Goal: Contribute content: Contribute content

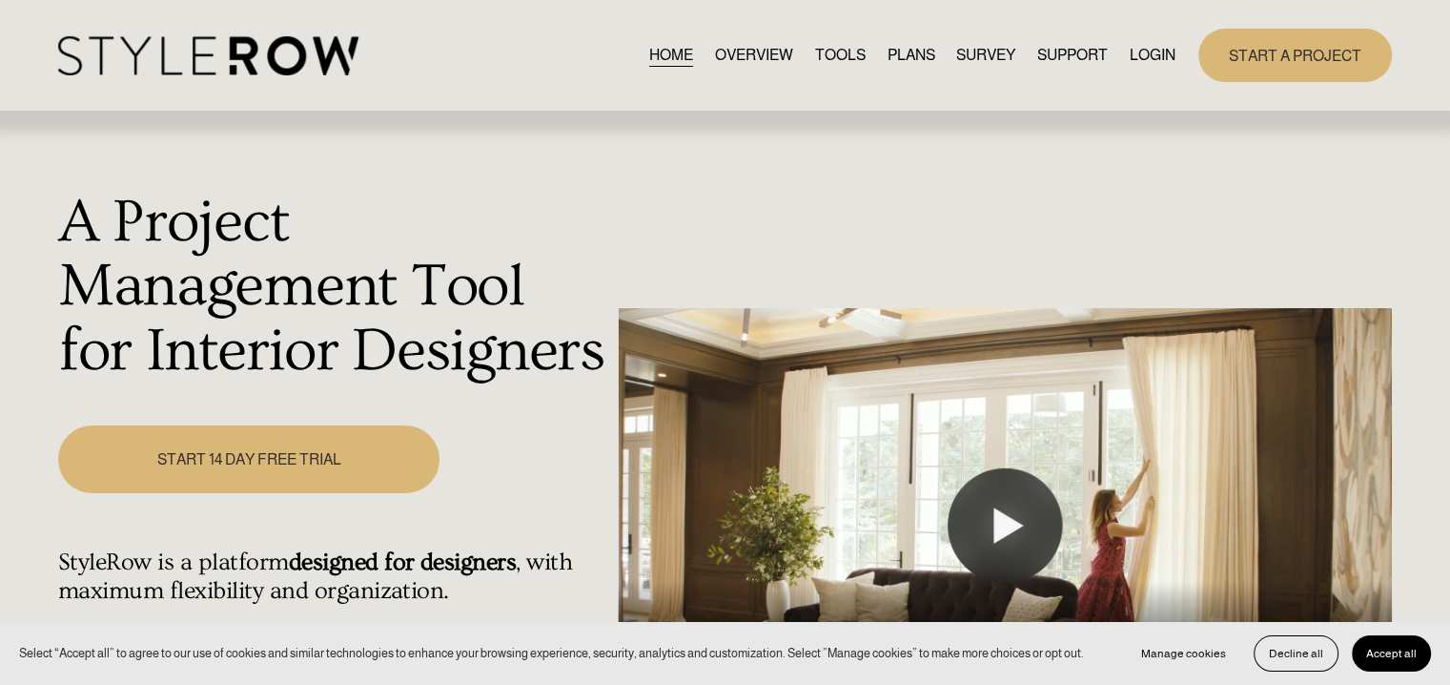
click at [1154, 51] on link "LOGIN" at bounding box center [1153, 55] width 46 height 26
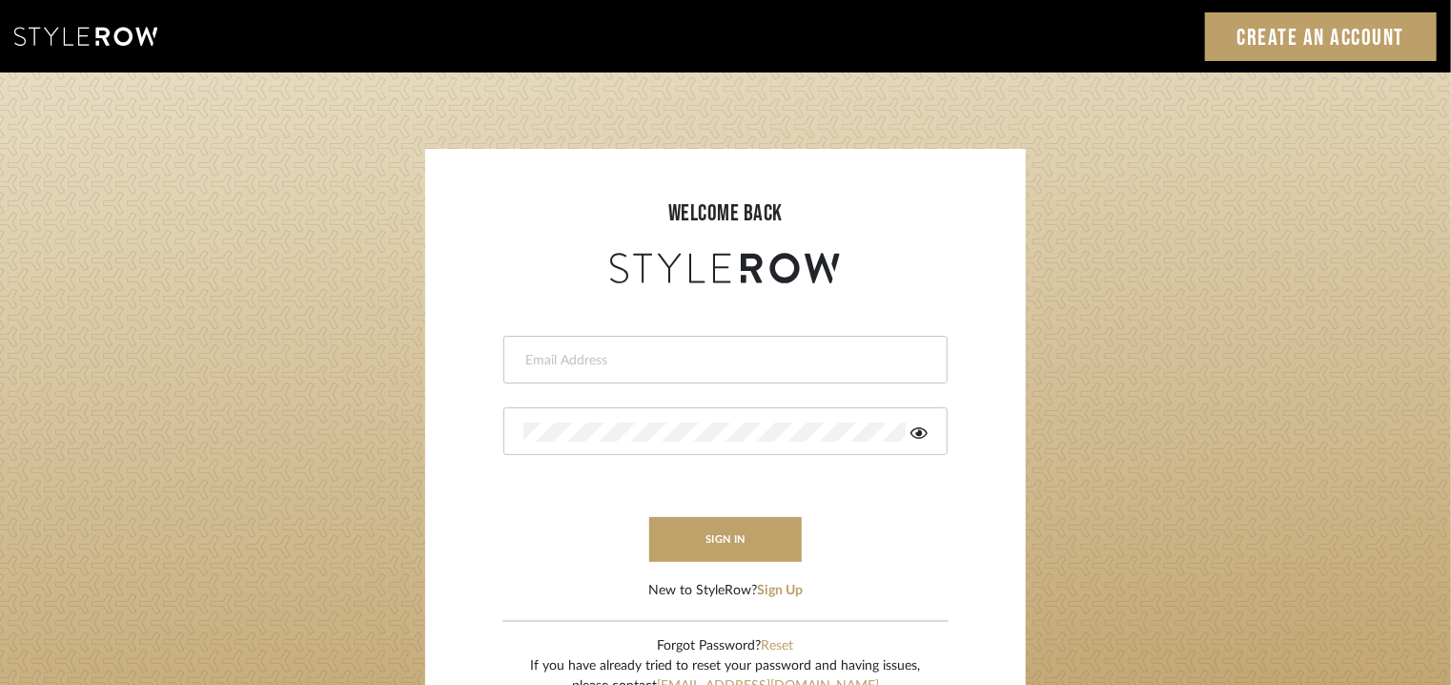
click at [688, 359] on input "email" at bounding box center [723, 360] width 400 height 19
type input "[EMAIL_ADDRESS][PERSON_NAME][DOMAIN_NAME]"
drag, startPoint x: 687, startPoint y: 421, endPoint x: 705, endPoint y: 415, distance: 19.0
click at [684, 421] on div at bounding box center [725, 431] width 444 height 48
click at [703, 545] on button "sign in" at bounding box center [725, 539] width 153 height 45
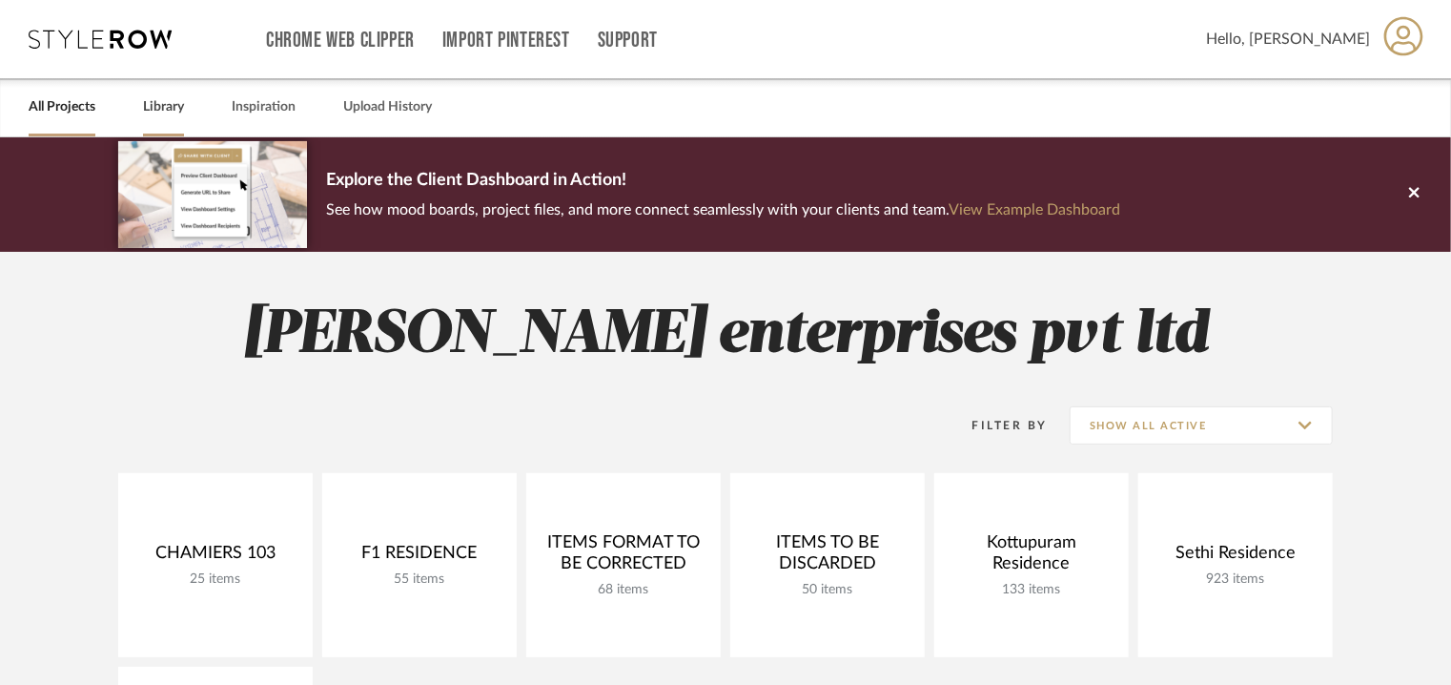
click at [154, 104] on link "Library" at bounding box center [163, 107] width 41 height 26
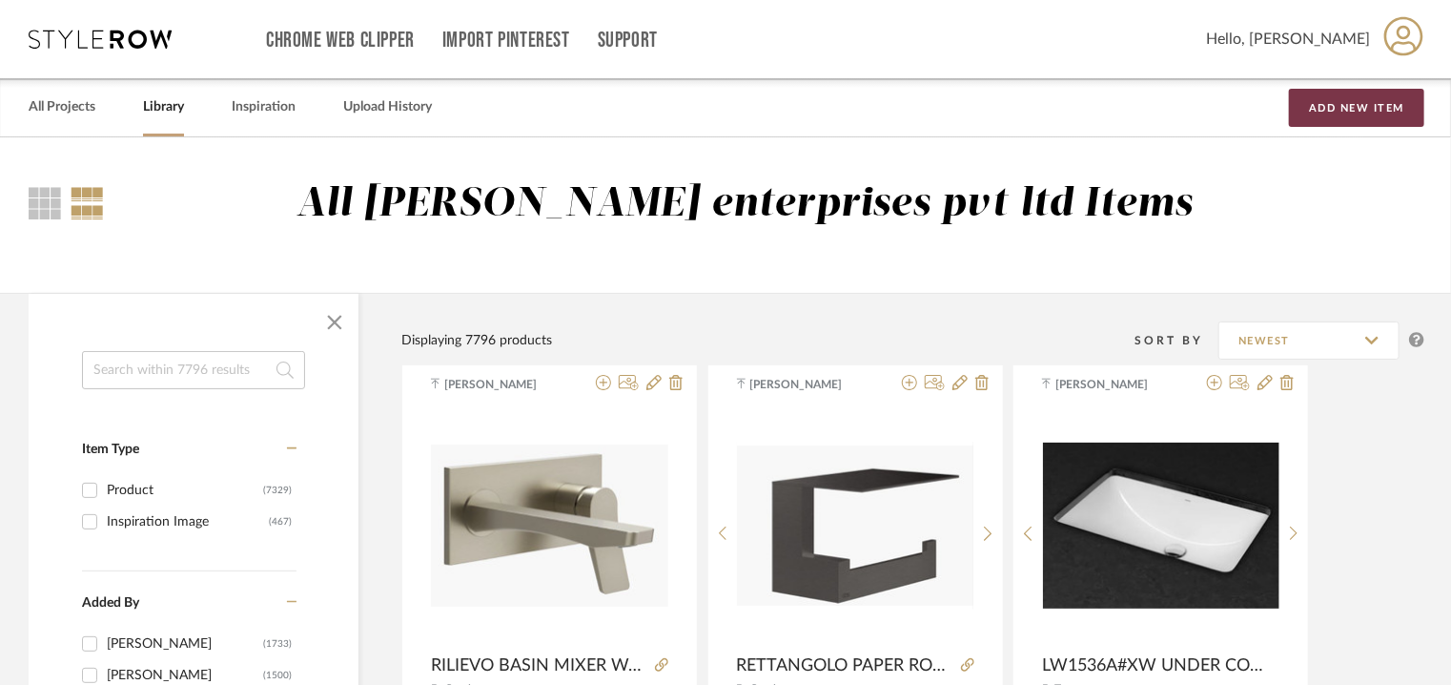
click at [1331, 108] on button "Add New Item" at bounding box center [1356, 108] width 135 height 38
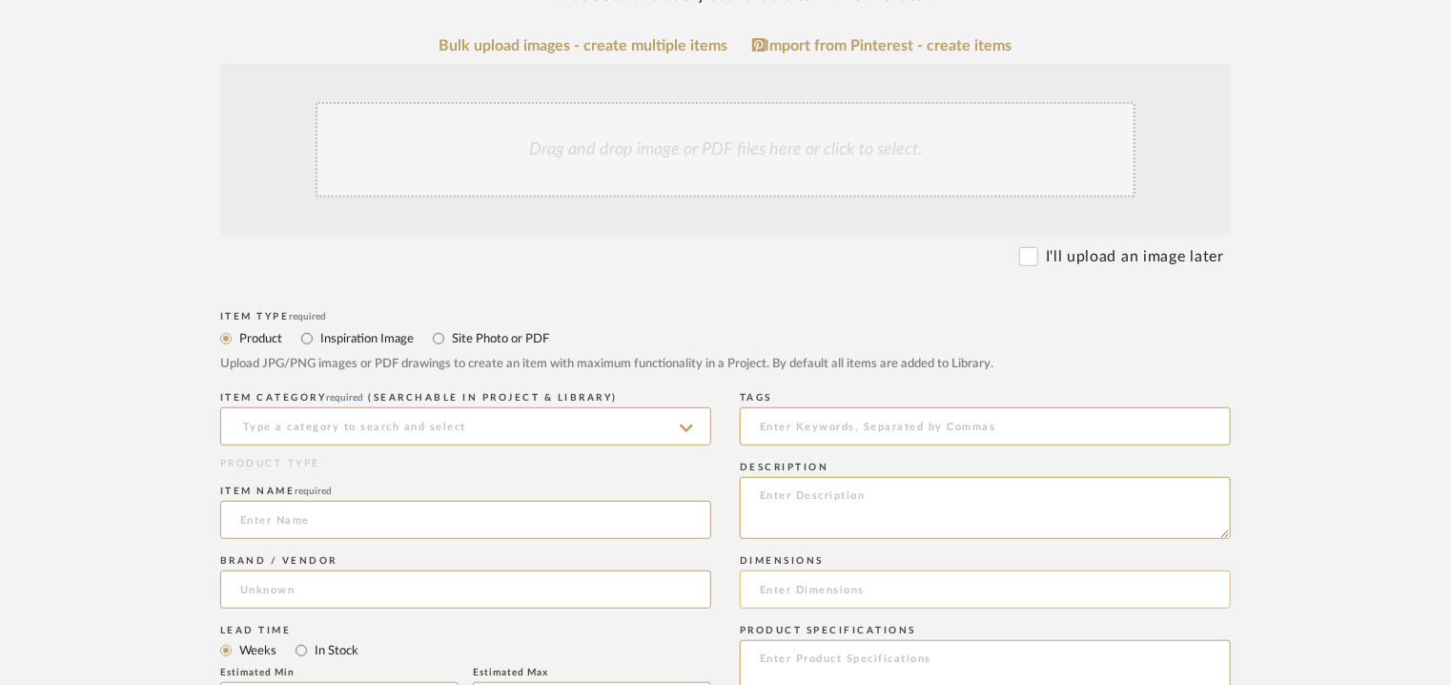
scroll to position [477, 0]
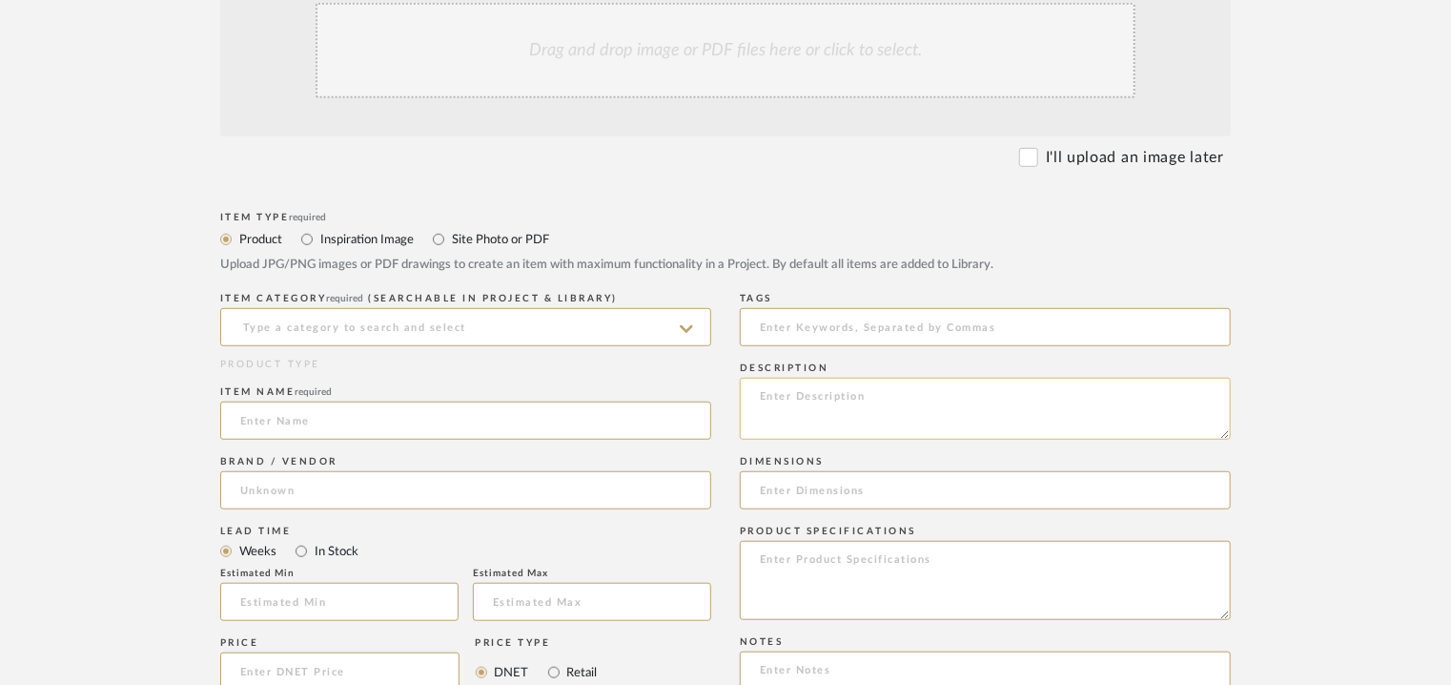
paste textarea "Type : Coffee table Dimensions : W 50 x D 35 x H 45cm Material & finishes : Mar…"
type textarea "Type : Coffee table Dimensions : W 50 x D 35 x H 45cm Material & finishes : Mar…"
click at [459, 334] on input at bounding box center [465, 327] width 491 height 38
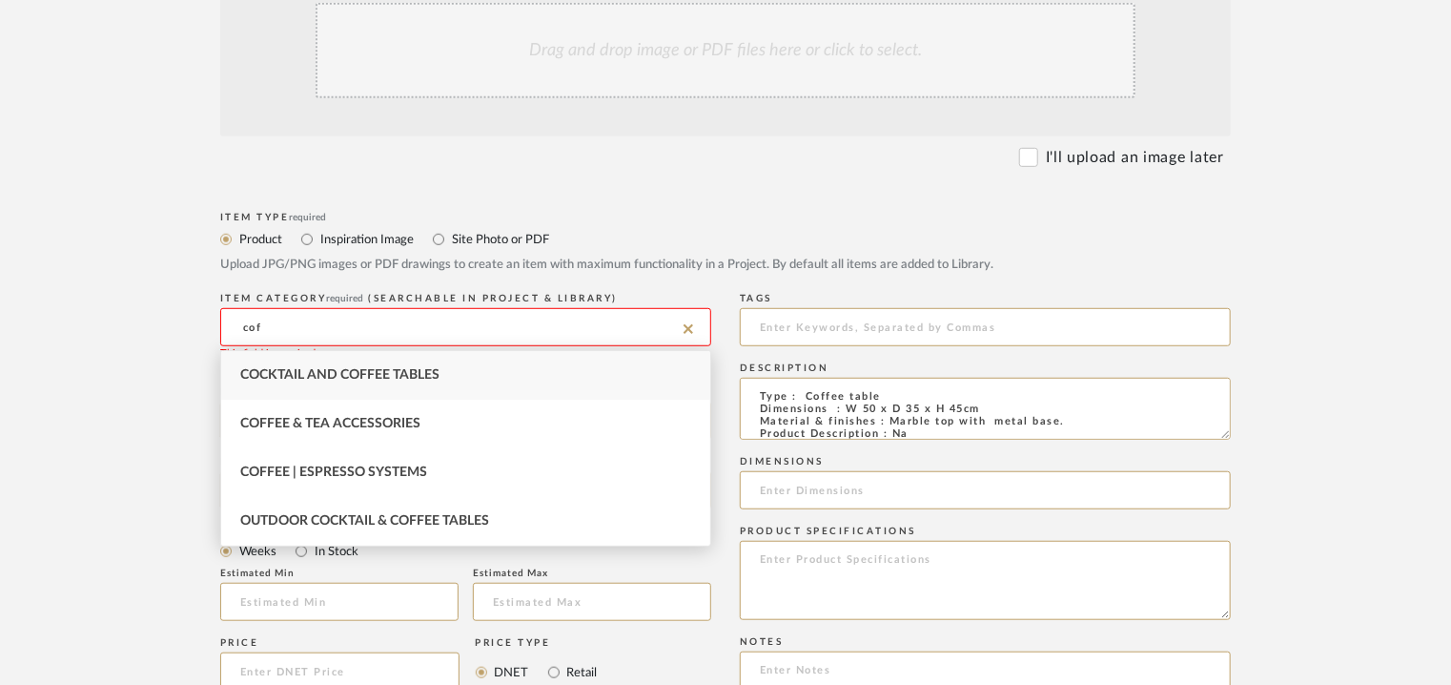
click at [430, 377] on span "Cocktail and Coffee Tables" at bounding box center [339, 374] width 199 height 13
type input "Cocktail and Coffee Tables"
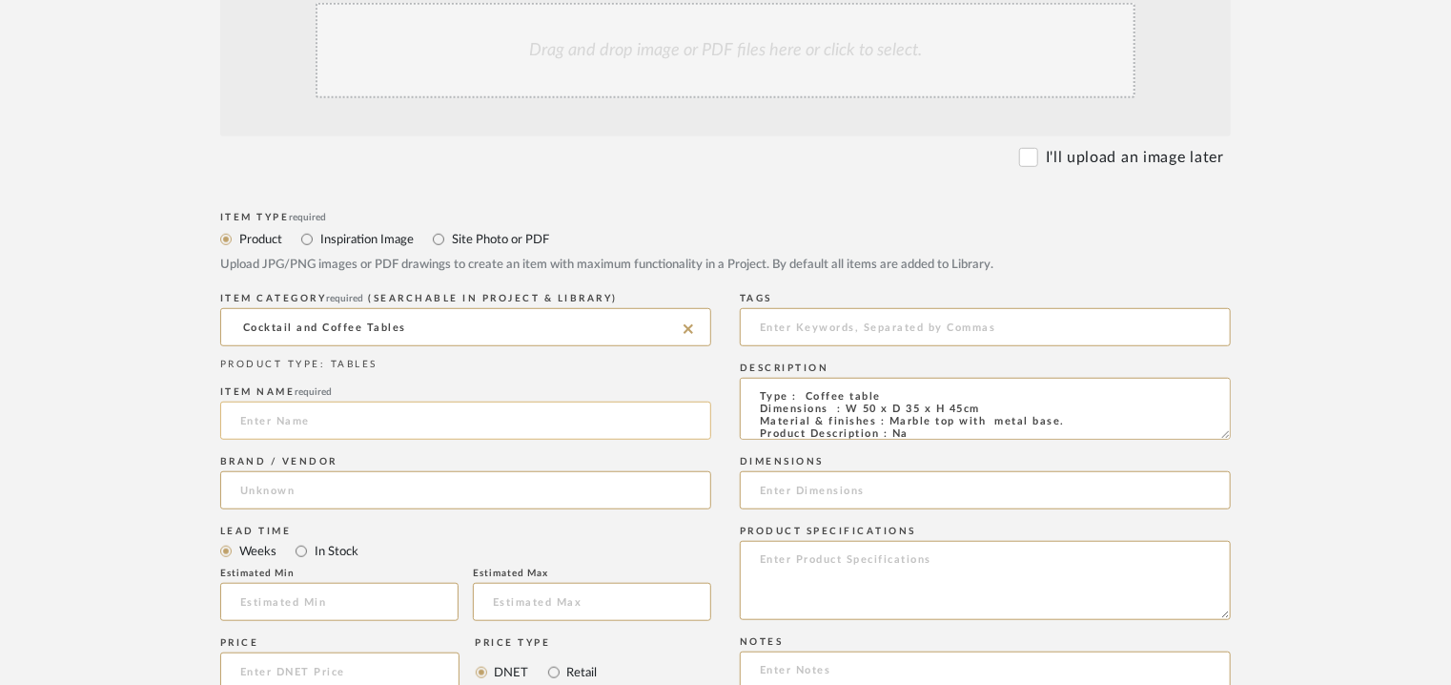
click at [408, 421] on input at bounding box center [465, 420] width 491 height 38
type input "Q2 COFFEE TABLE 19"
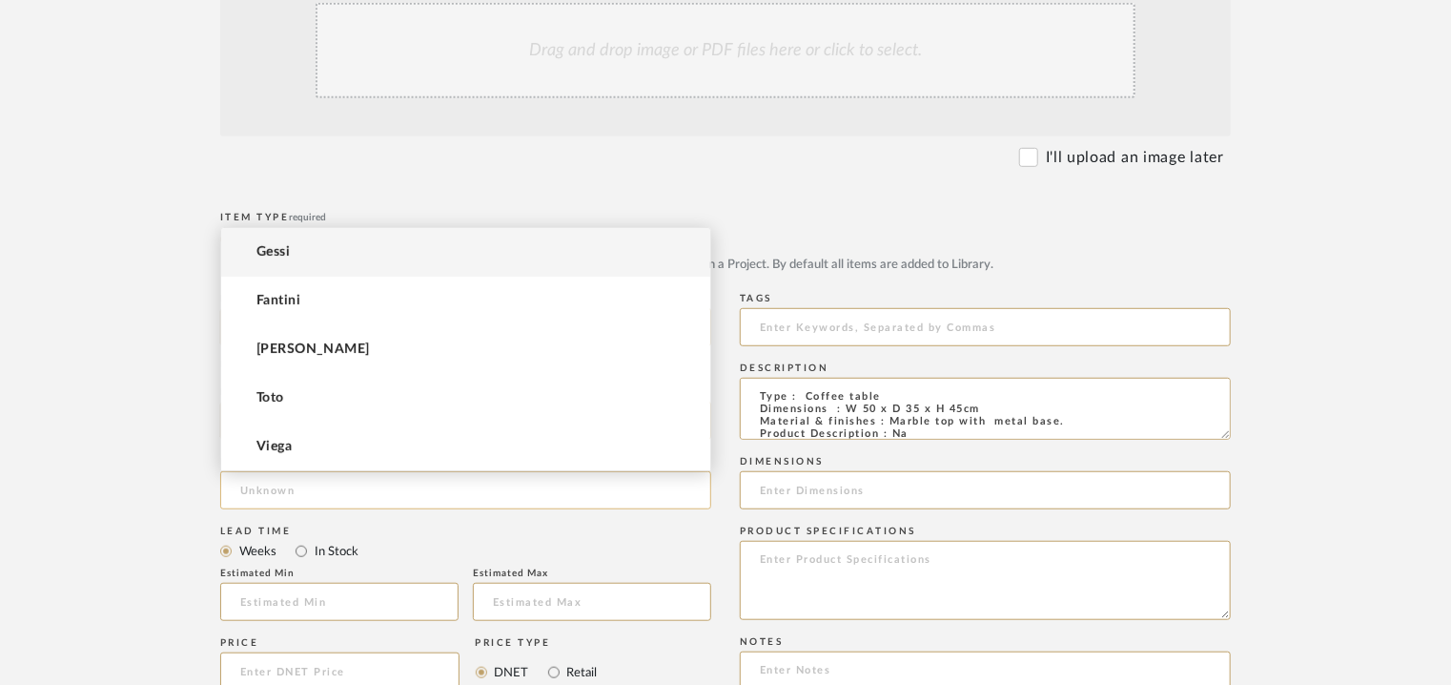
click at [296, 493] on input at bounding box center [465, 490] width 491 height 38
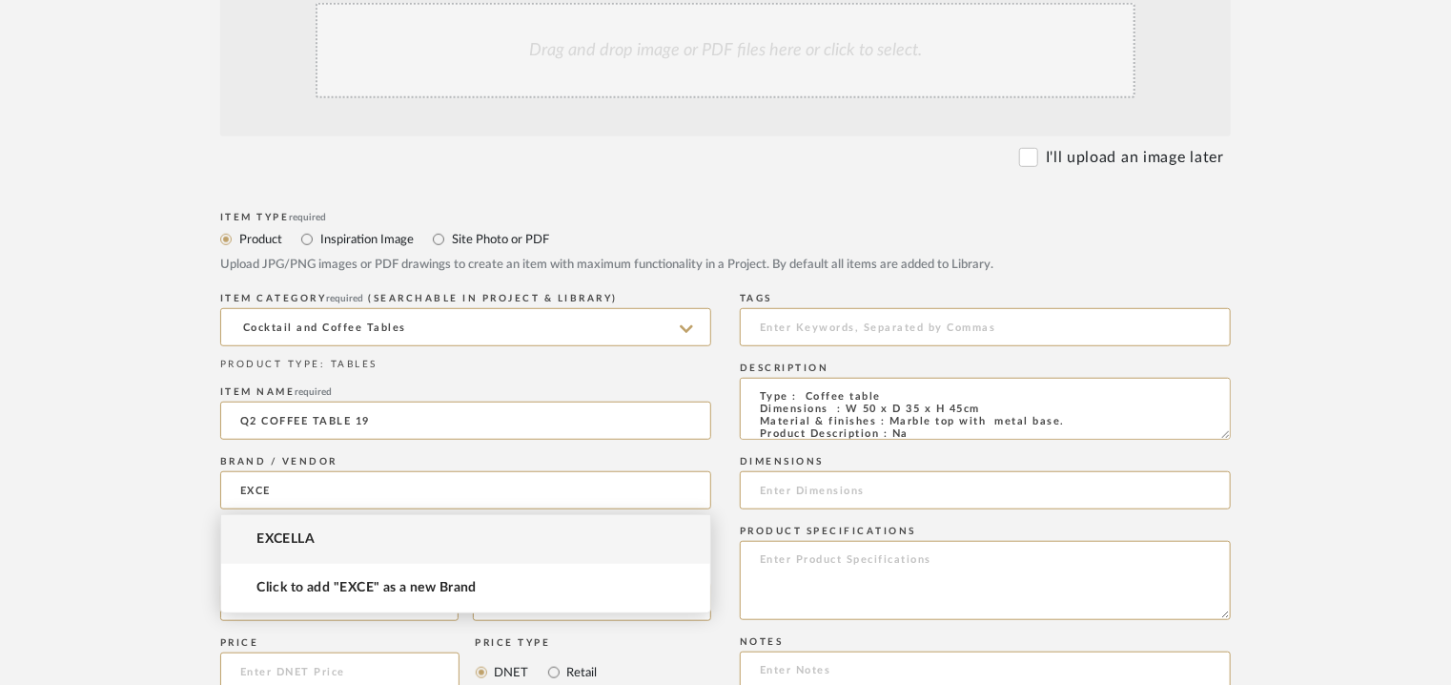
click at [277, 538] on span "EXCELLA" at bounding box center [286, 539] width 58 height 16
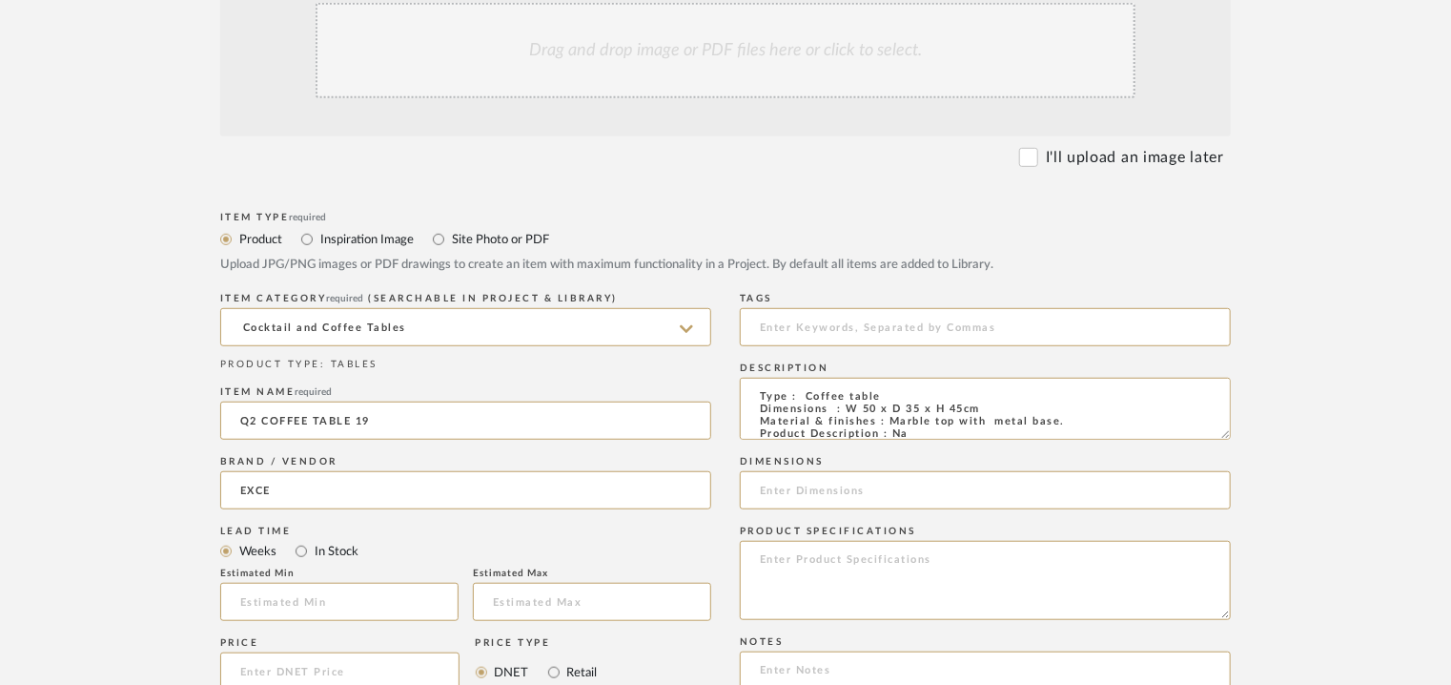
type input "EXCELLA"
click at [343, 609] on input "text" at bounding box center [339, 602] width 238 height 38
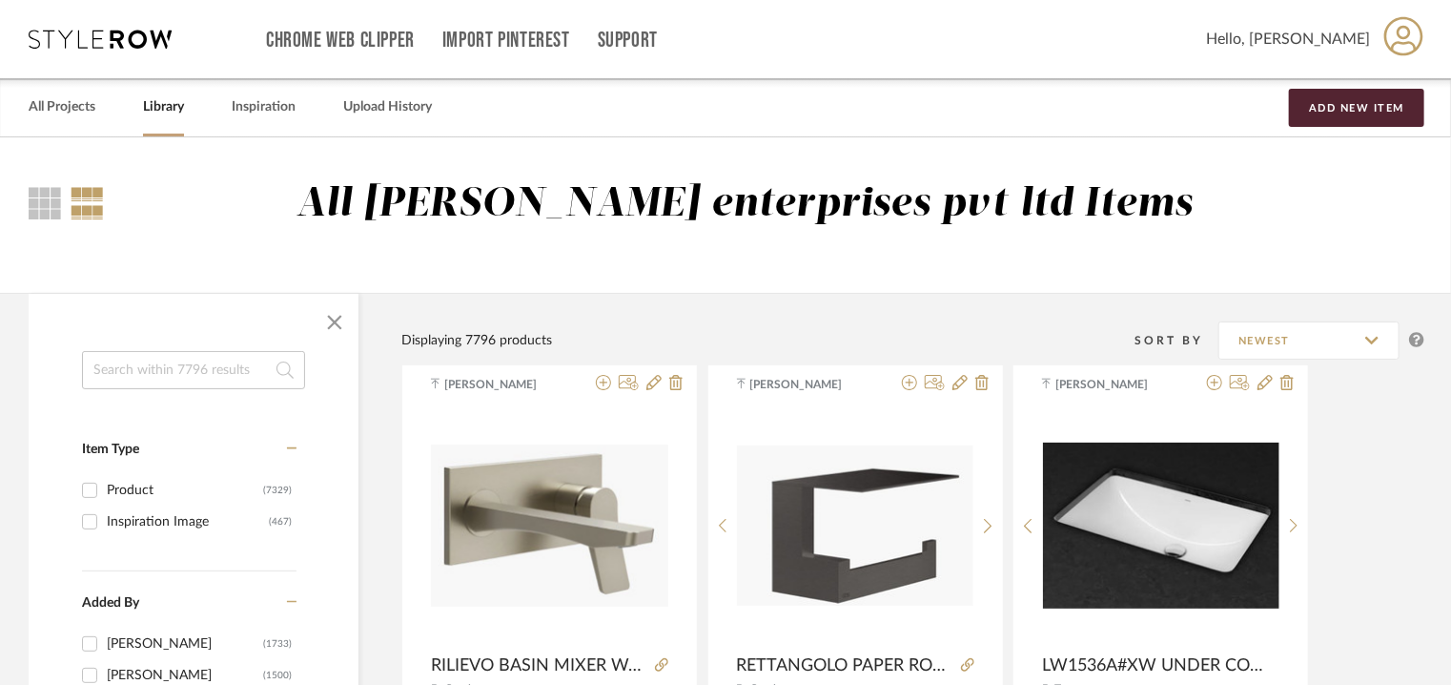
click at [197, 366] on input at bounding box center [193, 370] width 223 height 38
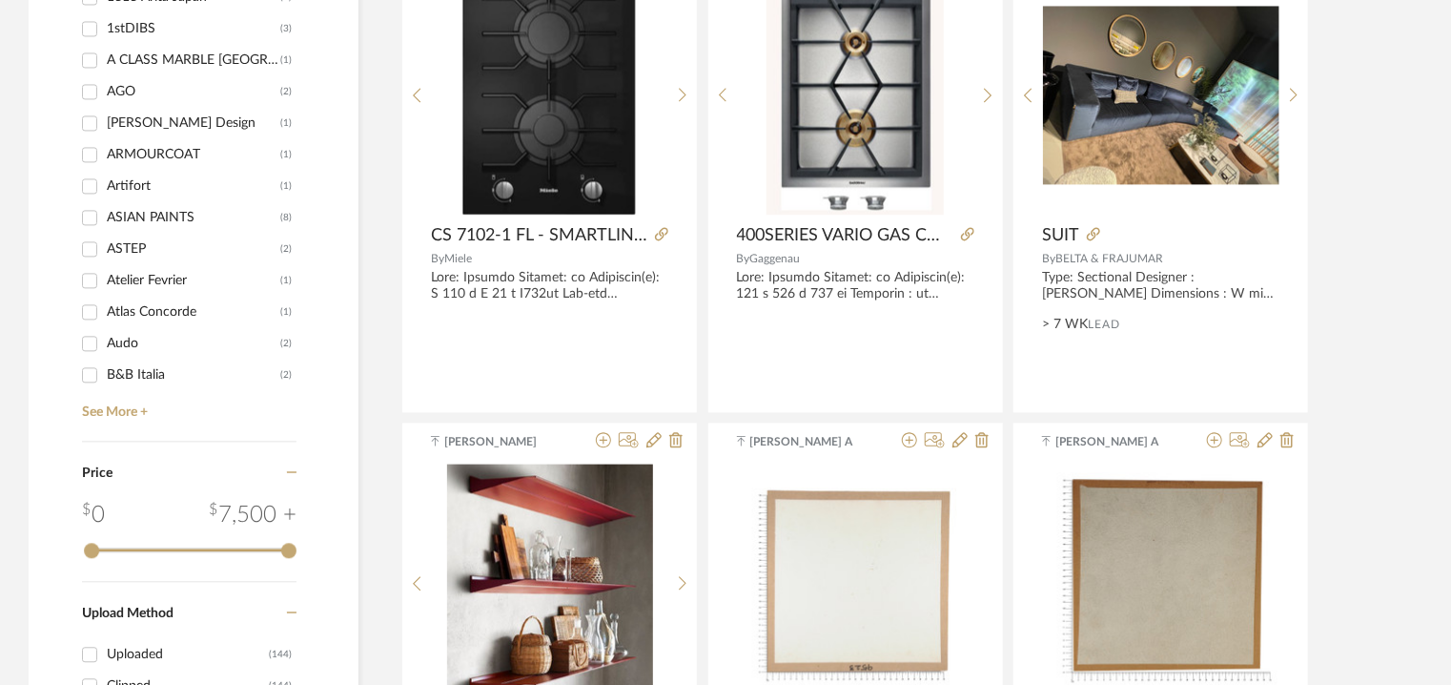
scroll to position [2289, 0]
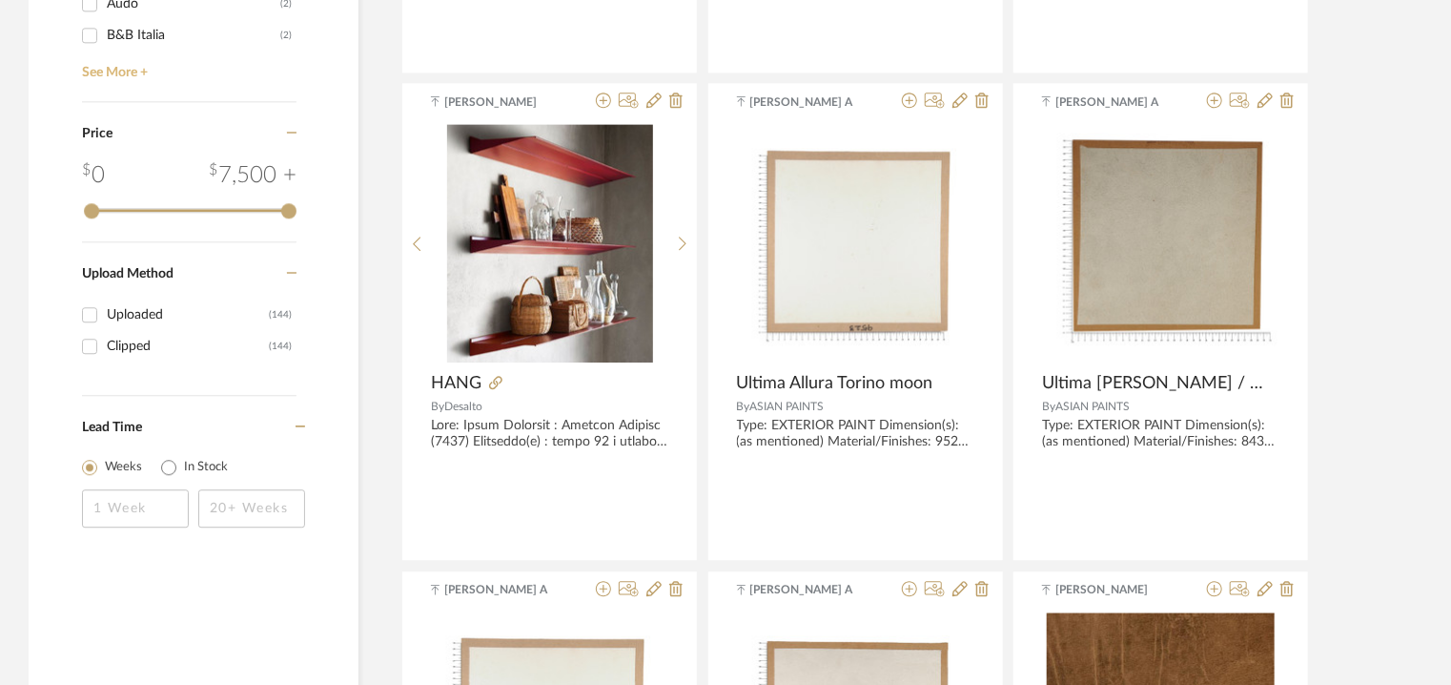
type input "EX"
click at [130, 70] on link "See More +" at bounding box center [186, 66] width 219 height 31
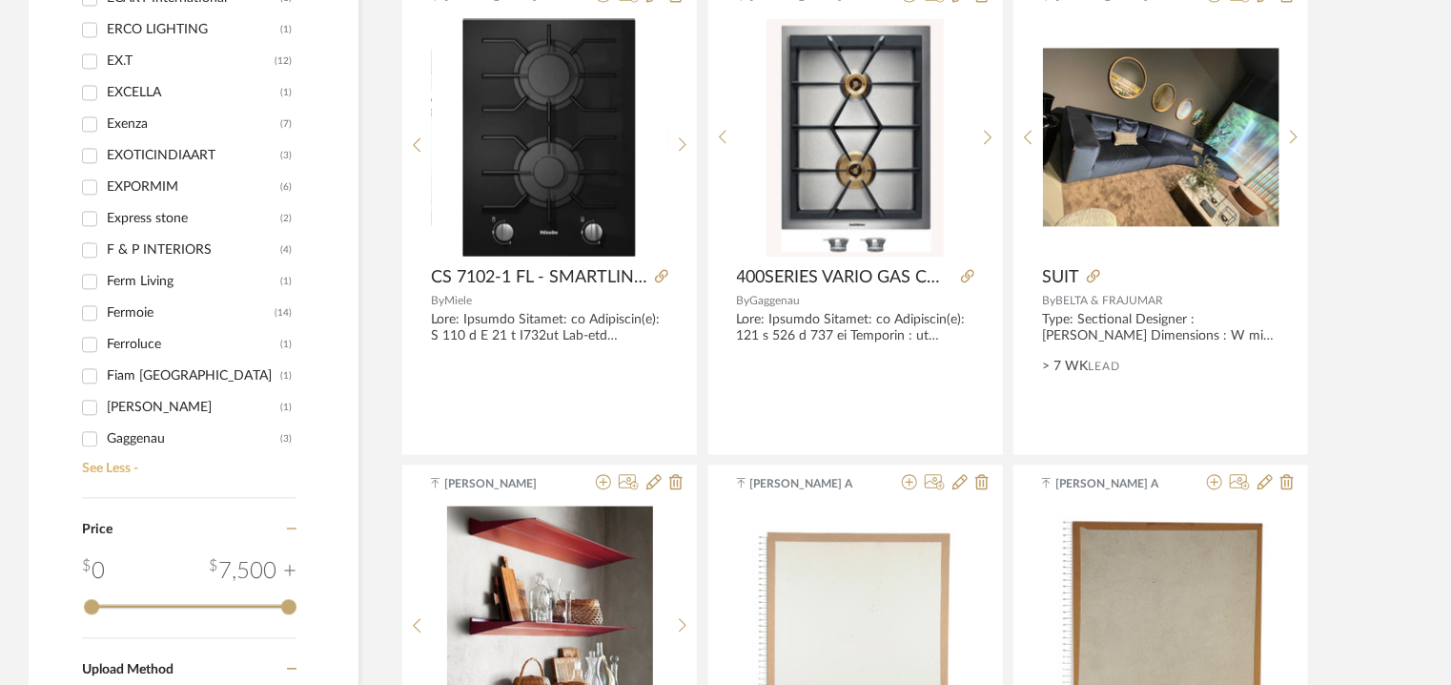
scroll to position [1240, 0]
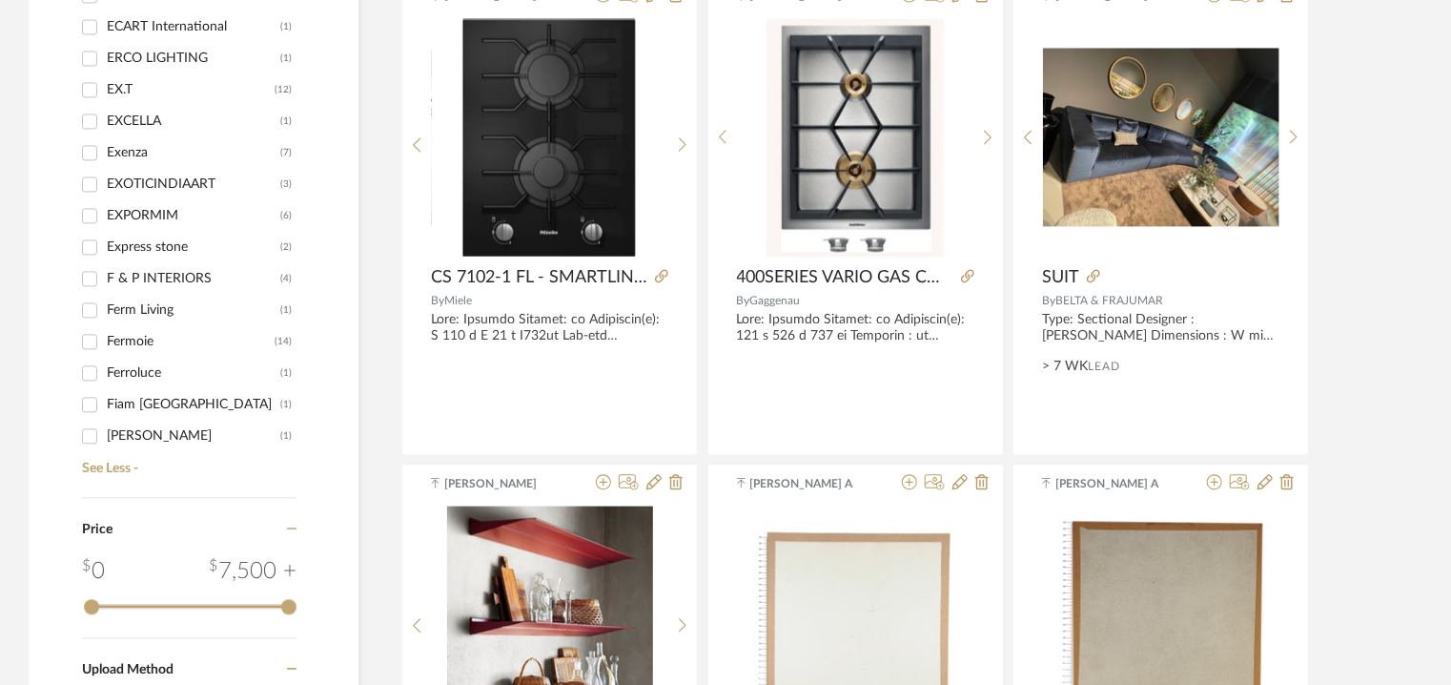
click at [178, 118] on div "EXCELLA" at bounding box center [194, 121] width 174 height 31
click at [105, 118] on input "EXCELLA (1)" at bounding box center [89, 121] width 31 height 31
checkbox input "true"
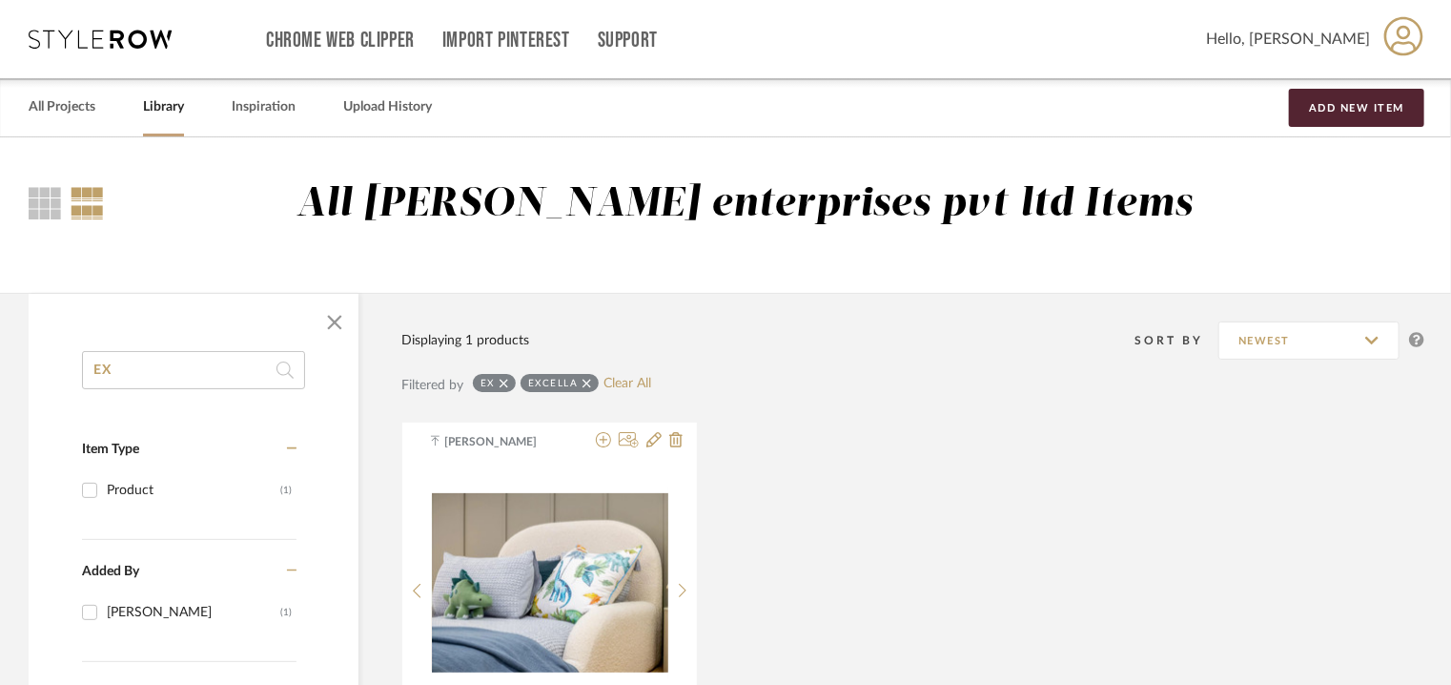
drag, startPoint x: 129, startPoint y: 368, endPoint x: 22, endPoint y: 353, distance: 107.9
type input "SIDE TABLE"
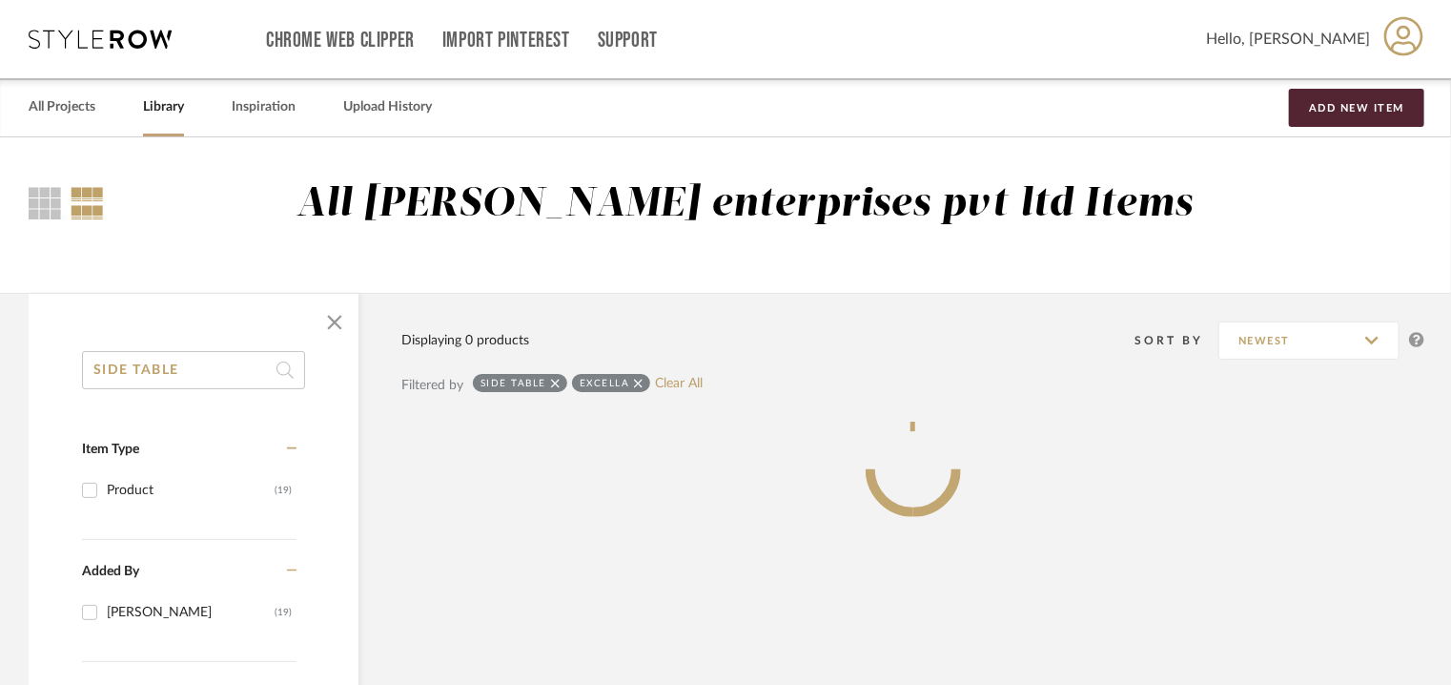
scroll to position [1019, 0]
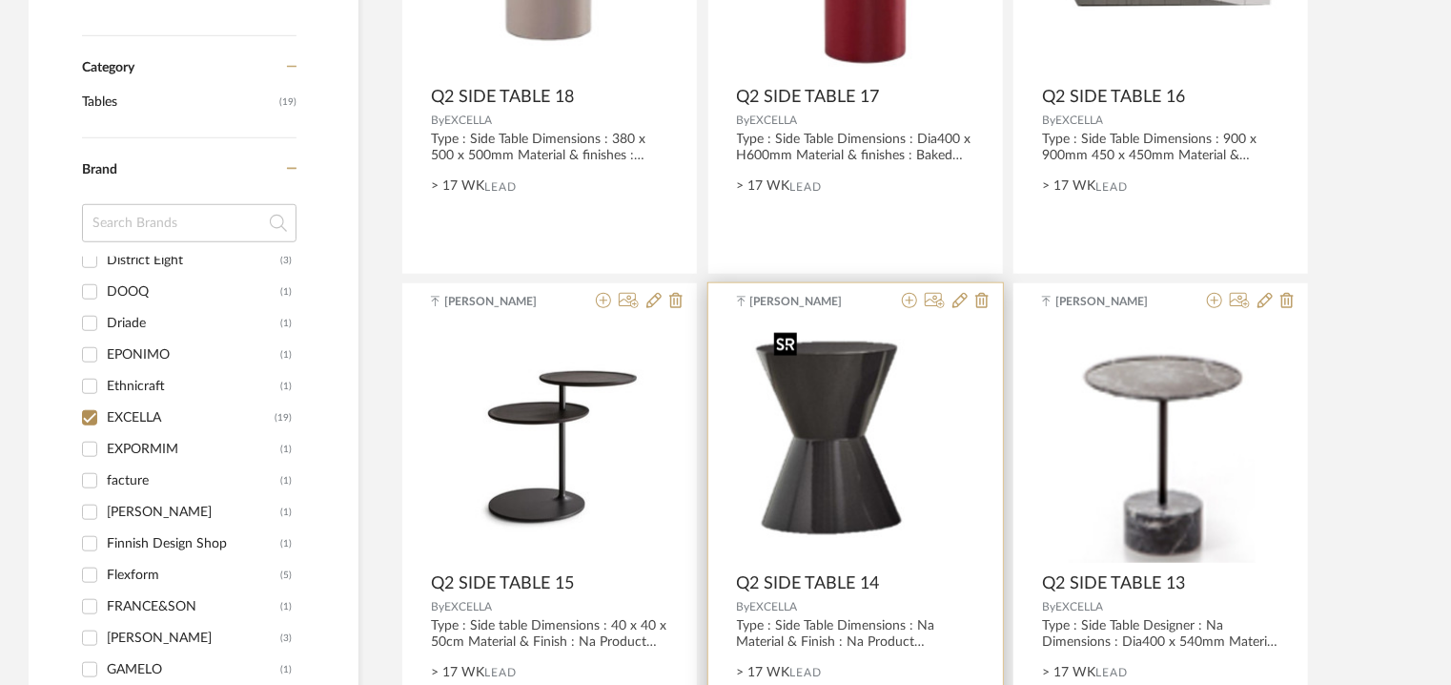
scroll to position [667, 0]
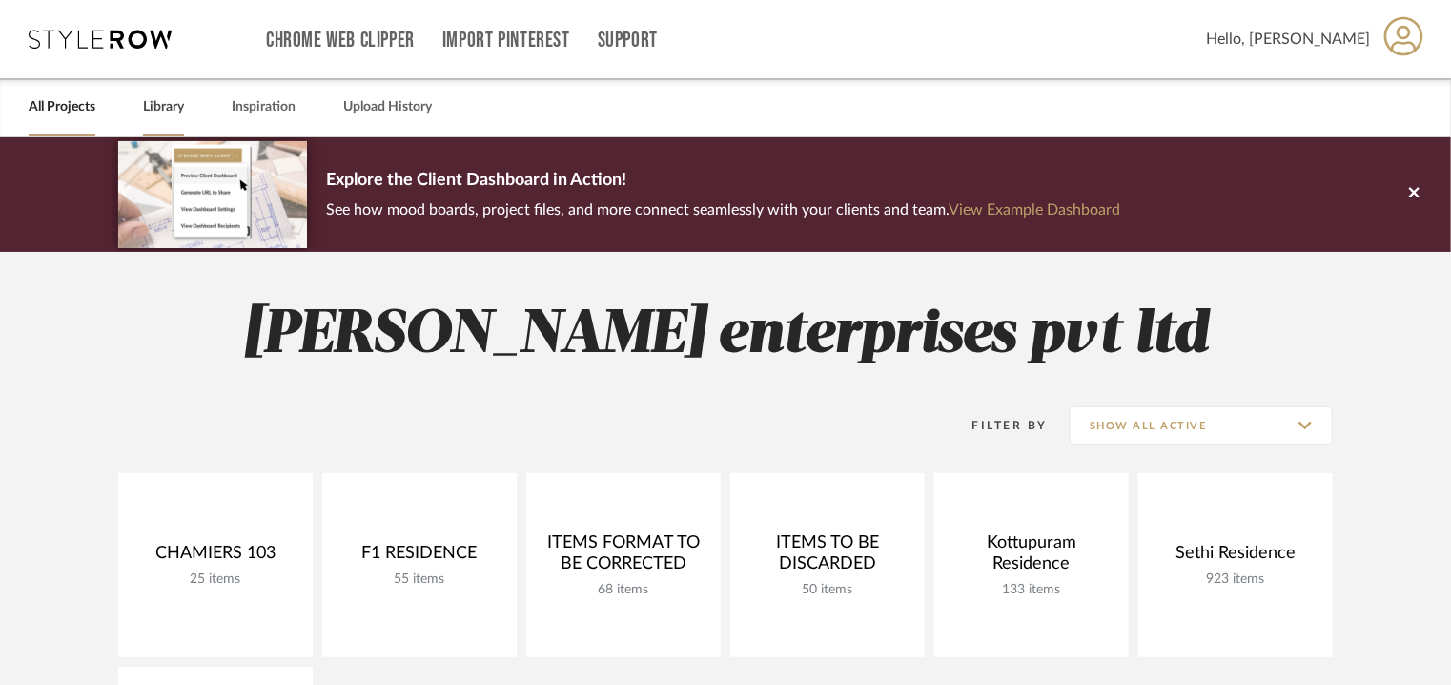
click at [162, 110] on link "Library" at bounding box center [163, 107] width 41 height 26
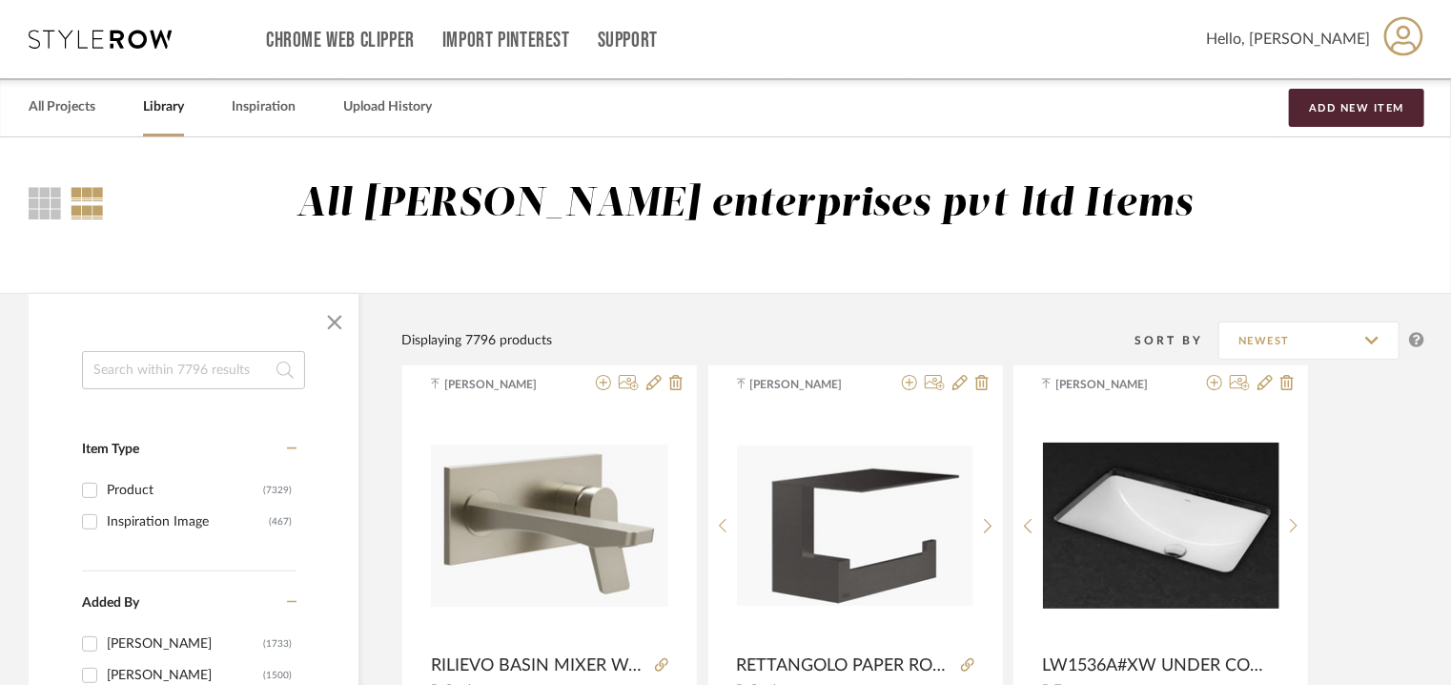
click at [141, 376] on input at bounding box center [193, 370] width 223 height 38
click at [1345, 107] on button "Add New Item" at bounding box center [1356, 108] width 135 height 38
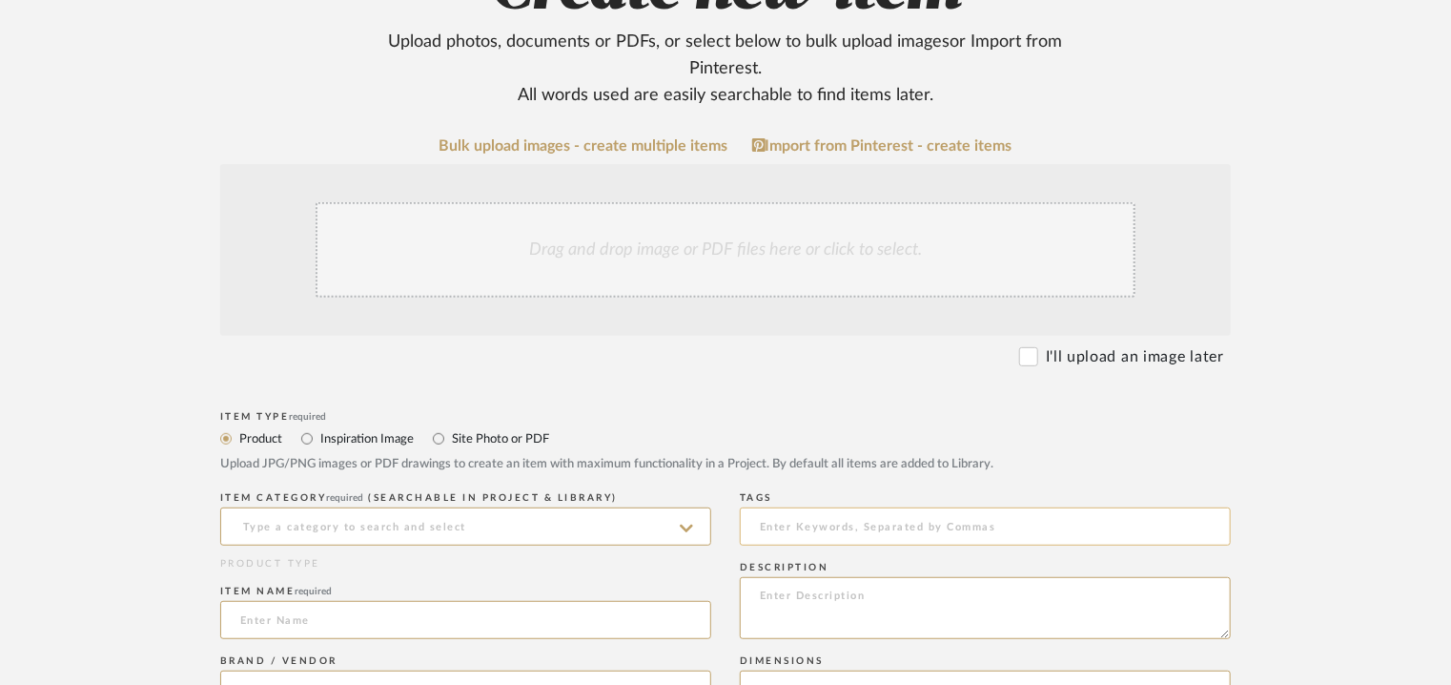
scroll to position [381, 0]
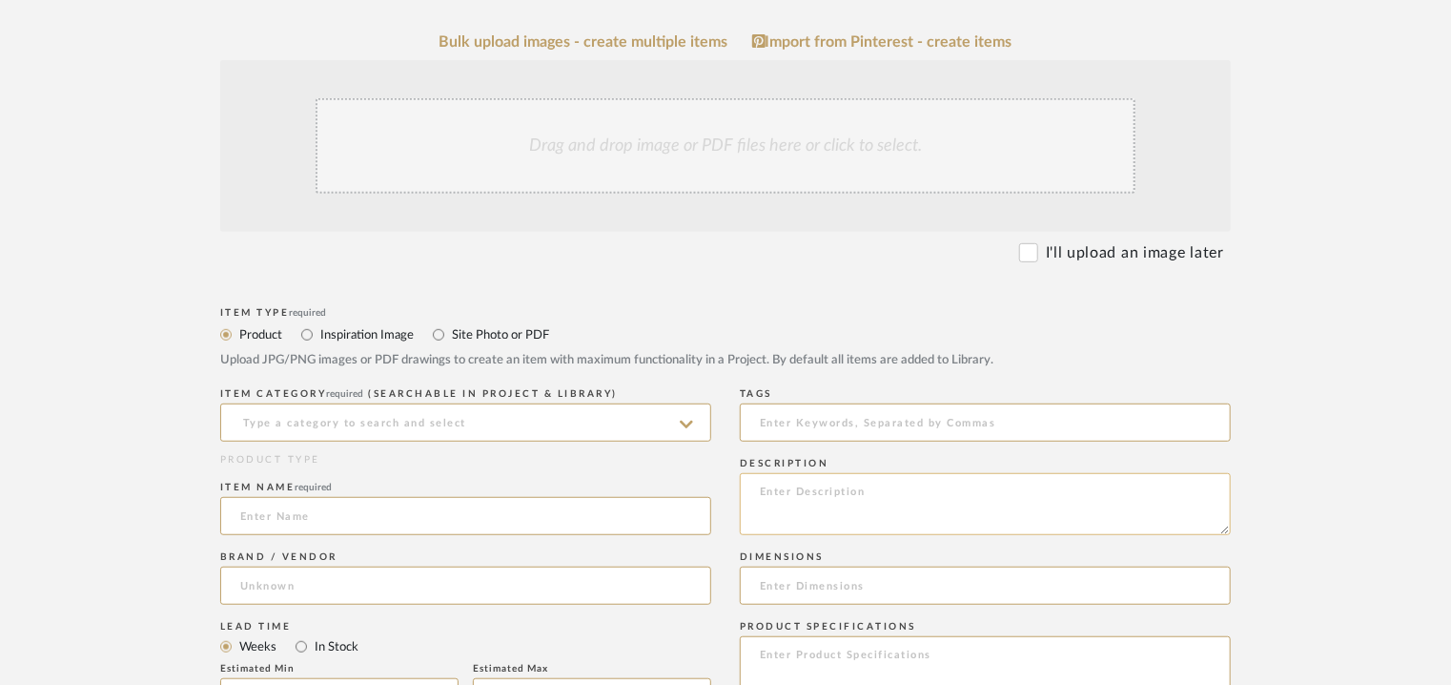
paste textarea "Type : Coffee table Dimensions : W 50 x D 35 x H 45cm Material & finishes : Mar…"
type textarea "Type : Coffee table Dimensions : W 50 x D 35 x H 45cm Material & finishes : Mar…"
click at [446, 420] on input at bounding box center [465, 422] width 491 height 38
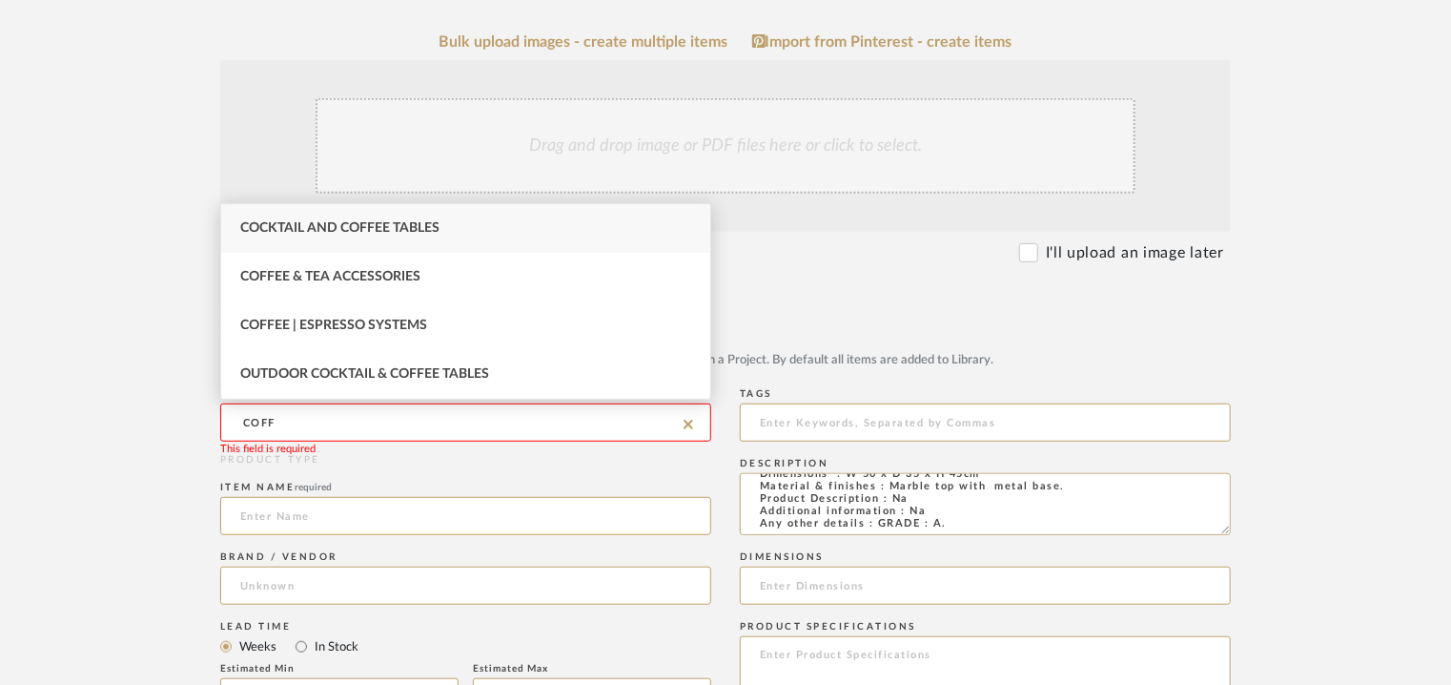
click at [503, 228] on div "Cocktail and Coffee Tables" at bounding box center [465, 228] width 489 height 49
type input "Cocktail and Coffee Tables"
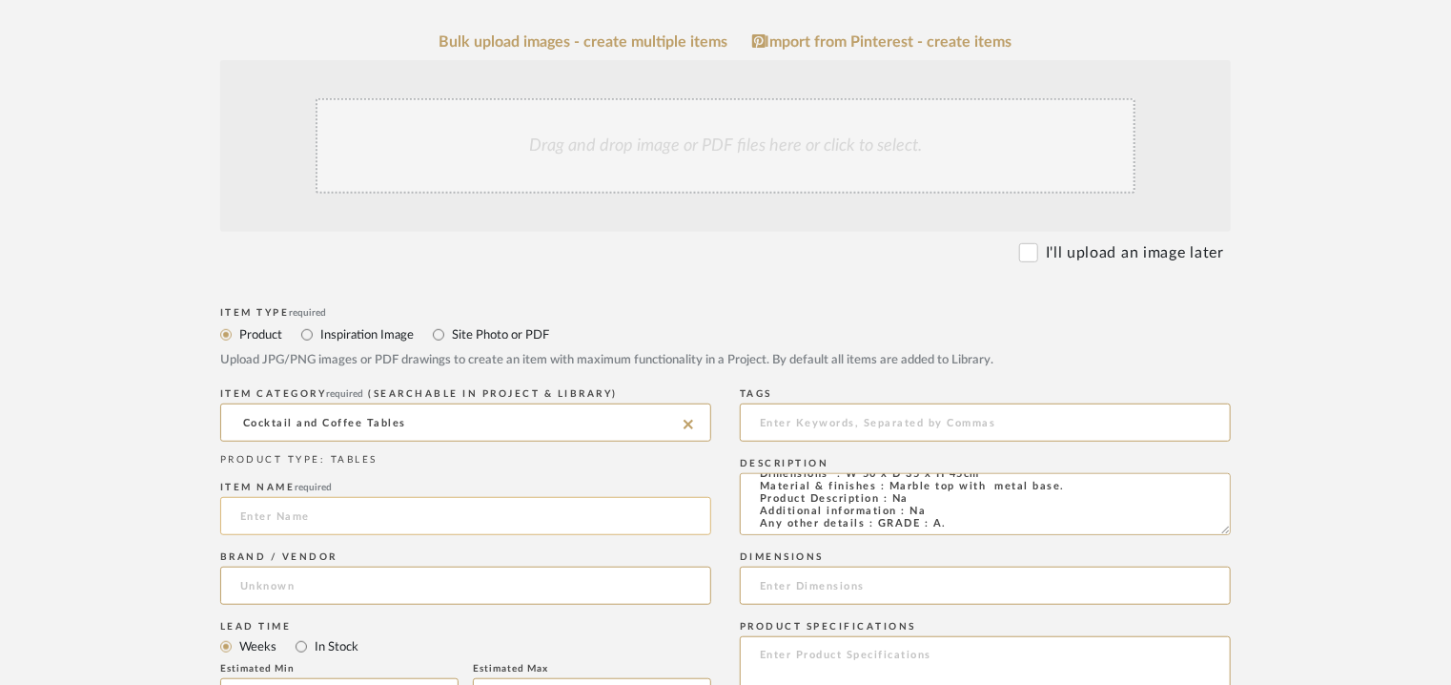
click at [391, 516] on input at bounding box center [465, 516] width 491 height 38
type input "Q2 SIDE TABLE 19"
click at [681, 422] on icon at bounding box center [686, 424] width 13 height 15
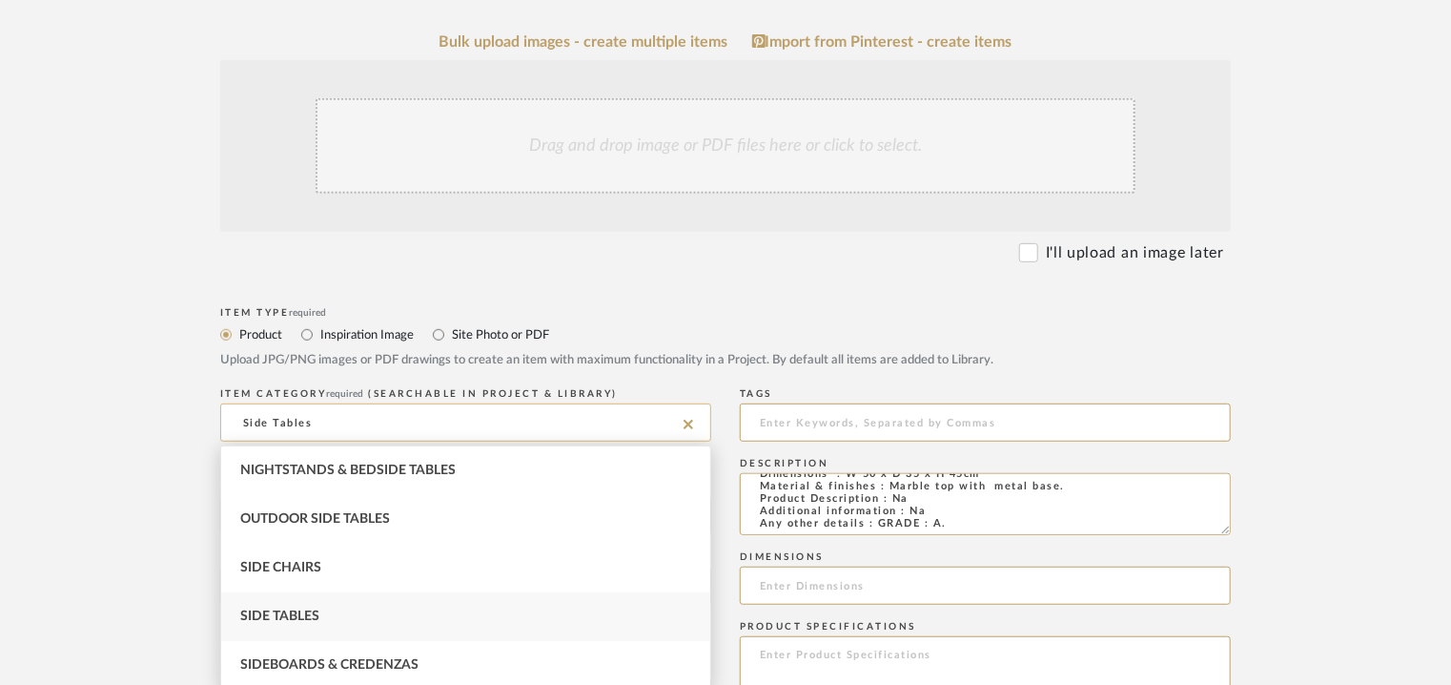
type input "Side Tables"
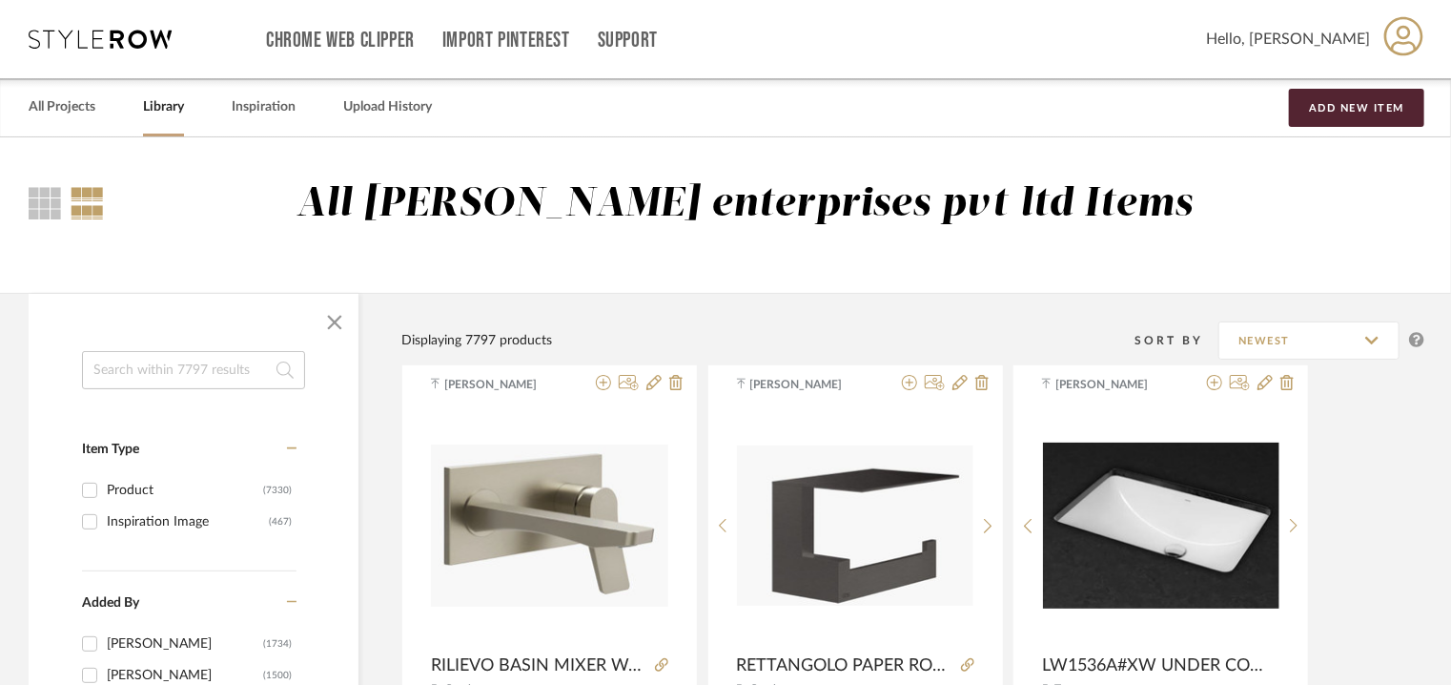
click at [157, 112] on link "Library" at bounding box center [163, 107] width 41 height 26
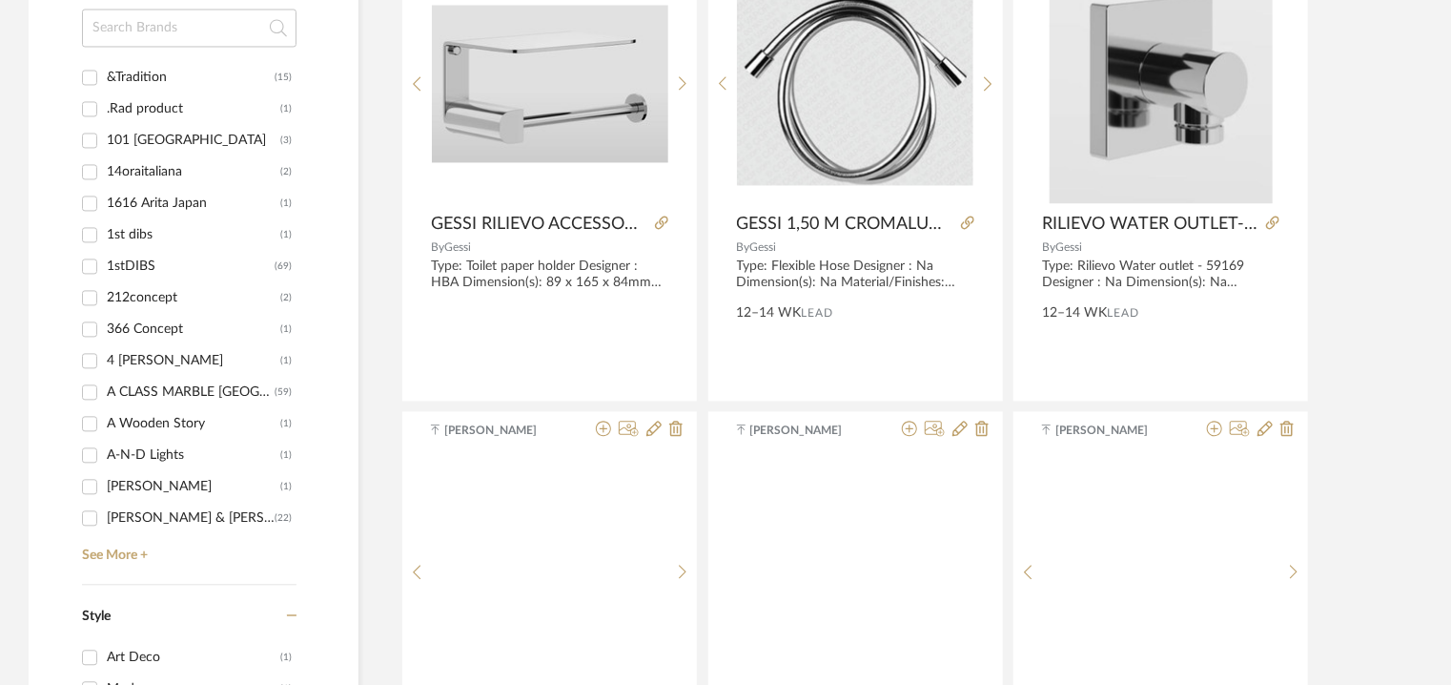
scroll to position [2193, 0]
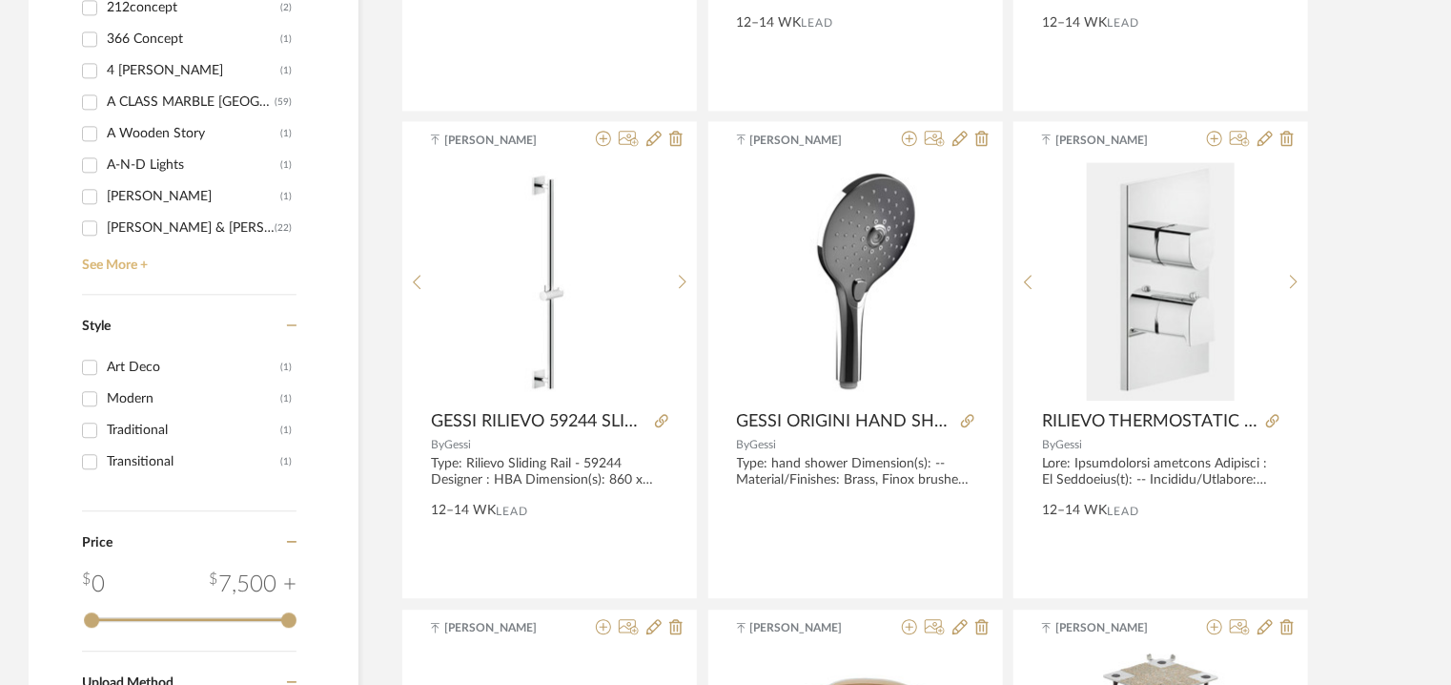
drag, startPoint x: 114, startPoint y: 268, endPoint x: 234, endPoint y: 71, distance: 230.6
click at [114, 267] on link "See More +" at bounding box center [186, 258] width 219 height 31
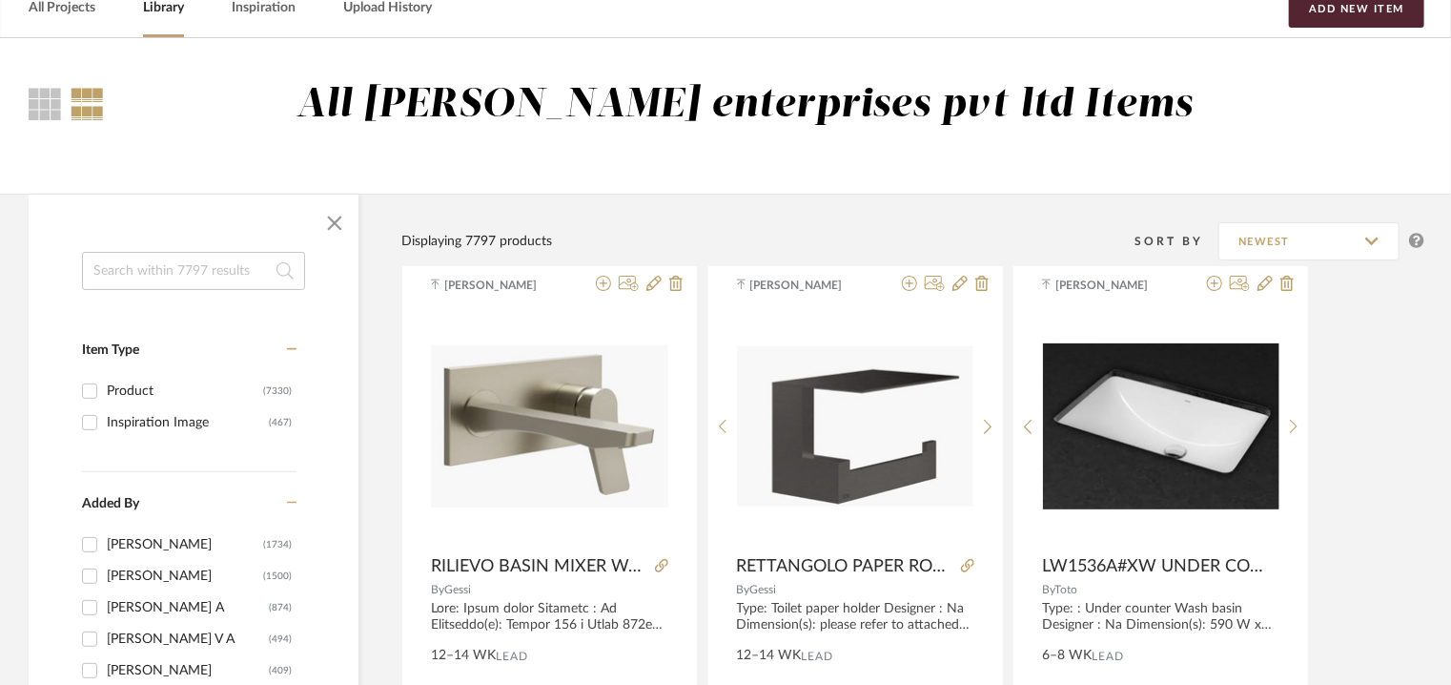
scroll to position [95, 0]
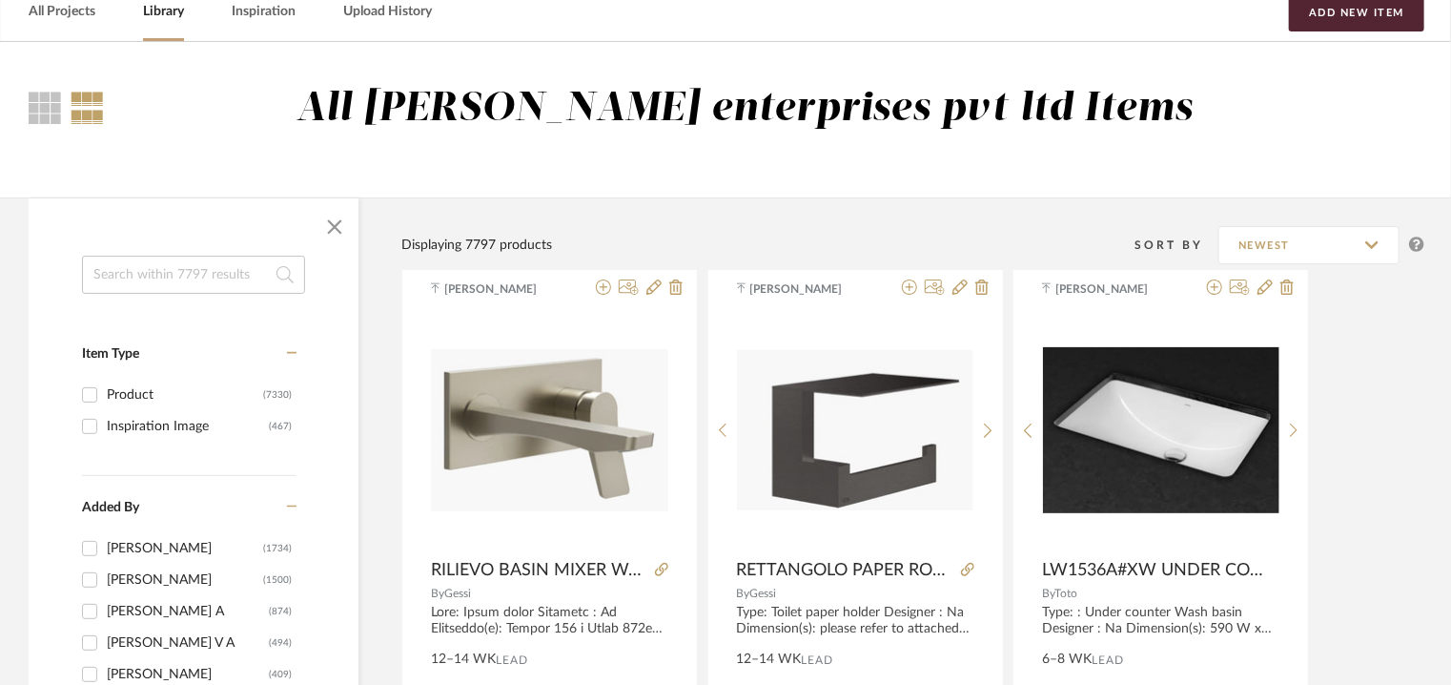
drag, startPoint x: 157, startPoint y: 262, endPoint x: 190, endPoint y: 269, distance: 33.1
click at [168, 266] on input at bounding box center [193, 275] width 223 height 38
type input "SIDE TABLE"
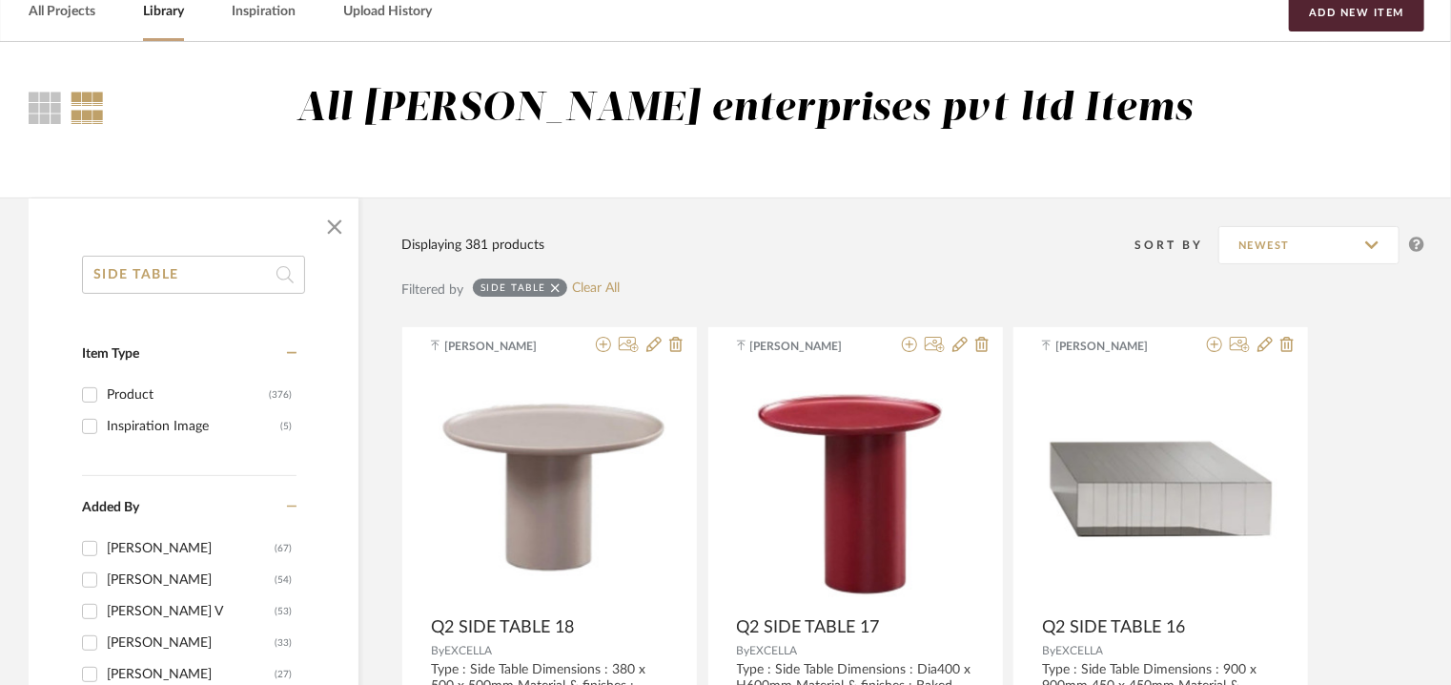
drag, startPoint x: 574, startPoint y: 286, endPoint x: 484, endPoint y: 264, distance: 92.3
click at [576, 286] on link "Clear All" at bounding box center [596, 288] width 48 height 16
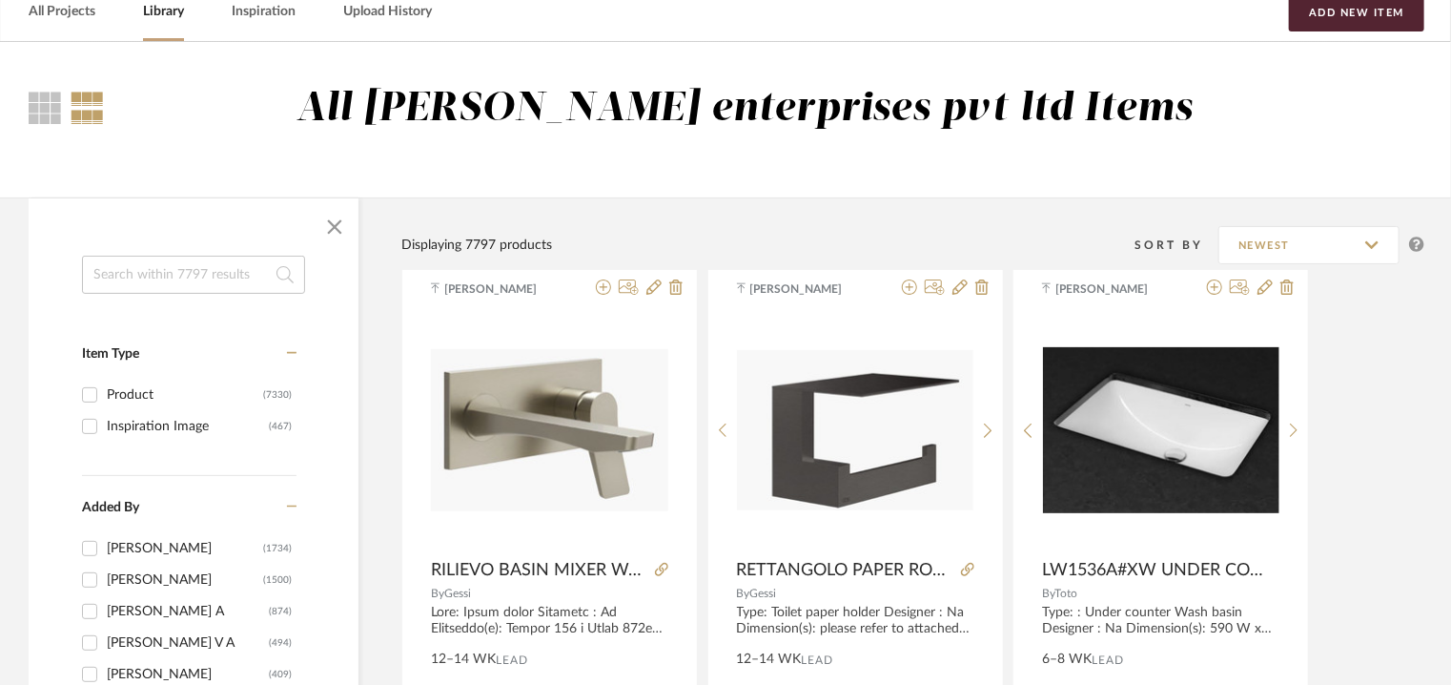
click at [126, 264] on input at bounding box center [193, 275] width 223 height 38
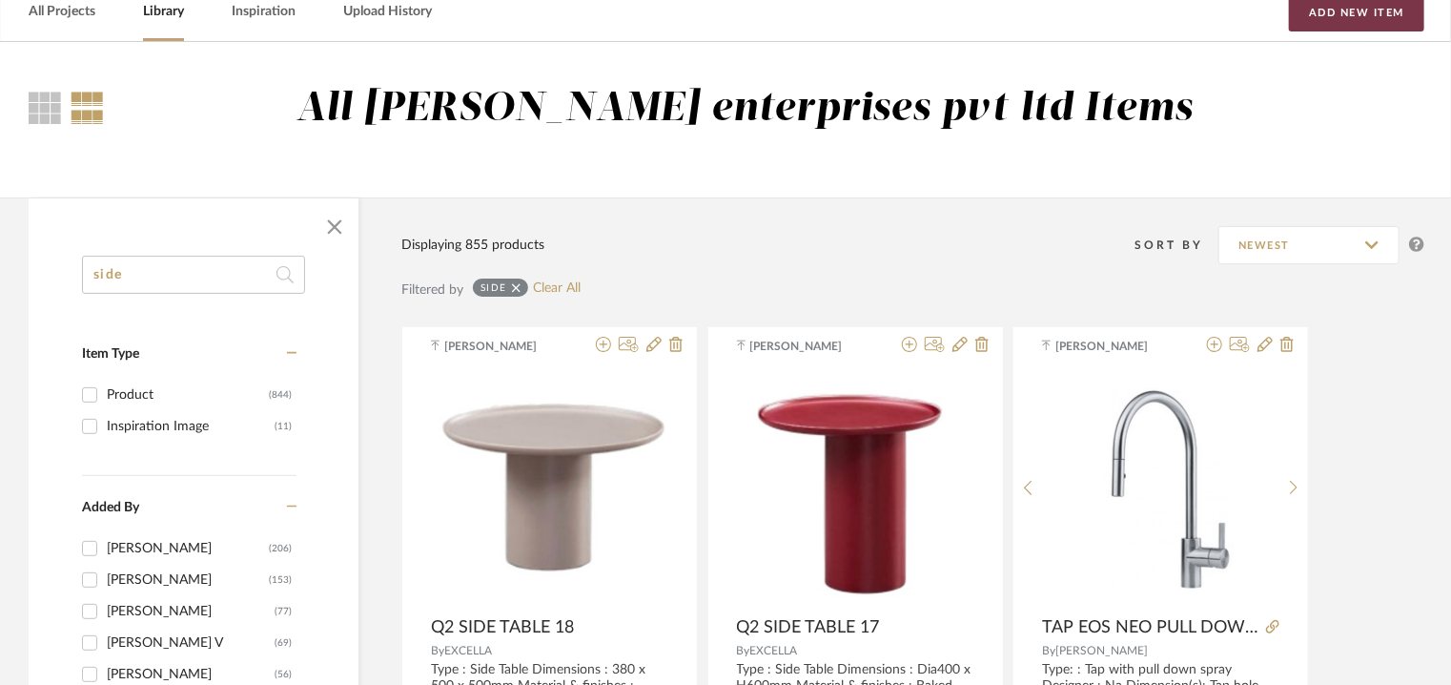
type input "side"
click at [1365, 8] on button "Add New Item" at bounding box center [1356, 12] width 135 height 38
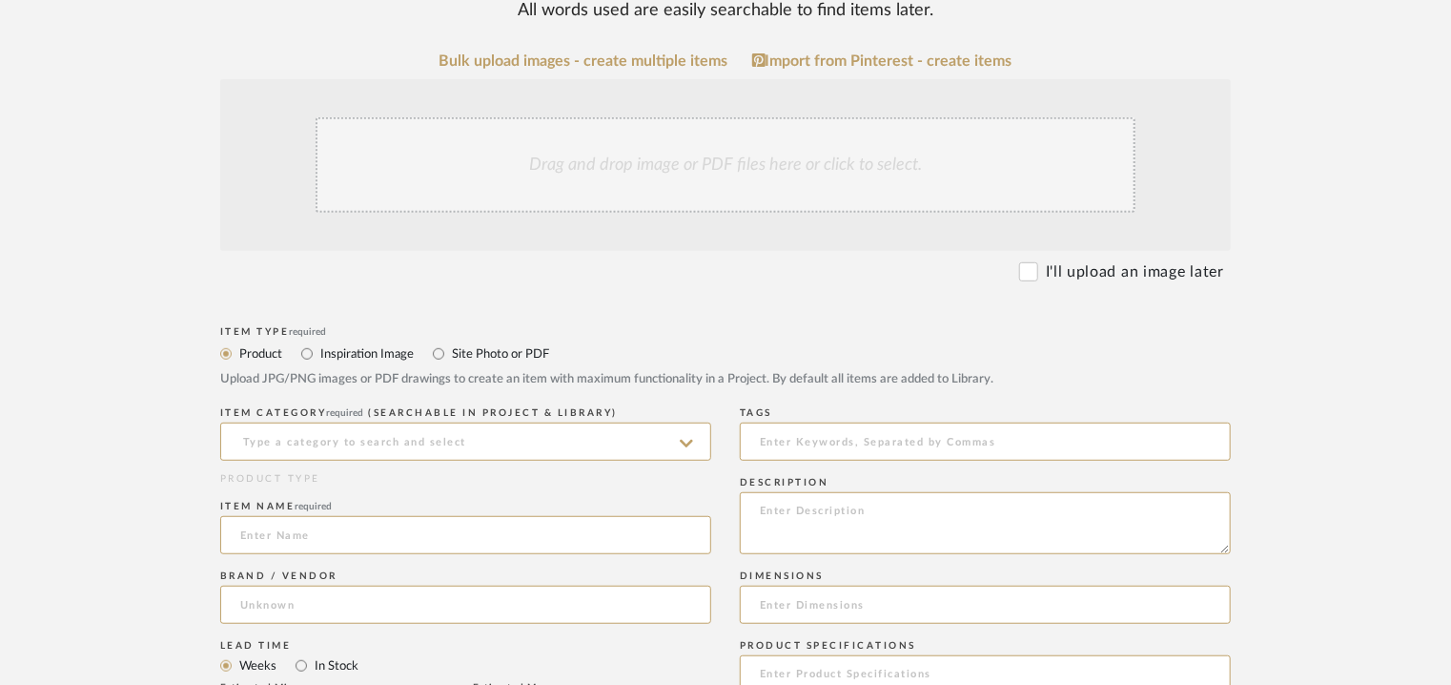
scroll to position [381, 0]
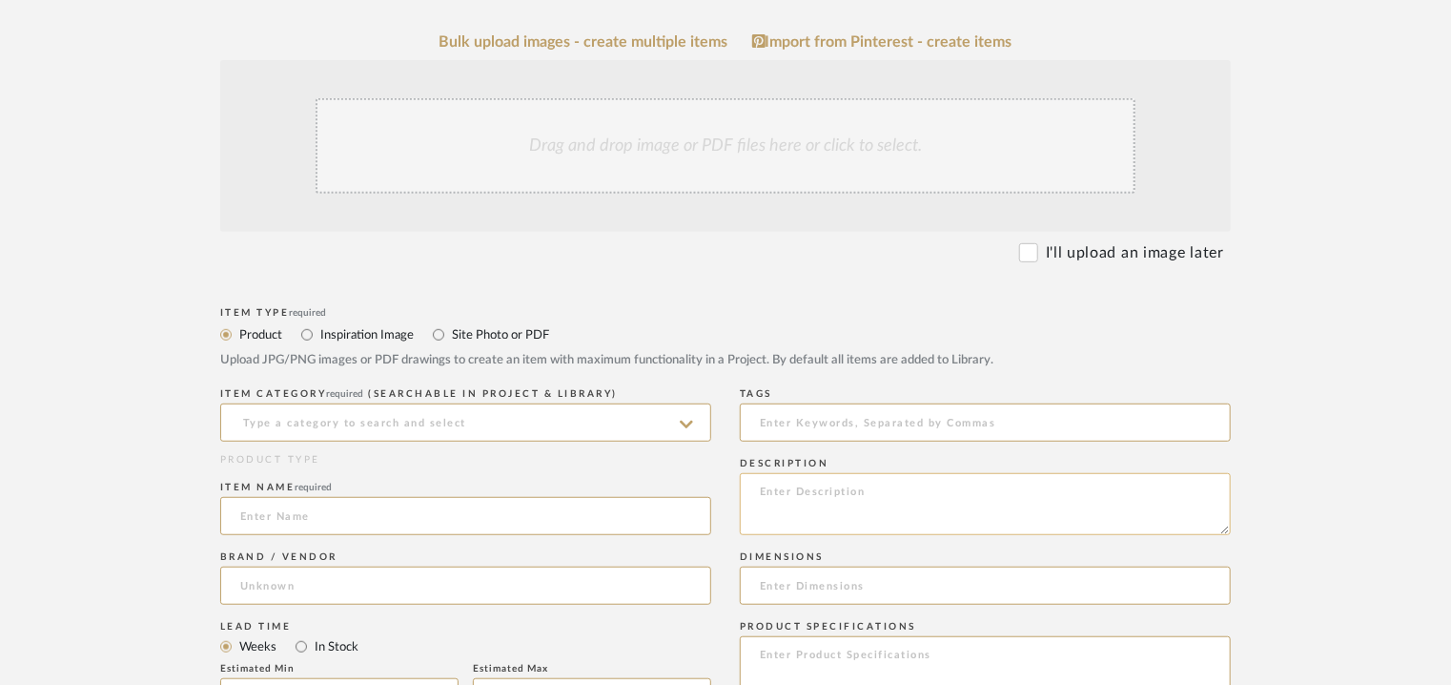
paste textarea "Type : Coffee table Dimensions : W 50 x D 35 x H 45cm Material & finishes : Mar…"
click at [435, 422] on input at bounding box center [465, 422] width 491 height 38
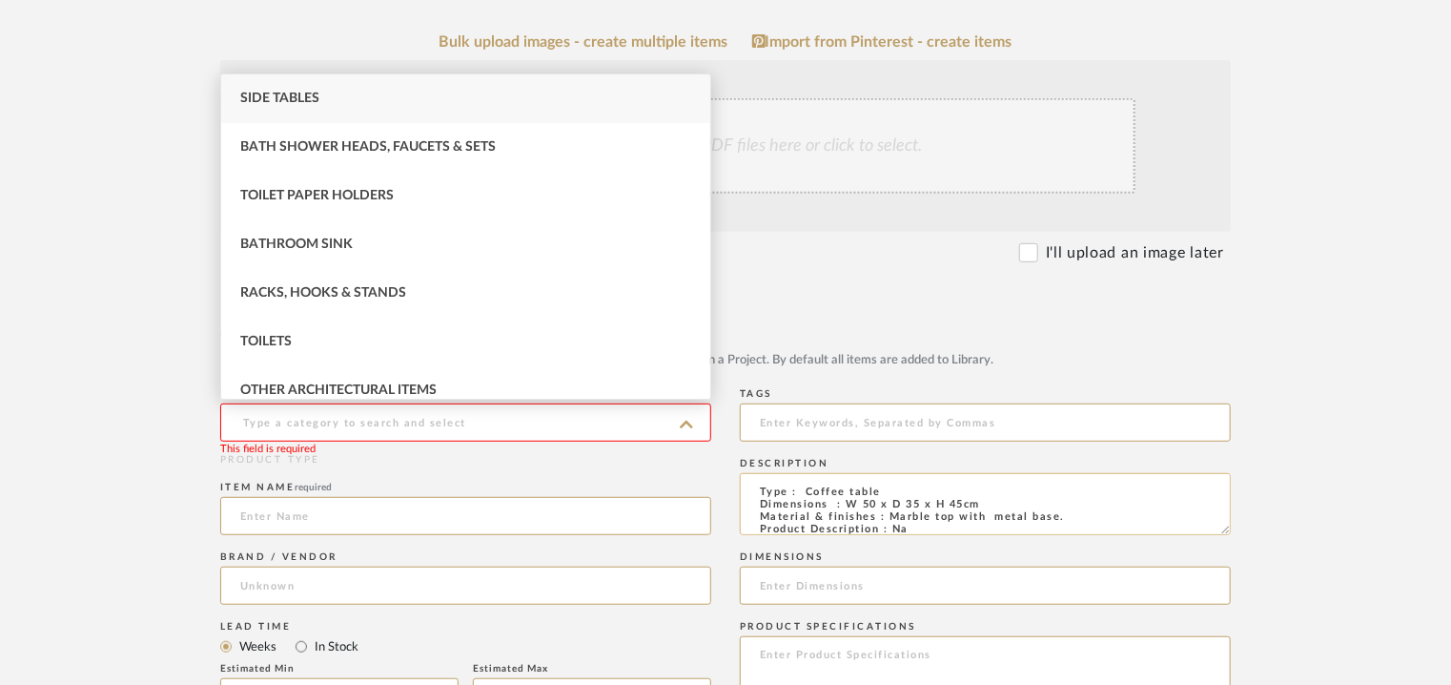
click at [824, 485] on textarea "Type : Coffee table Dimensions : W 50 x D 35 x H 45cm Material & finishes : Mar…" at bounding box center [985, 504] width 491 height 62
click at [823, 485] on textarea "Type : Coffee table Dimensions : W 50 x D 35 x H 45cm Material & finishes : Mar…" at bounding box center [985, 504] width 491 height 62
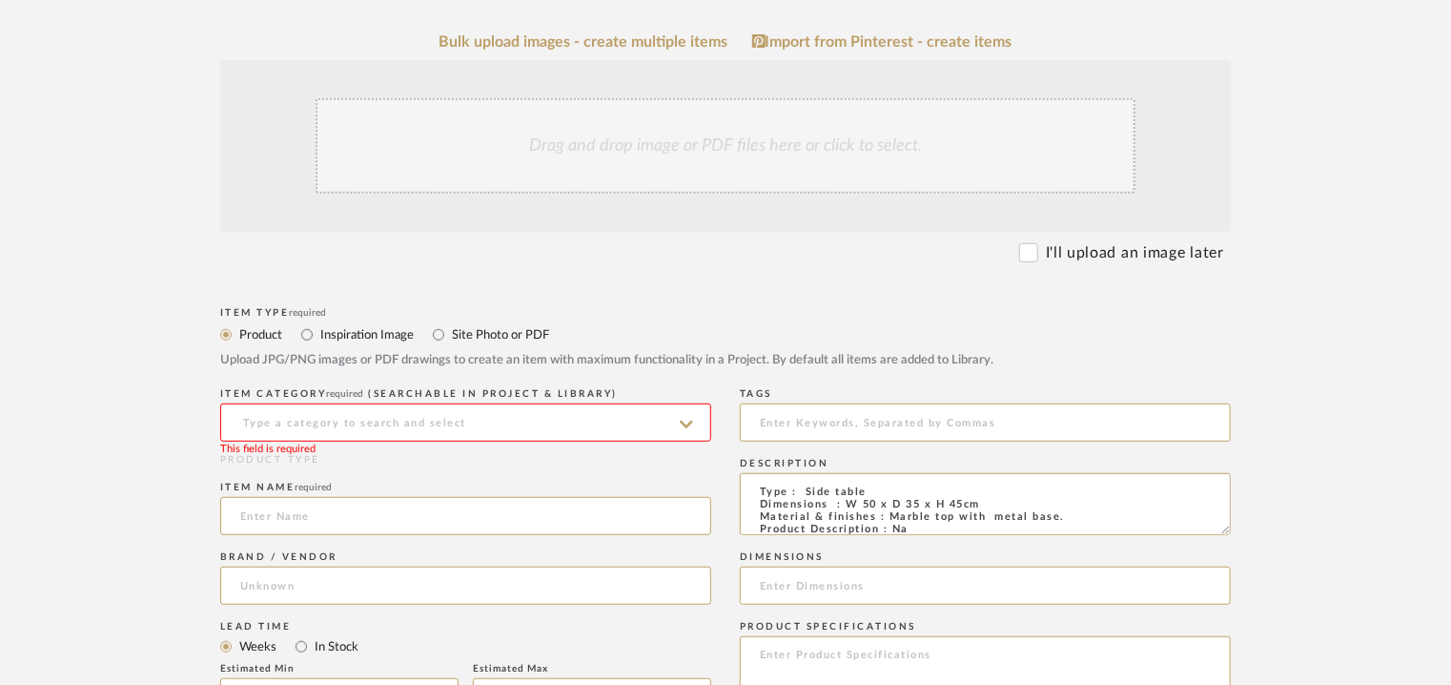
type textarea "Type : Side table Dimensions : W 50 x D 35 x H 45cm Material & finishes : Marbl…"
click at [561, 421] on input at bounding box center [465, 422] width 491 height 38
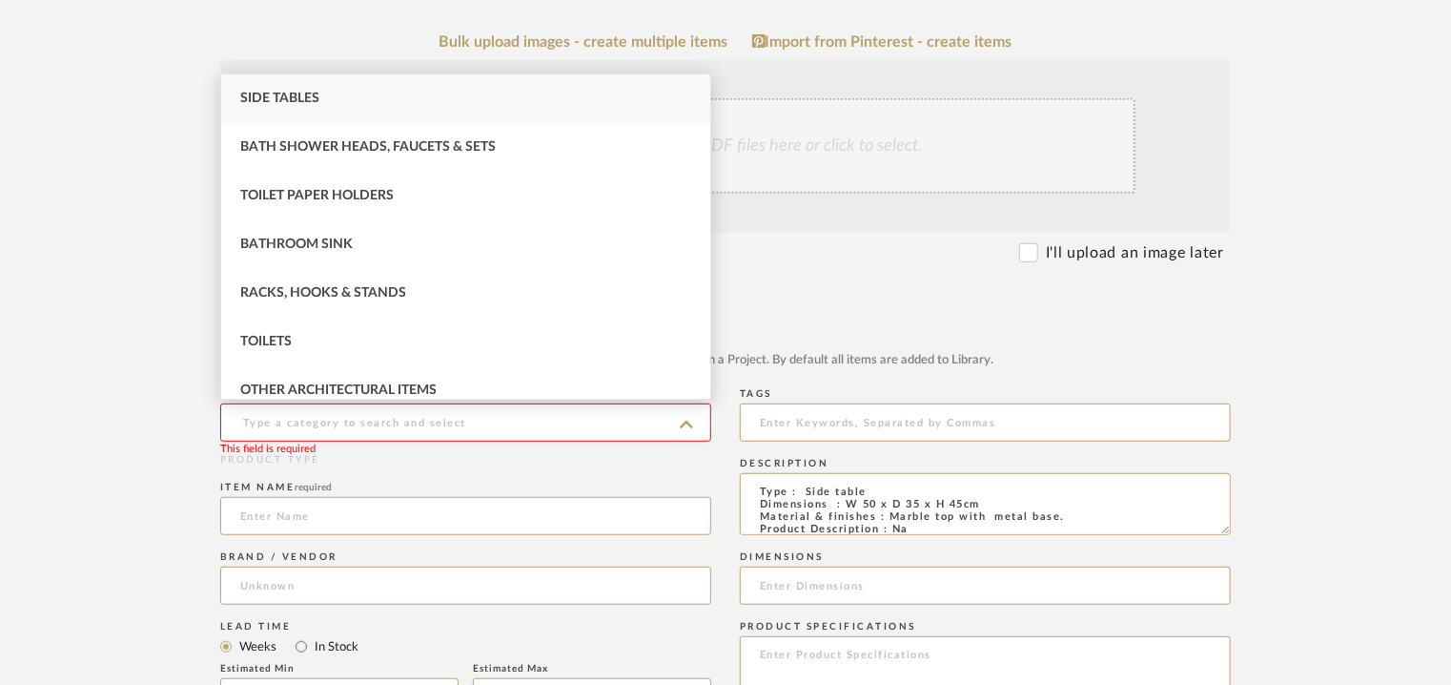
click at [347, 90] on div "Side Tables" at bounding box center [465, 98] width 489 height 49
type input "Side Tables"
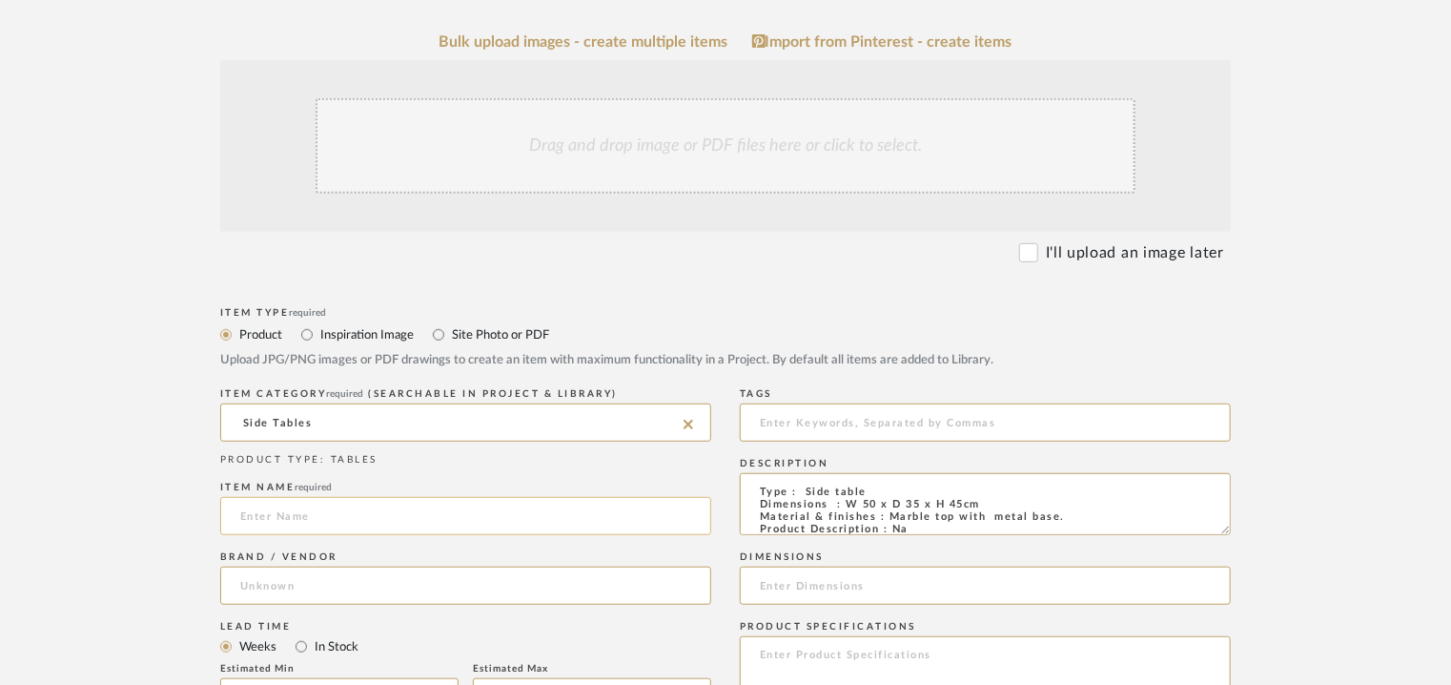
click at [335, 515] on input at bounding box center [465, 516] width 491 height 38
drag, startPoint x: 300, startPoint y: 507, endPoint x: 257, endPoint y: 477, distance: 53.4
click at [207, 507] on form "Bulk upload images - create multiple items Import from Pinterest - create items…" at bounding box center [725, 653] width 1215 height 1241
click at [275, 513] on input "Q2 side table 19" at bounding box center [465, 516] width 491 height 38
click at [277, 514] on input "Q2 side table 19" at bounding box center [465, 516] width 491 height 38
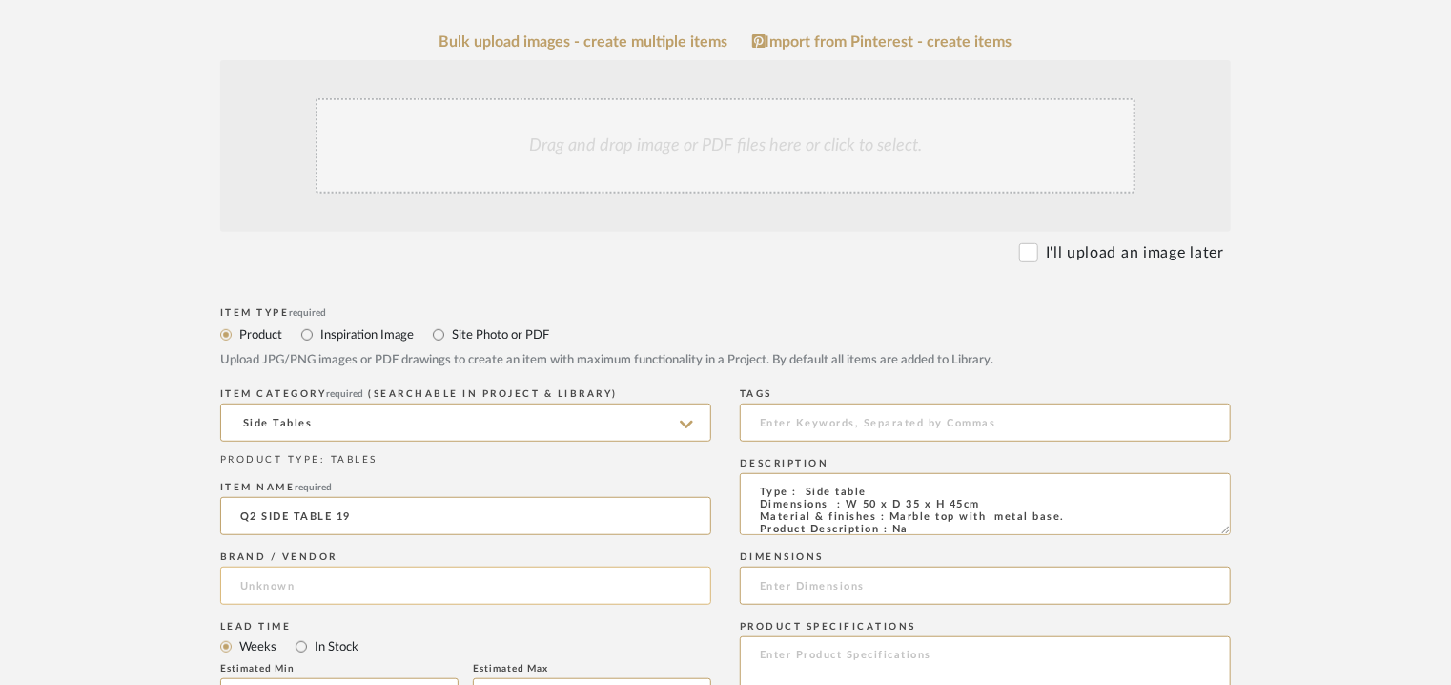
type input "Q2 SIDE TABLE 19"
click at [320, 589] on input at bounding box center [465, 585] width 491 height 38
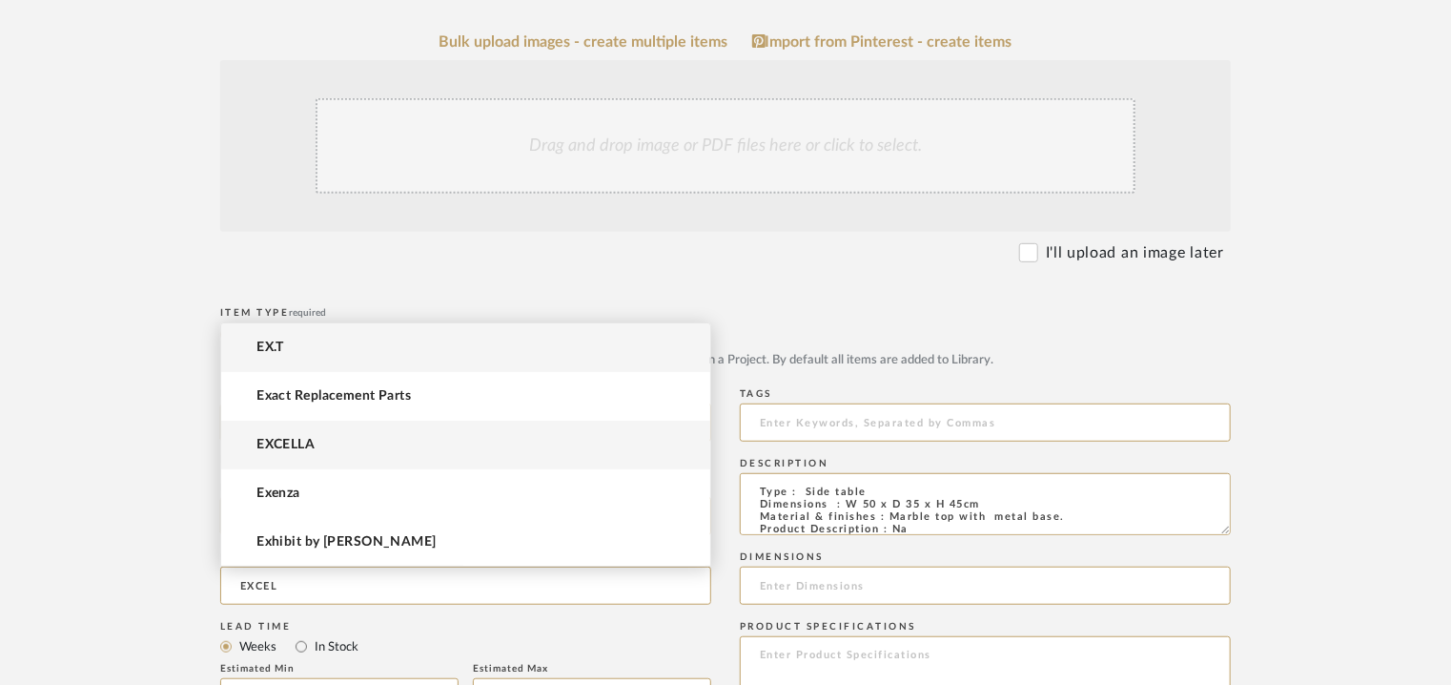
click at [328, 447] on mat-option "EXCELLA" at bounding box center [465, 445] width 489 height 49
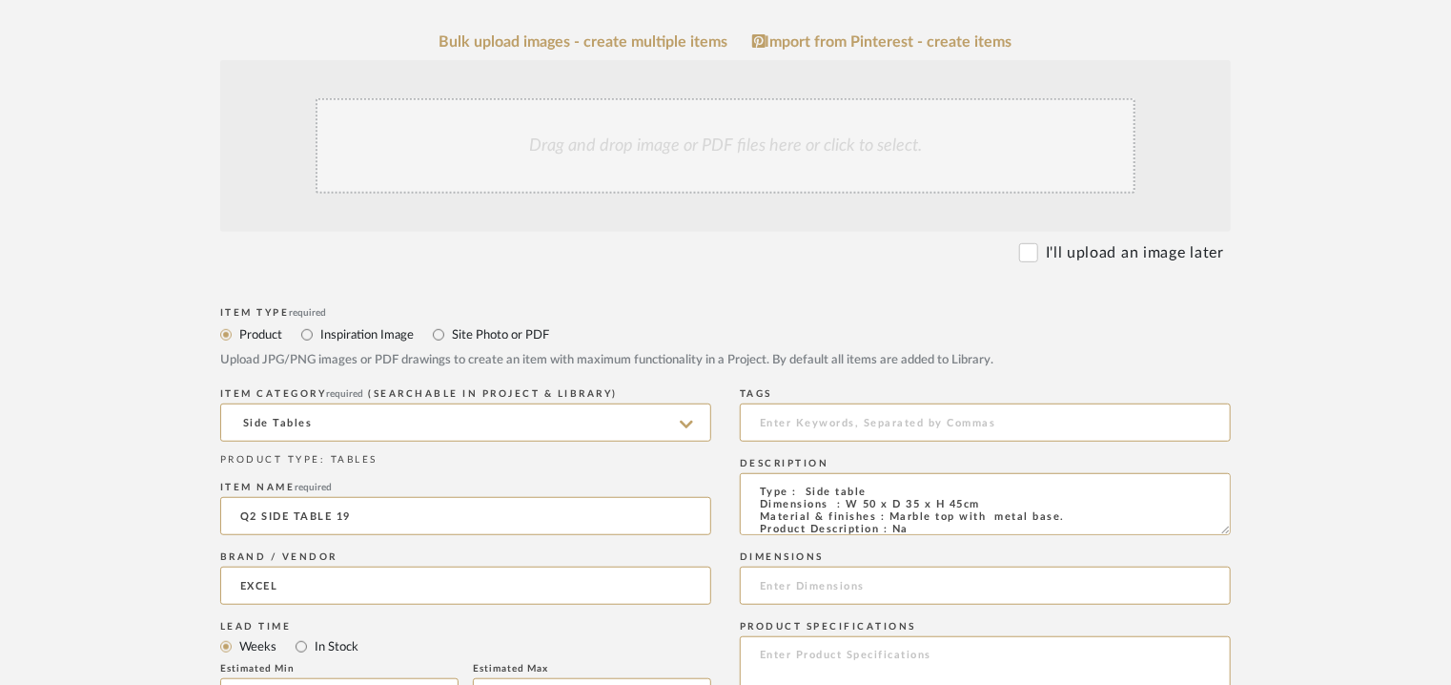
type input "EXCELLA"
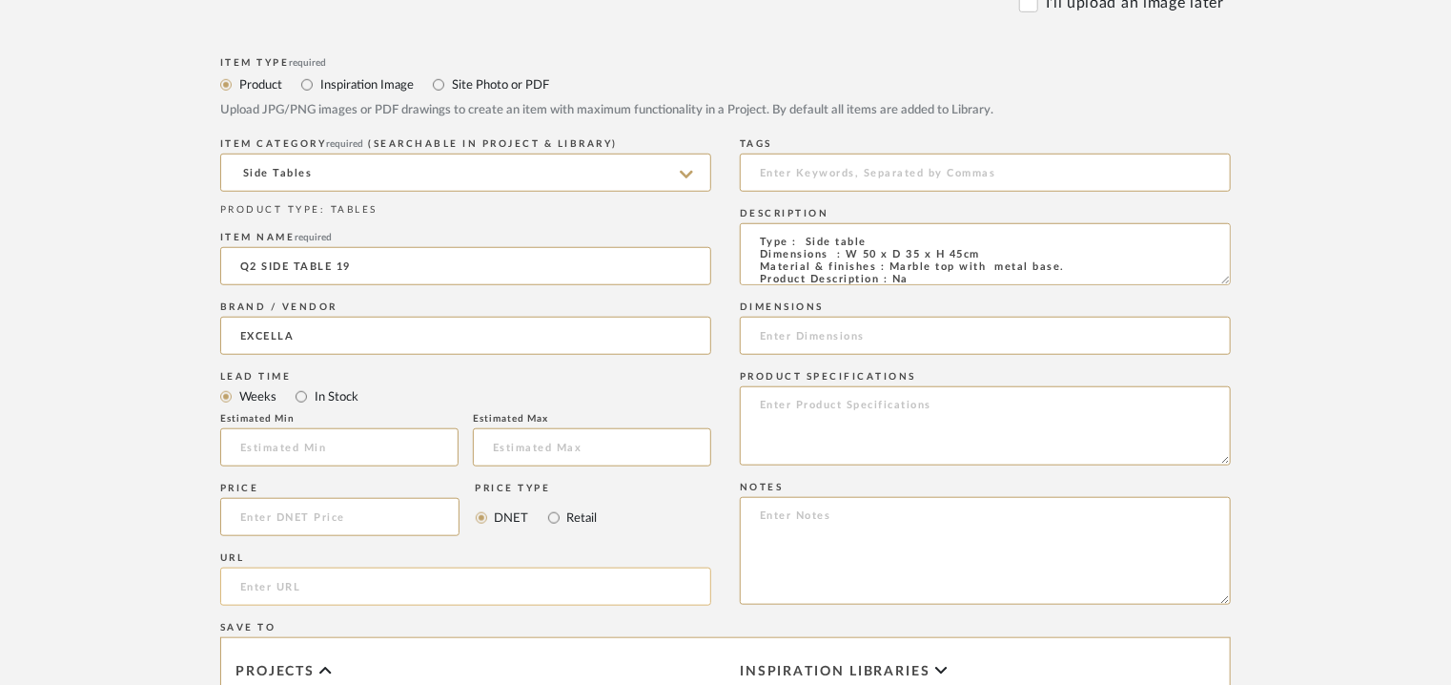
scroll to position [667, 0]
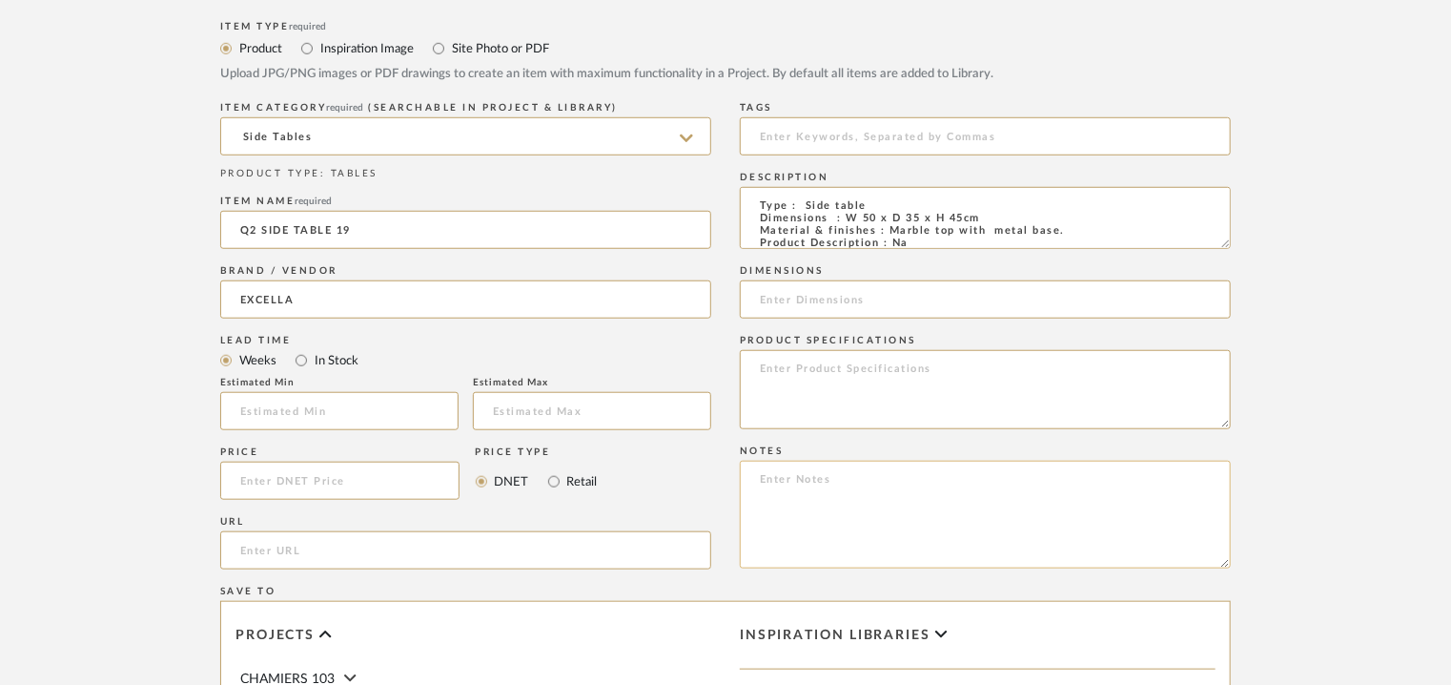
paste textarea "Price: Cluster of 3 Red : INR.25,270/- Blue : INR.34,650/- Green : INR27,580/- …"
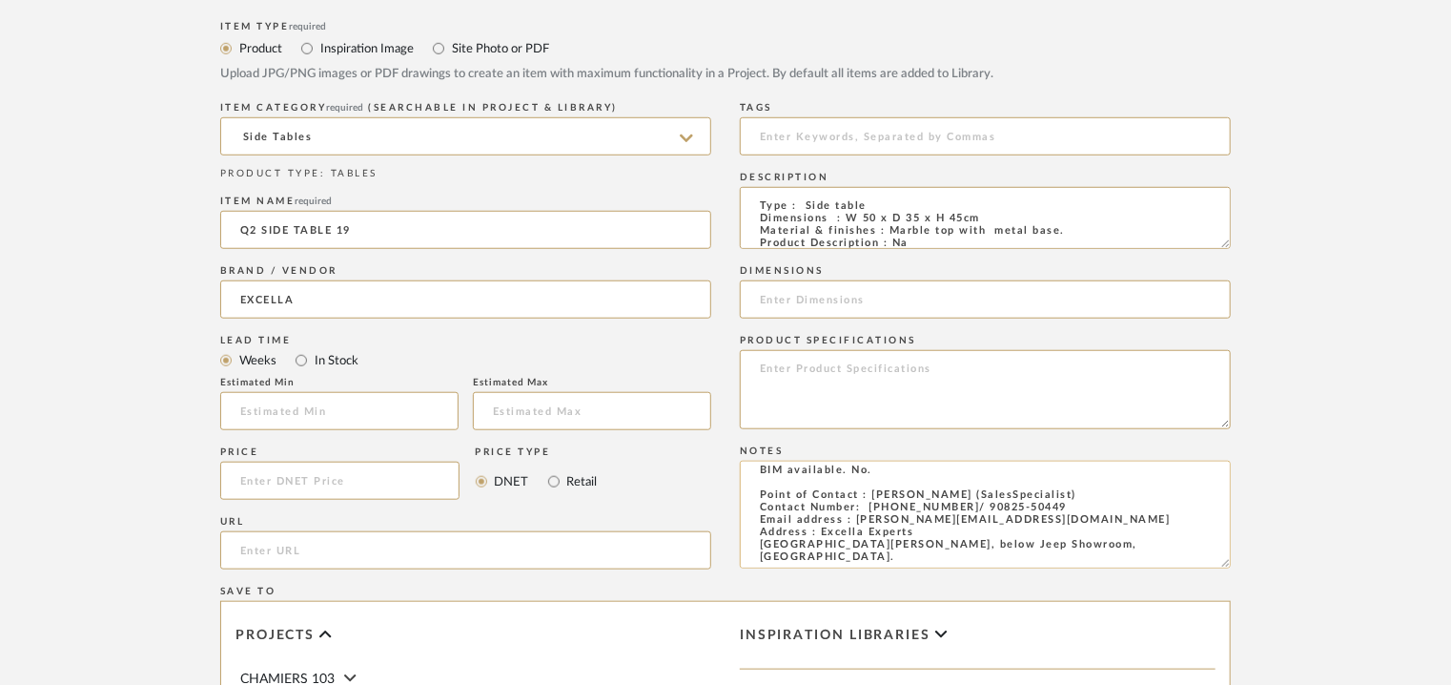
scroll to position [0, 0]
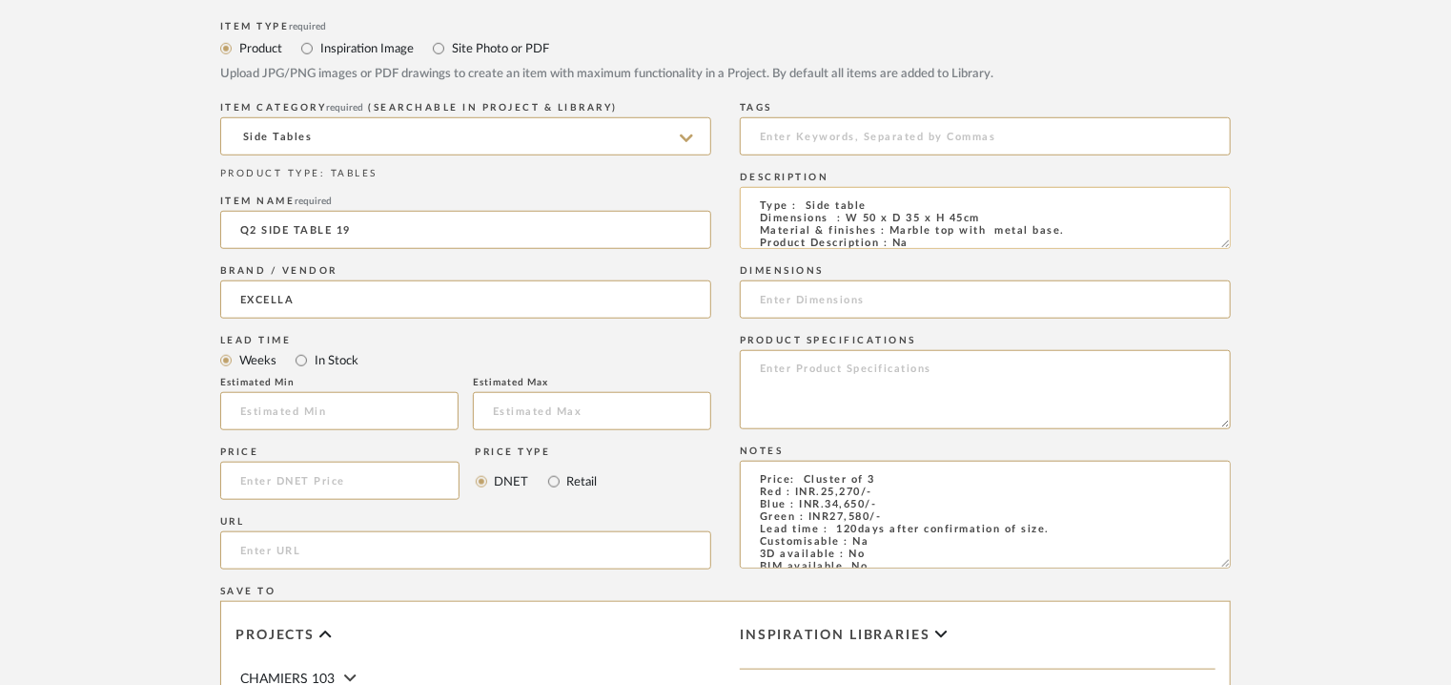
type textarea "Price: Cluster of 3 Red : INR.25,270/- Blue : INR.34,650/- Green : INR27,580/- …"
drag, startPoint x: 980, startPoint y: 216, endPoint x: 860, endPoint y: 227, distance: 120.6
click at [840, 221] on textarea "Type : Side table Dimensions : W 50 x D 35 x H 45cm Material & finishes : Marbl…" at bounding box center [985, 218] width 491 height 62
drag, startPoint x: 883, startPoint y: 226, endPoint x: 790, endPoint y: 301, distance: 120.0
click at [790, 301] on input at bounding box center [985, 299] width 491 height 38
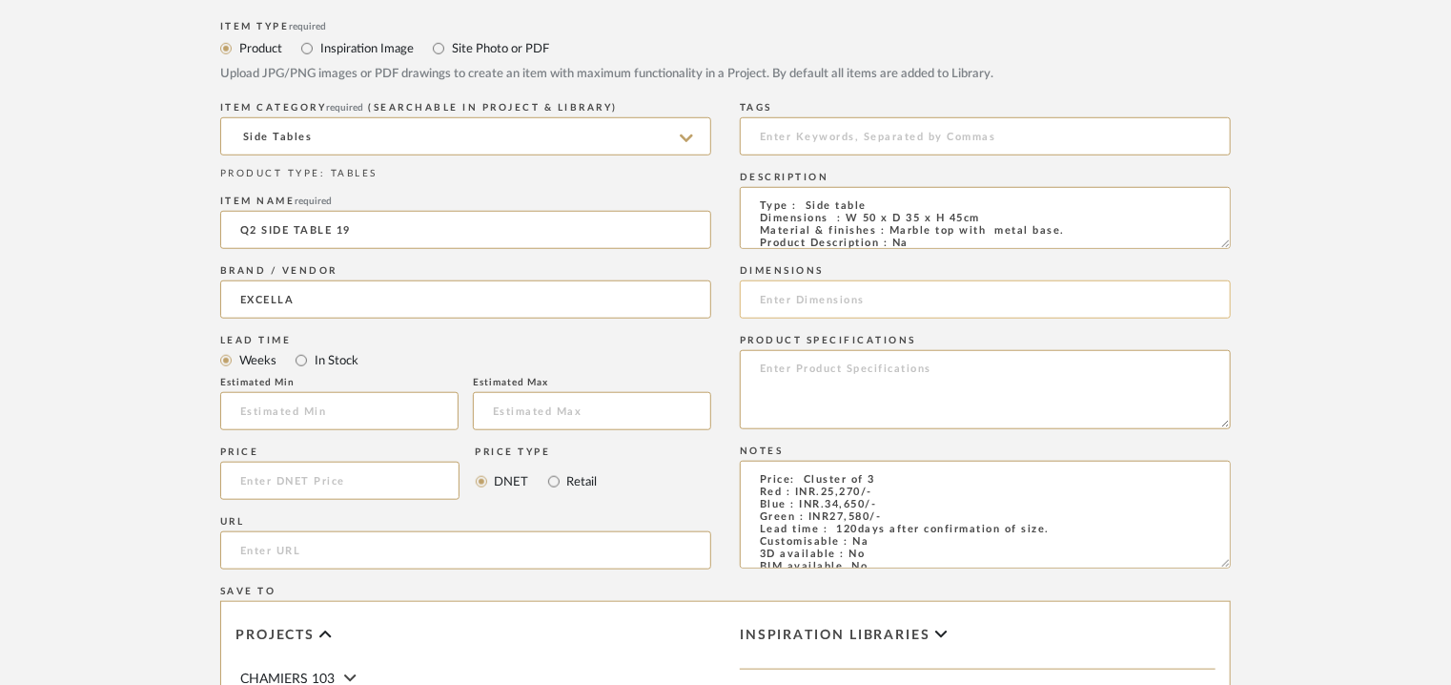
paste input "Price: Cluster of 3 Red : INR.25,270/- Blue : INR.34,650/- Green : INR27,580/- …"
type input "Price: Cluster of 3 Red : INR.25,270/- Blue : INR.34,650/- Green : INR27,580/- …"
click at [795, 143] on input at bounding box center [985, 136] width 491 height 38
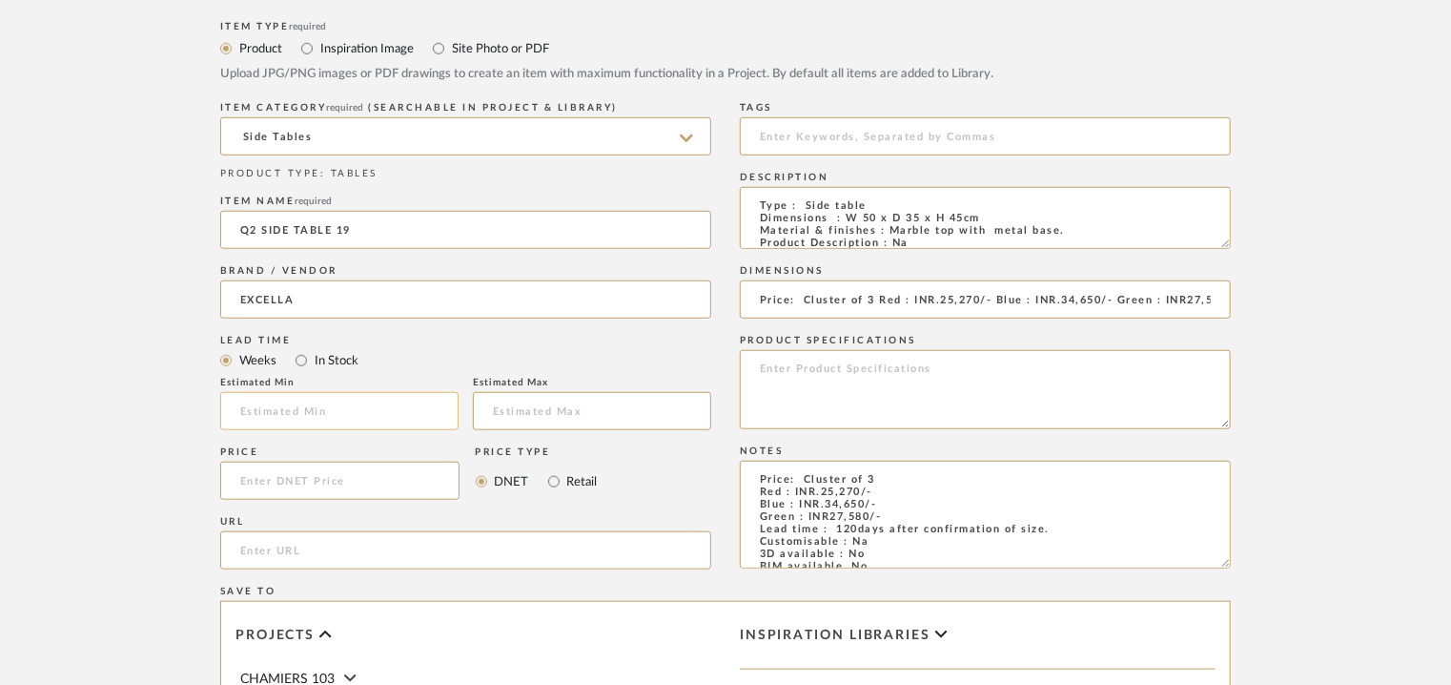
click at [281, 414] on input "text" at bounding box center [339, 411] width 238 height 38
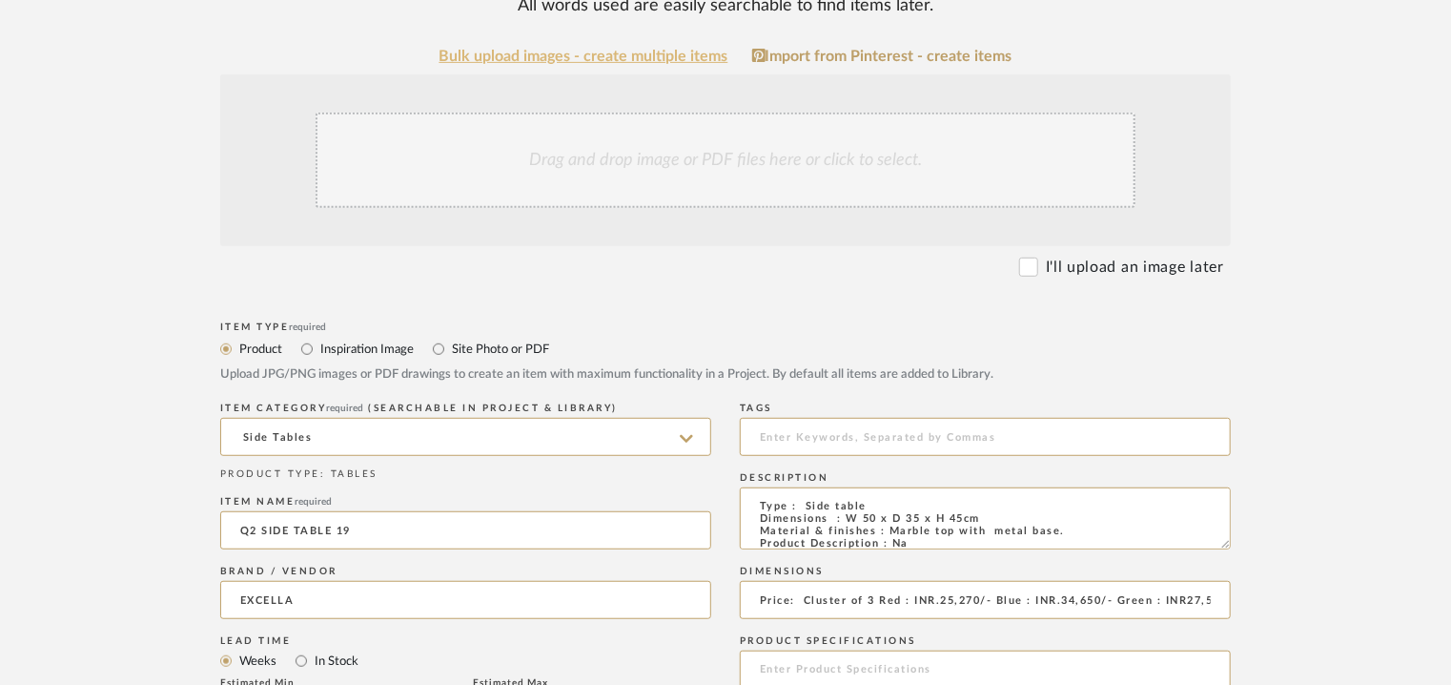
scroll to position [248, 0]
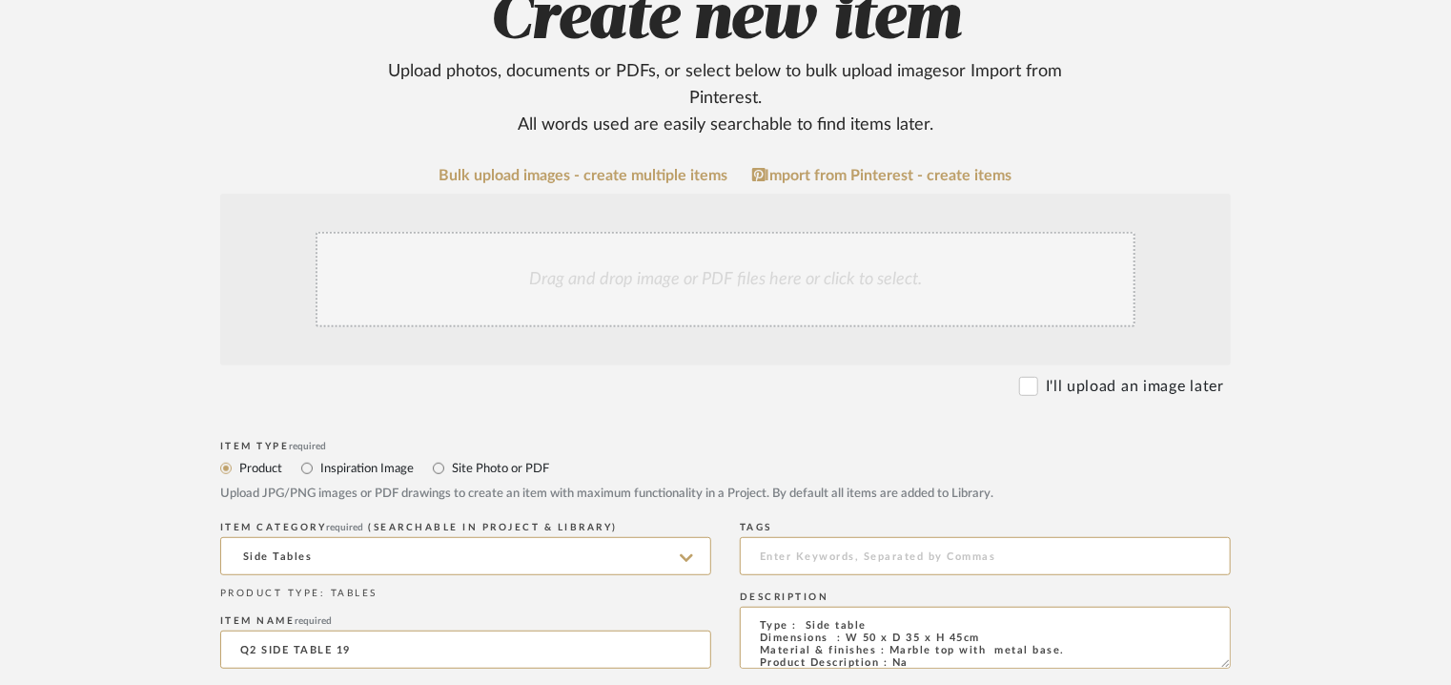
type input "17"
click at [647, 277] on div "Drag and drop image or PDF files here or click to select." at bounding box center [726, 279] width 820 height 95
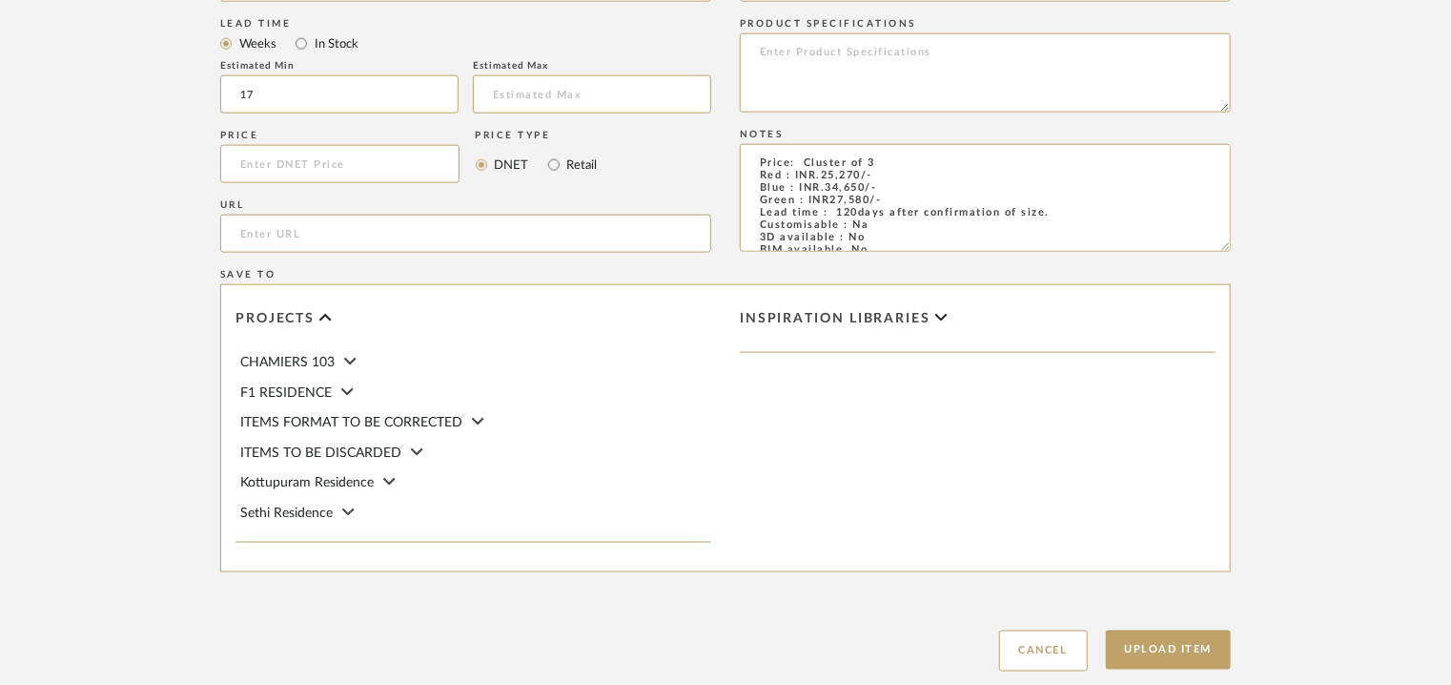
scroll to position [1201, 0]
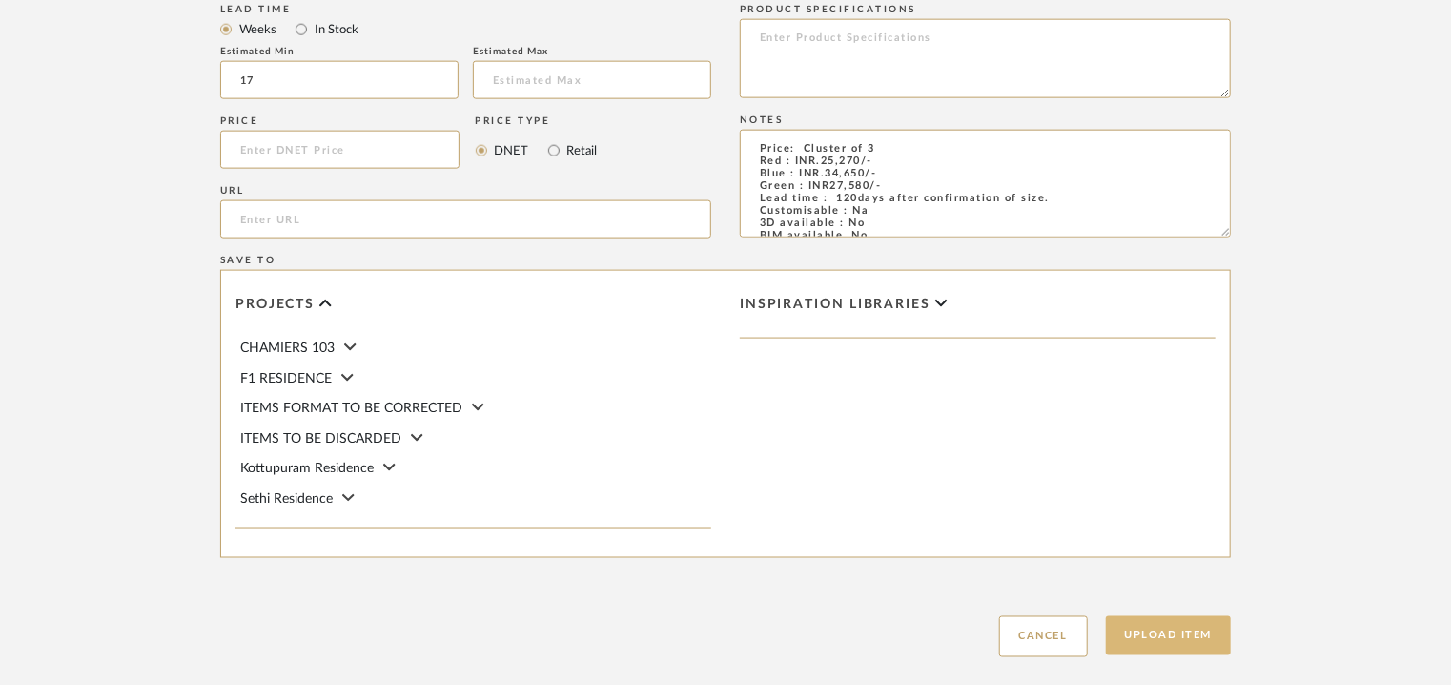
click at [1181, 638] on button "Upload Item" at bounding box center [1169, 635] width 126 height 39
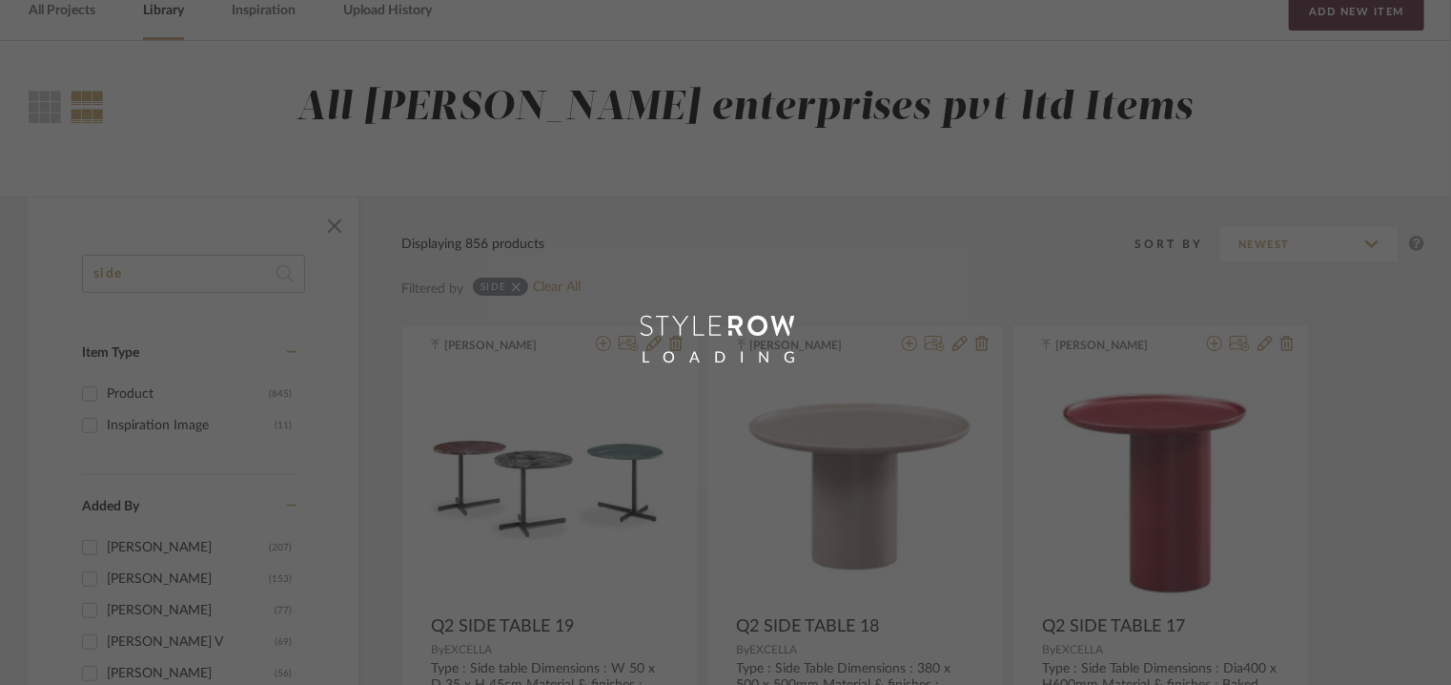
scroll to position [95, 0]
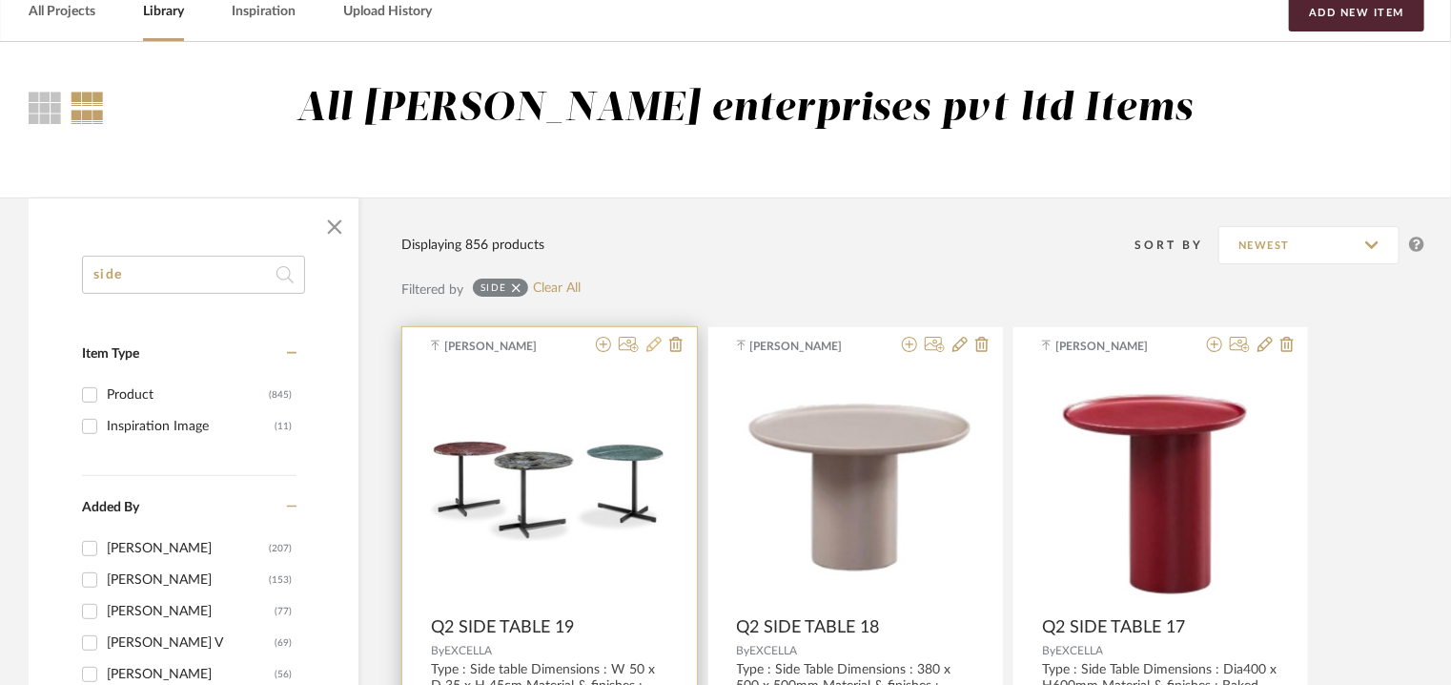
click at [656, 346] on icon at bounding box center [654, 344] width 15 height 15
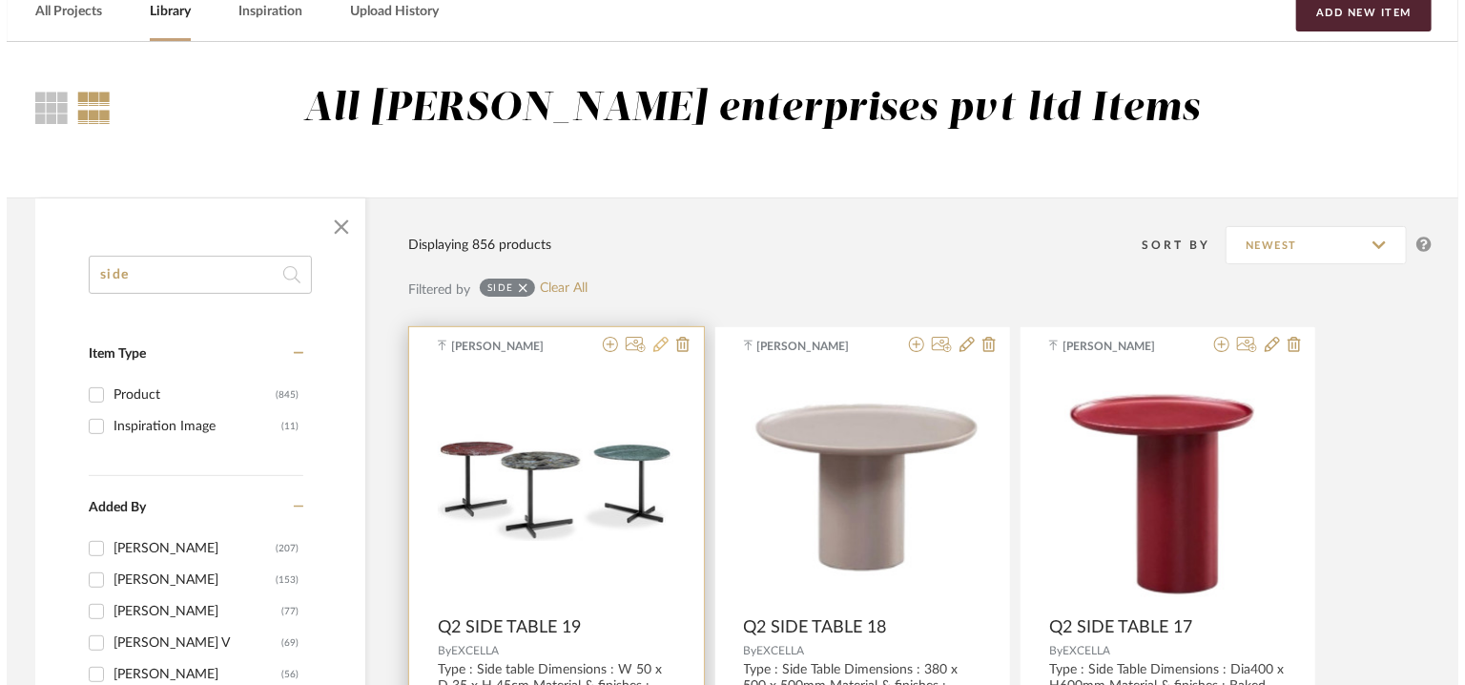
scroll to position [0, 0]
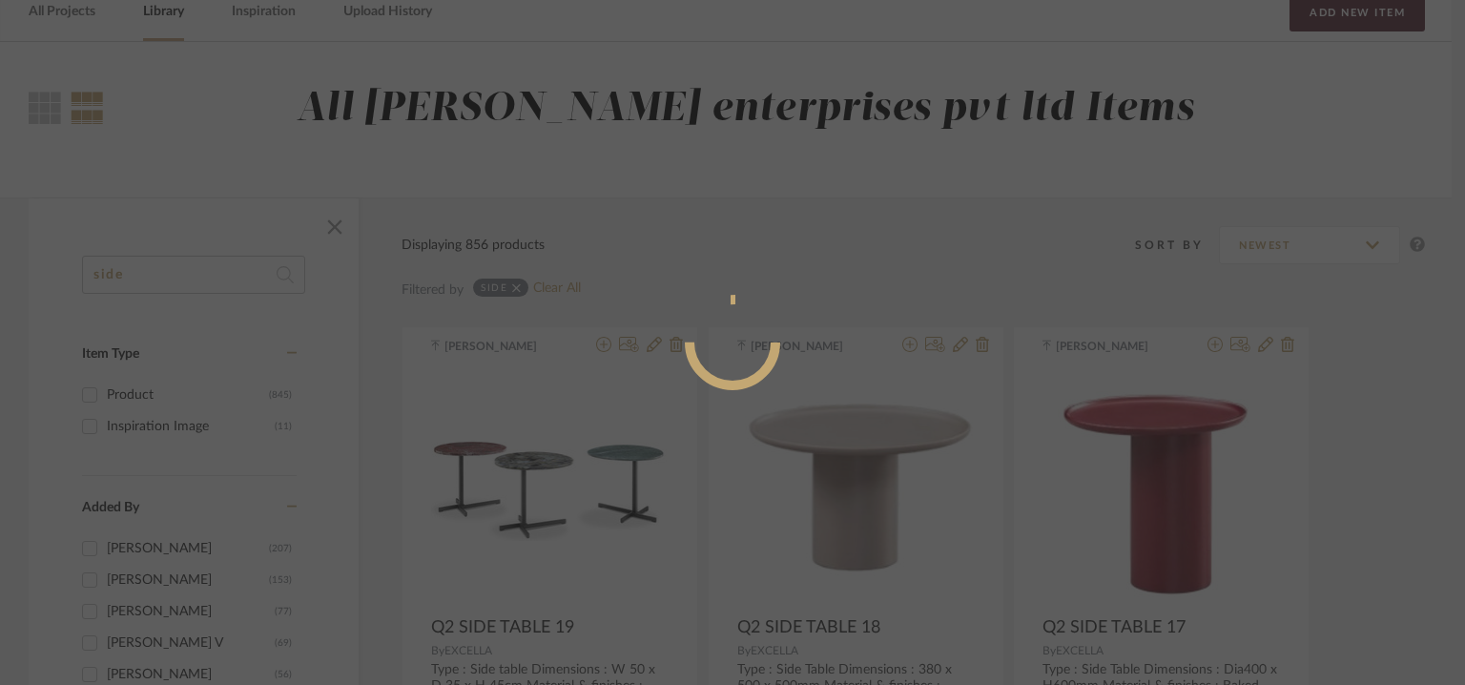
radio input "true"
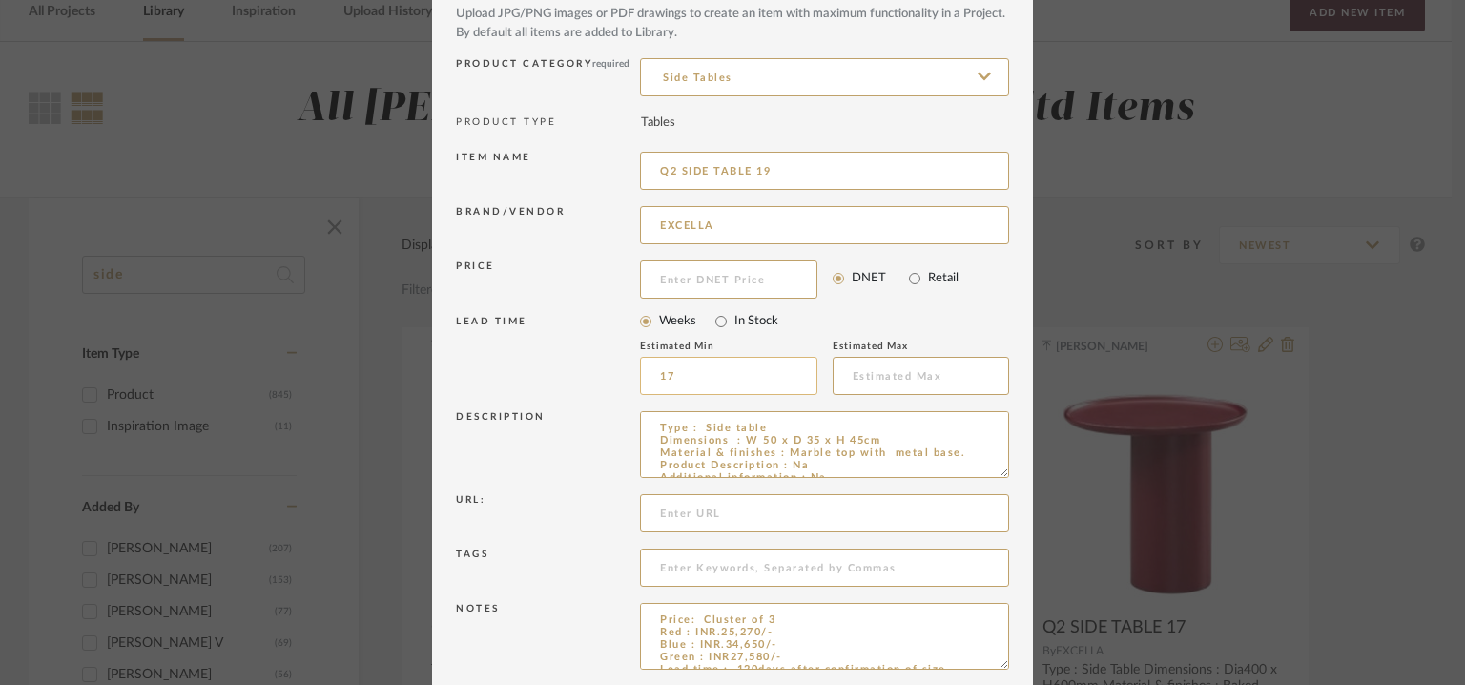
scroll to position [183, 0]
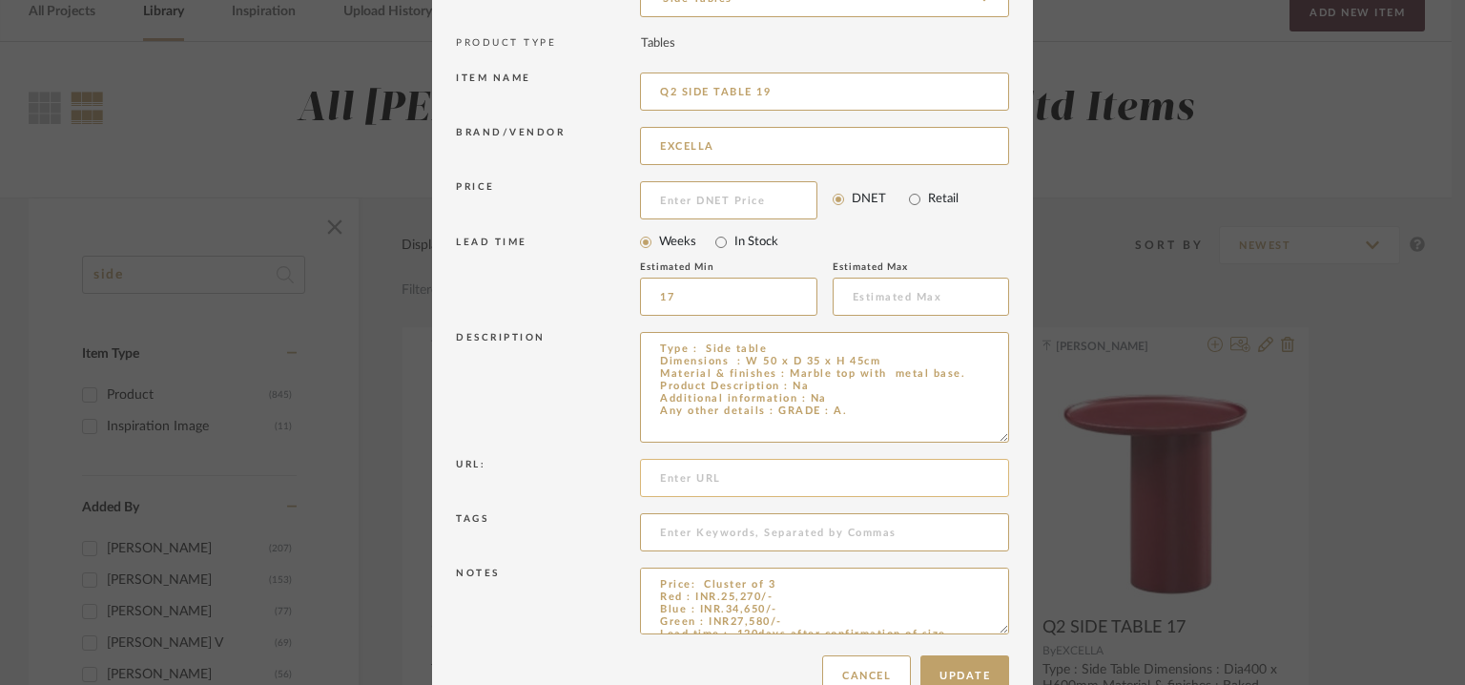
drag, startPoint x: 996, startPoint y: 390, endPoint x: 910, endPoint y: 454, distance: 107.0
click at [991, 430] on textarea "Type : Side table Dimensions : W 50 x D 35 x H 45cm Material & finishes : Marbl…" at bounding box center [824, 387] width 369 height 111
click at [681, 526] on input at bounding box center [824, 528] width 369 height 38
type input "GRADE A,"
click at [964, 672] on button "Update" at bounding box center [964, 671] width 89 height 41
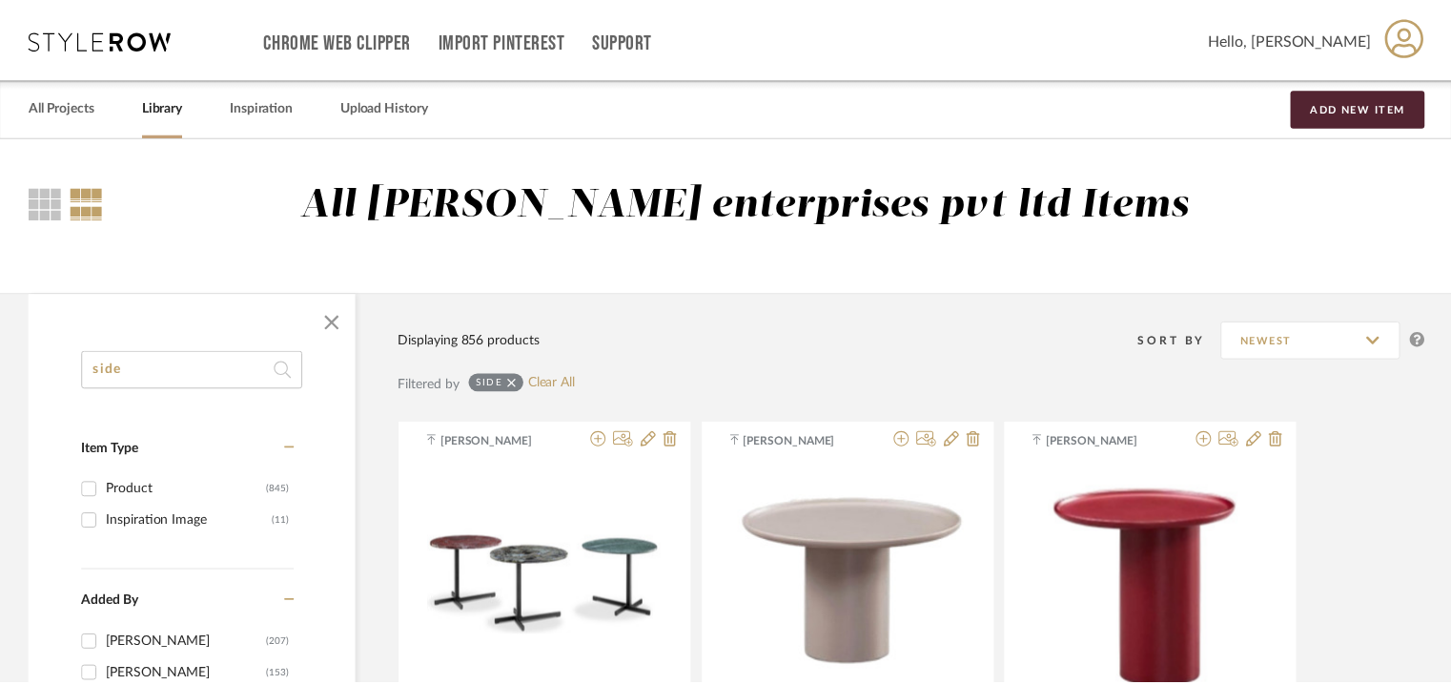
scroll to position [95, 0]
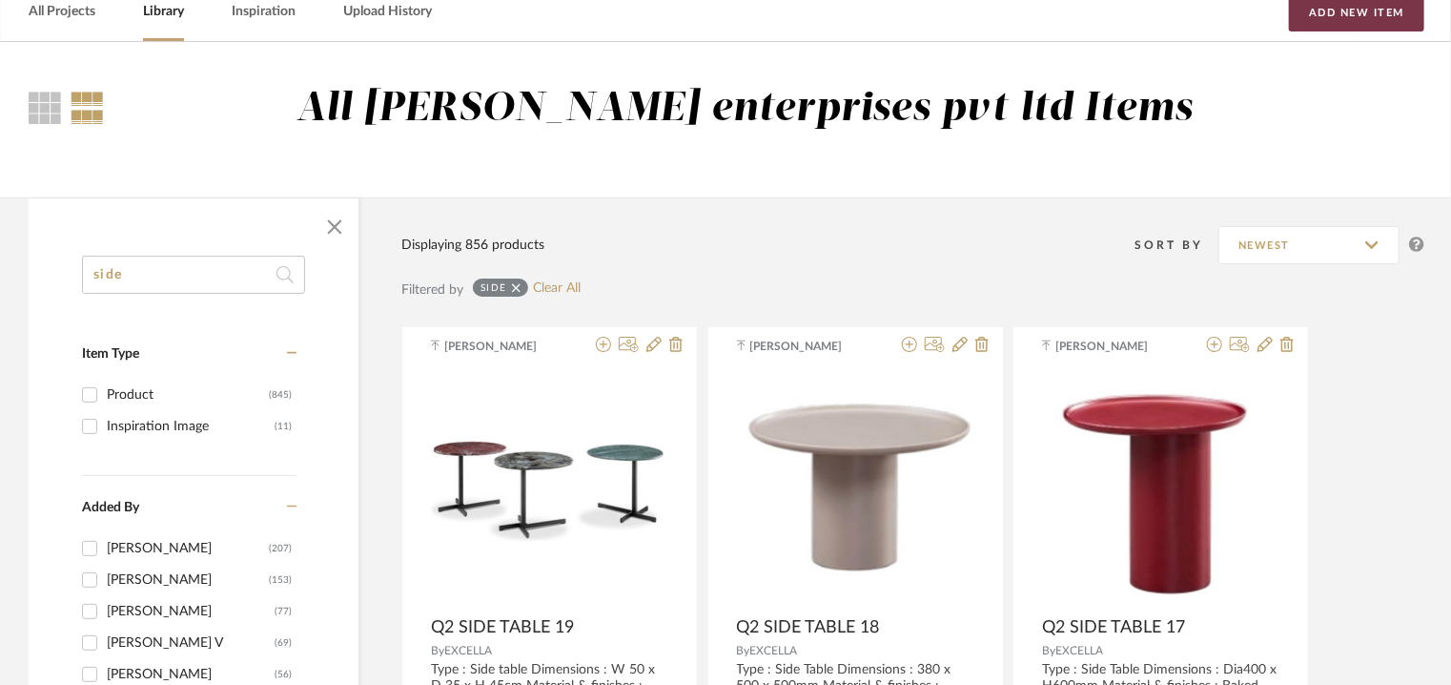
click at [1379, 11] on button "Add New Item" at bounding box center [1356, 12] width 135 height 38
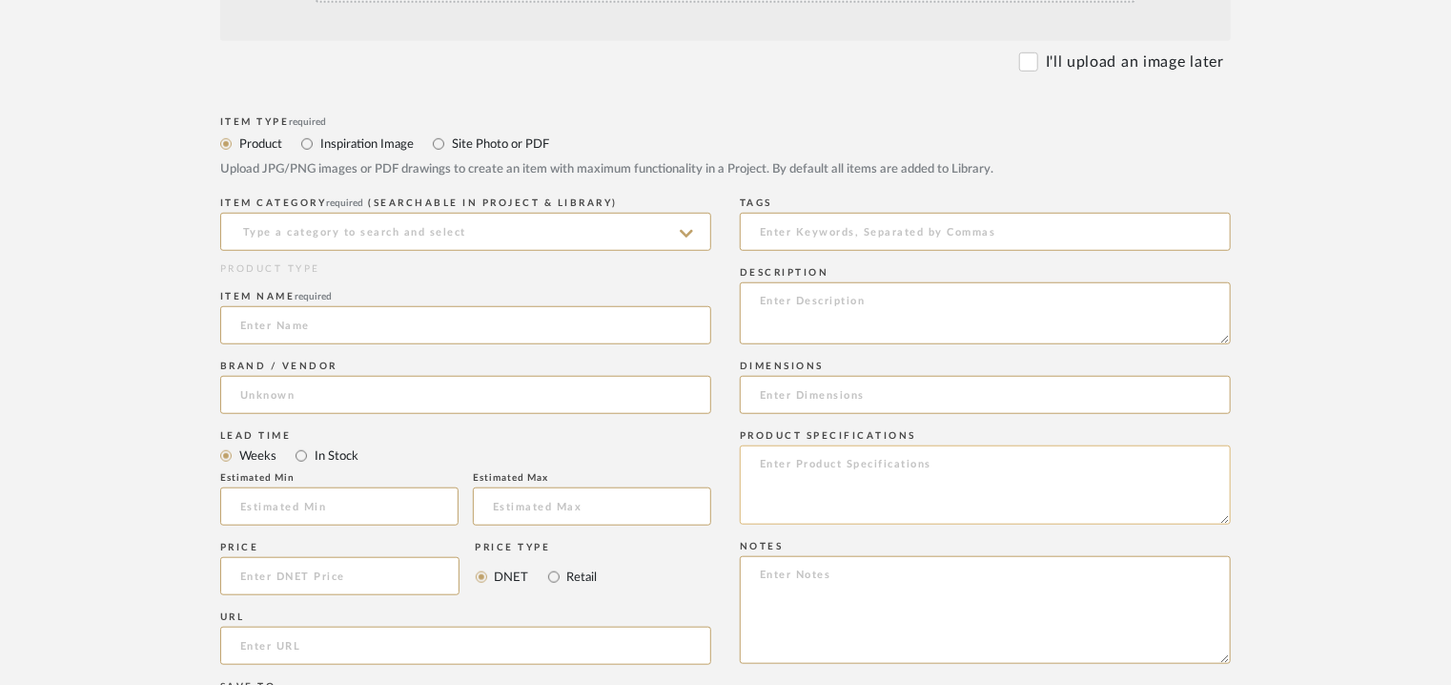
scroll to position [667, 0]
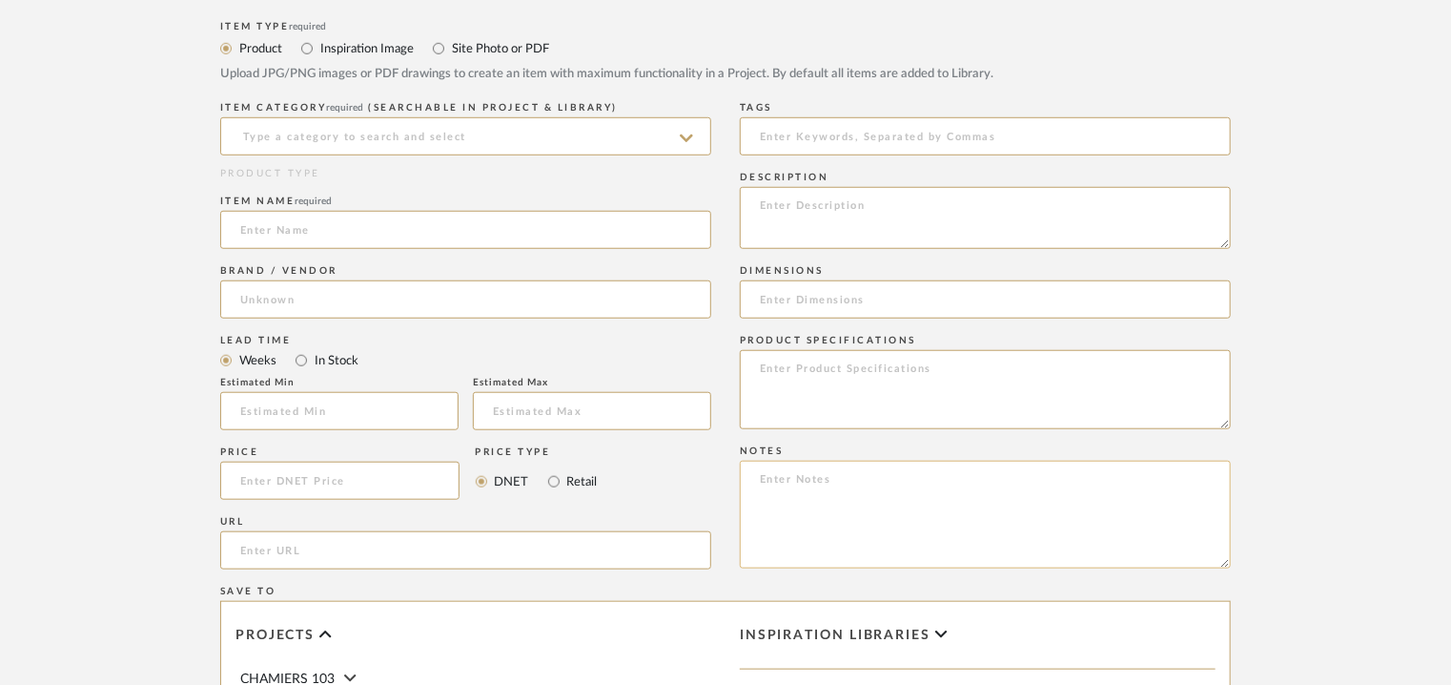
paste textarea "Price: INR65,000/- Lead time : 120days after confirmation of size. Customisable…"
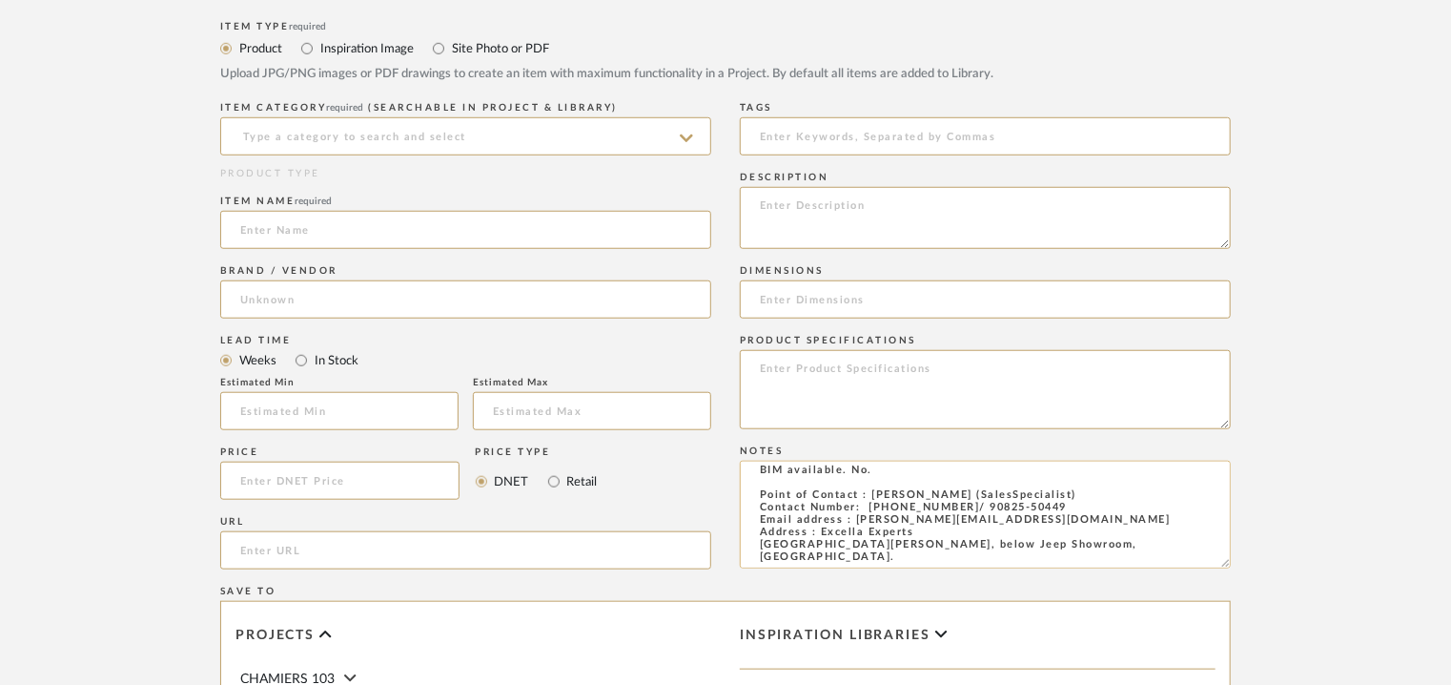
scroll to position [0, 0]
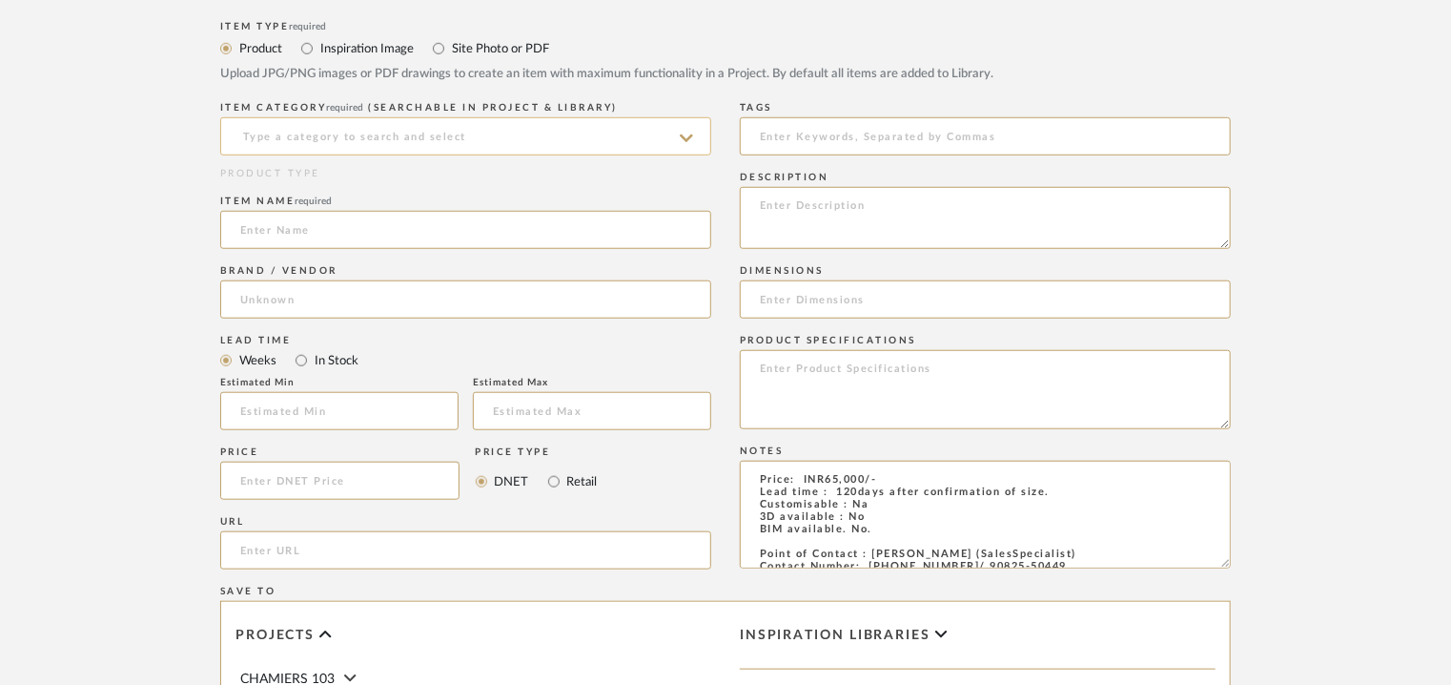
type textarea "Price: INR65,000/- Lead time : 120days after confirmation of size. Customisable…"
click at [418, 131] on input at bounding box center [465, 136] width 491 height 38
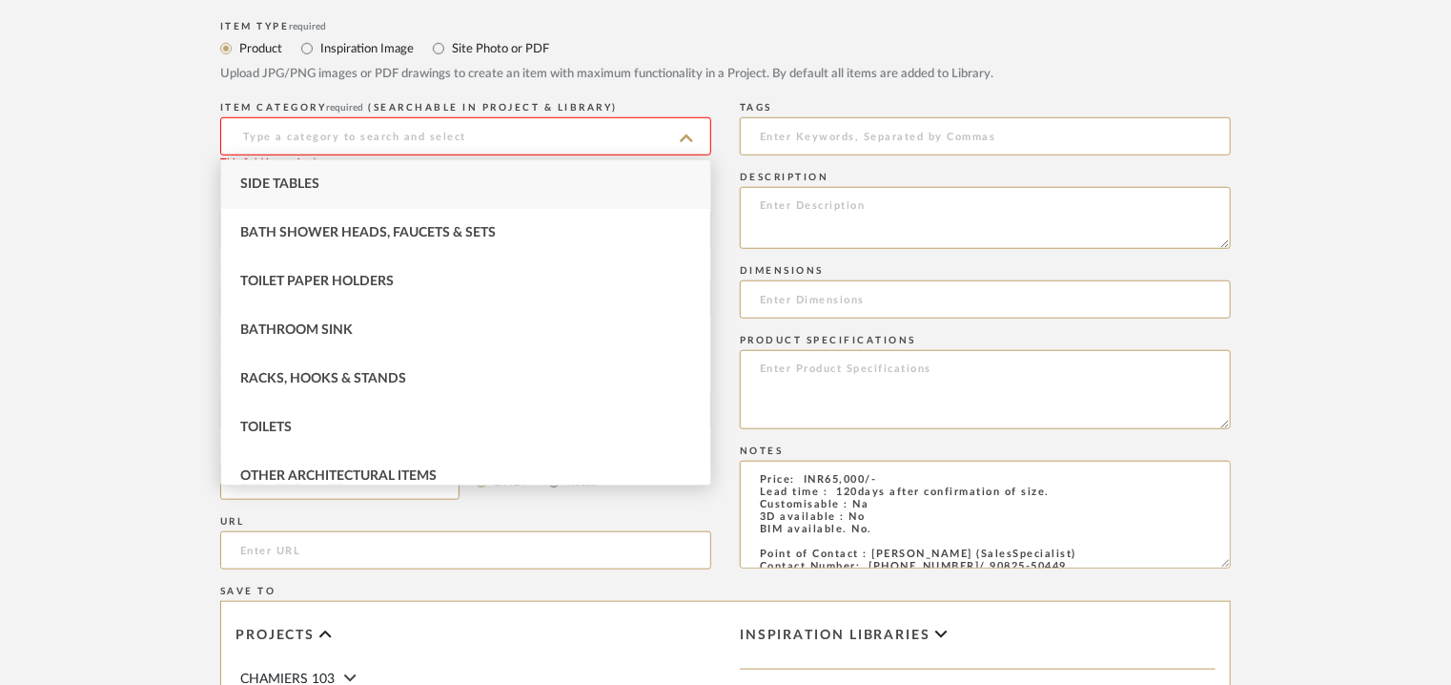
click at [301, 176] on div "Side Tables" at bounding box center [465, 184] width 489 height 49
type input "Side Tables"
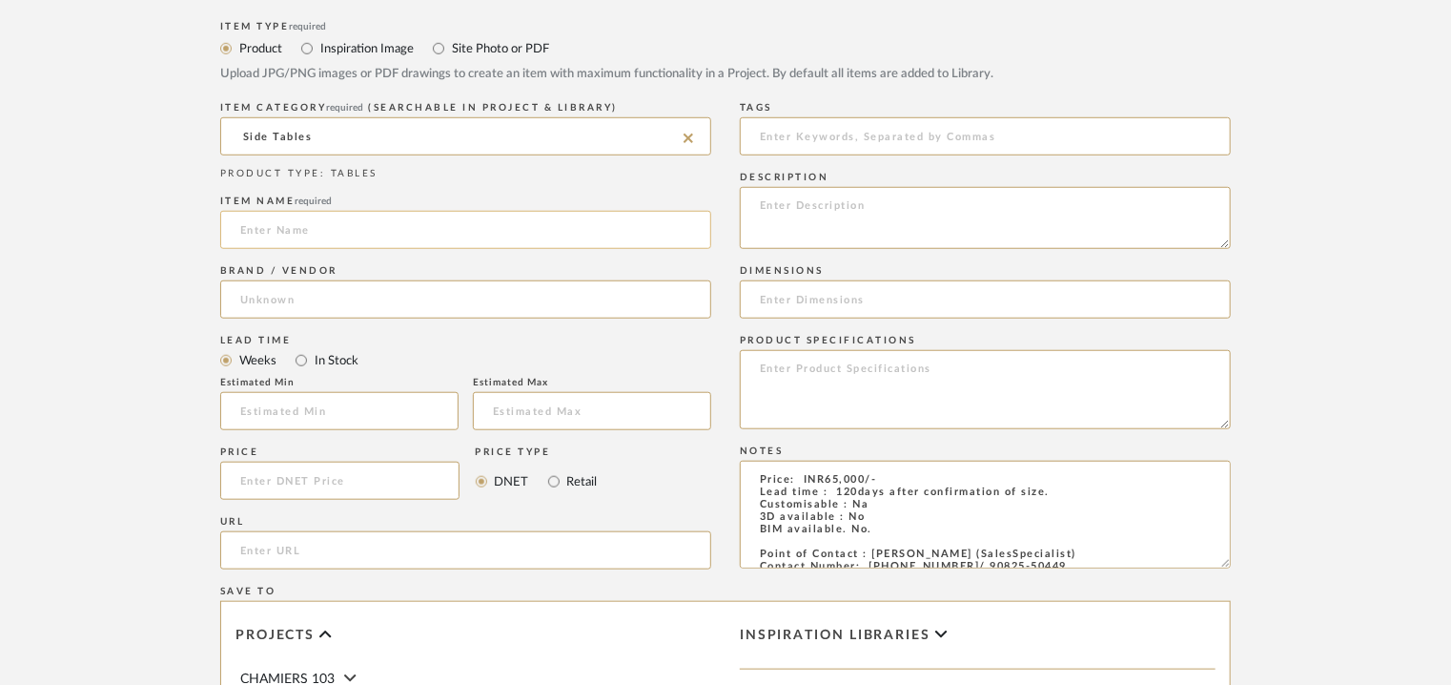
click at [277, 234] on input at bounding box center [465, 230] width 491 height 38
type input "q"
type input "Q2 SIDE TABLE 20"
click at [291, 301] on input at bounding box center [465, 299] width 491 height 38
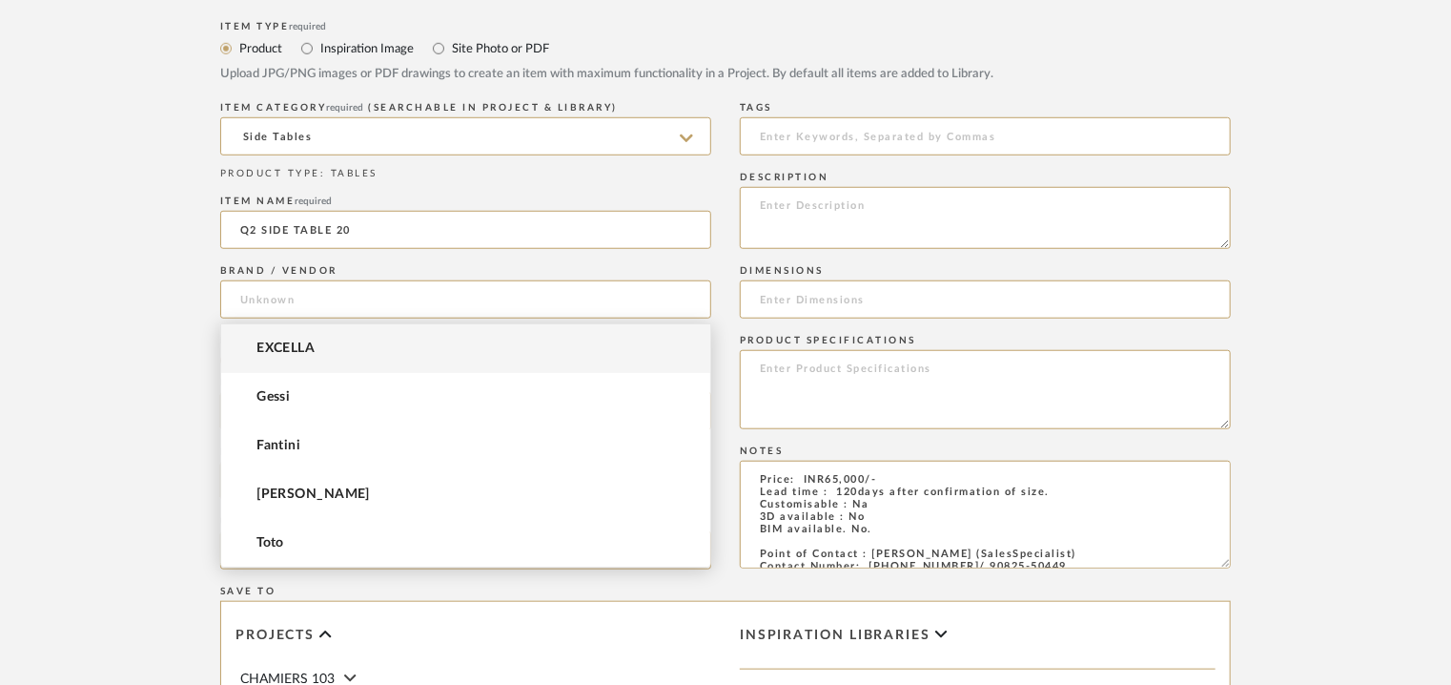
click at [267, 339] on mat-option "EXCELLA" at bounding box center [465, 348] width 489 height 49
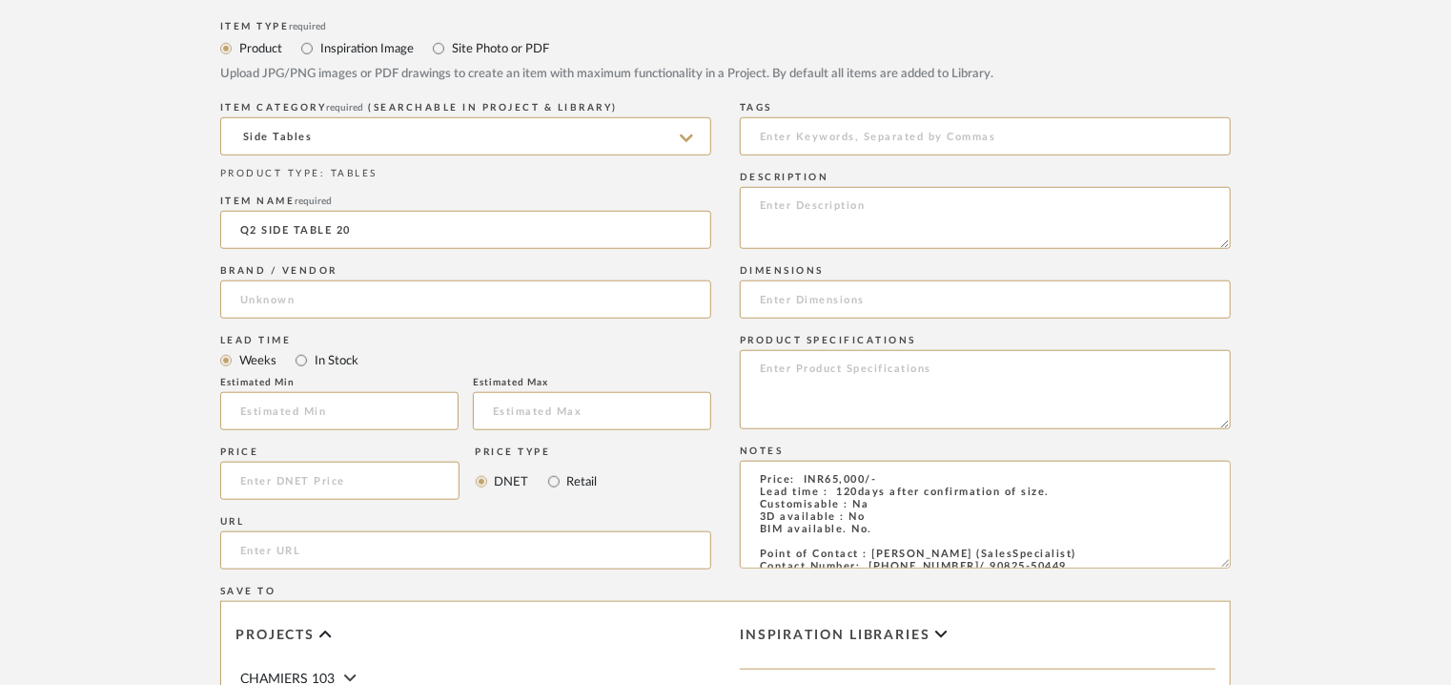
type input "EXCELLA"
click at [293, 406] on input "text" at bounding box center [339, 411] width 238 height 38
type input "17"
click at [300, 554] on input "url" at bounding box center [465, 550] width 491 height 38
click at [868, 141] on input at bounding box center [985, 136] width 491 height 38
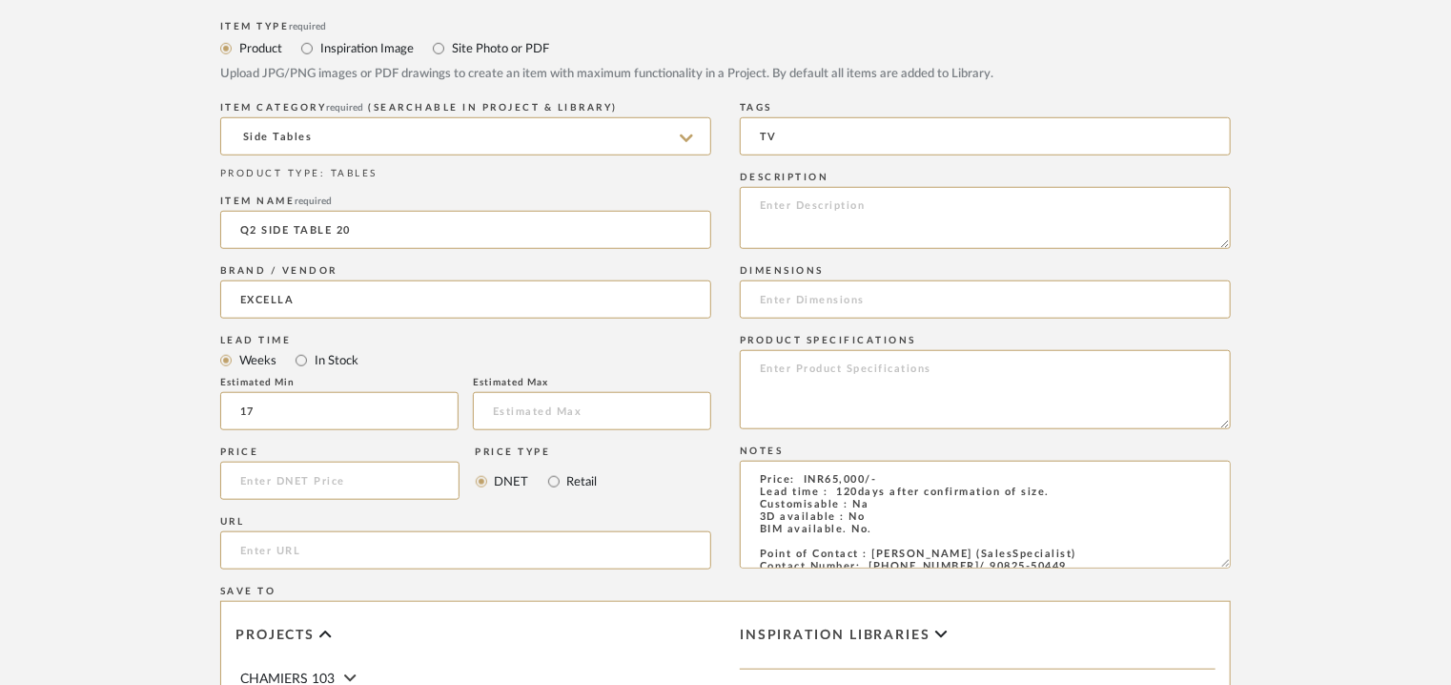
drag, startPoint x: 786, startPoint y: 134, endPoint x: 733, endPoint y: 138, distance: 52.6
click at [733, 138] on div "Item Type required Product Inspiration Image Site Photo or PDF Upload JPG/PNG i…" at bounding box center [725, 502] width 1011 height 972
type input "GRADE A"
click at [770, 211] on textarea at bounding box center [985, 218] width 491 height 62
paste textarea "Type : Side table Dimensions : W 54 x D 45 x H 40cm Material & finishes : Marbl…"
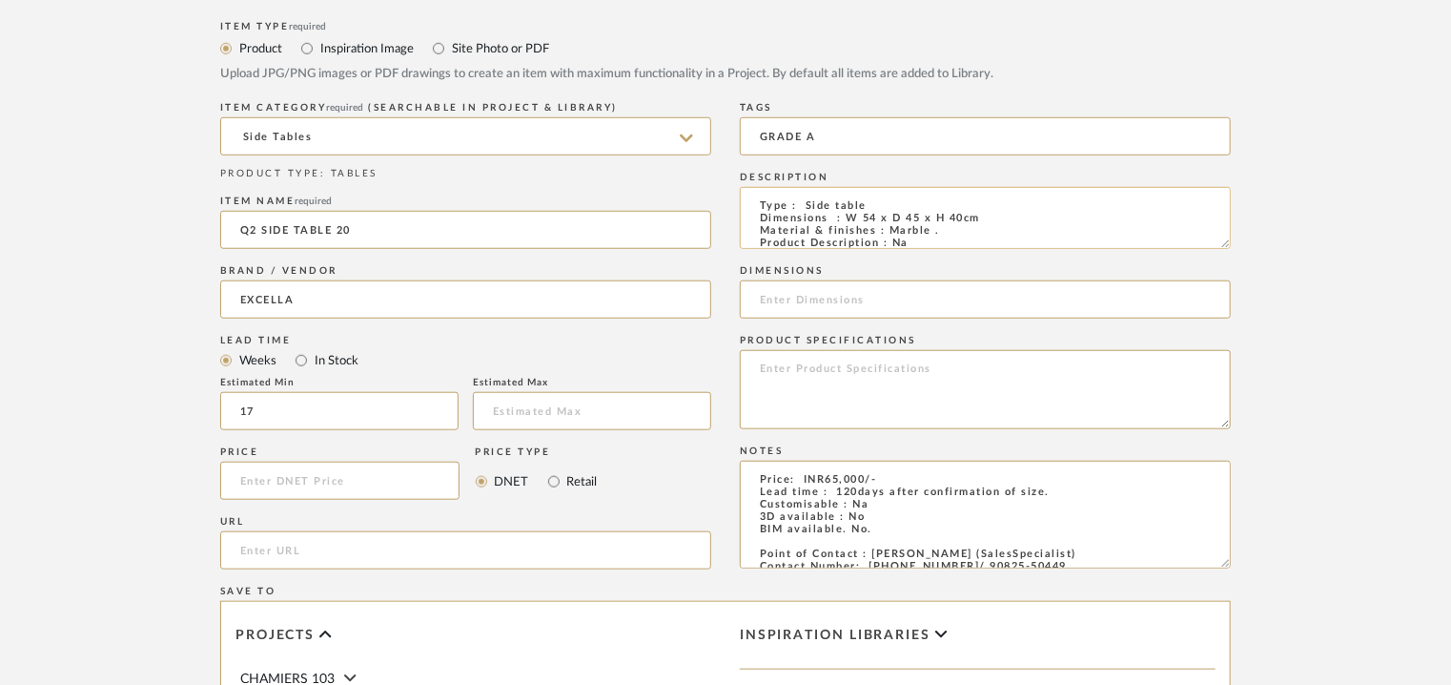
drag, startPoint x: 842, startPoint y: 214, endPoint x: 983, endPoint y: 220, distance: 141.3
click at [983, 220] on textarea "Type : Side table Dimensions : W 54 x D 45 x H 40cm Material & finishes : Marbl…" at bounding box center [985, 218] width 491 height 62
type textarea "Type : Side table Dimensions : W 54 x D 45 x H 40cm Material & finishes : Marbl…"
click at [820, 295] on input at bounding box center [985, 299] width 491 height 38
paste input "W 54 x D 45 x H 40cm"
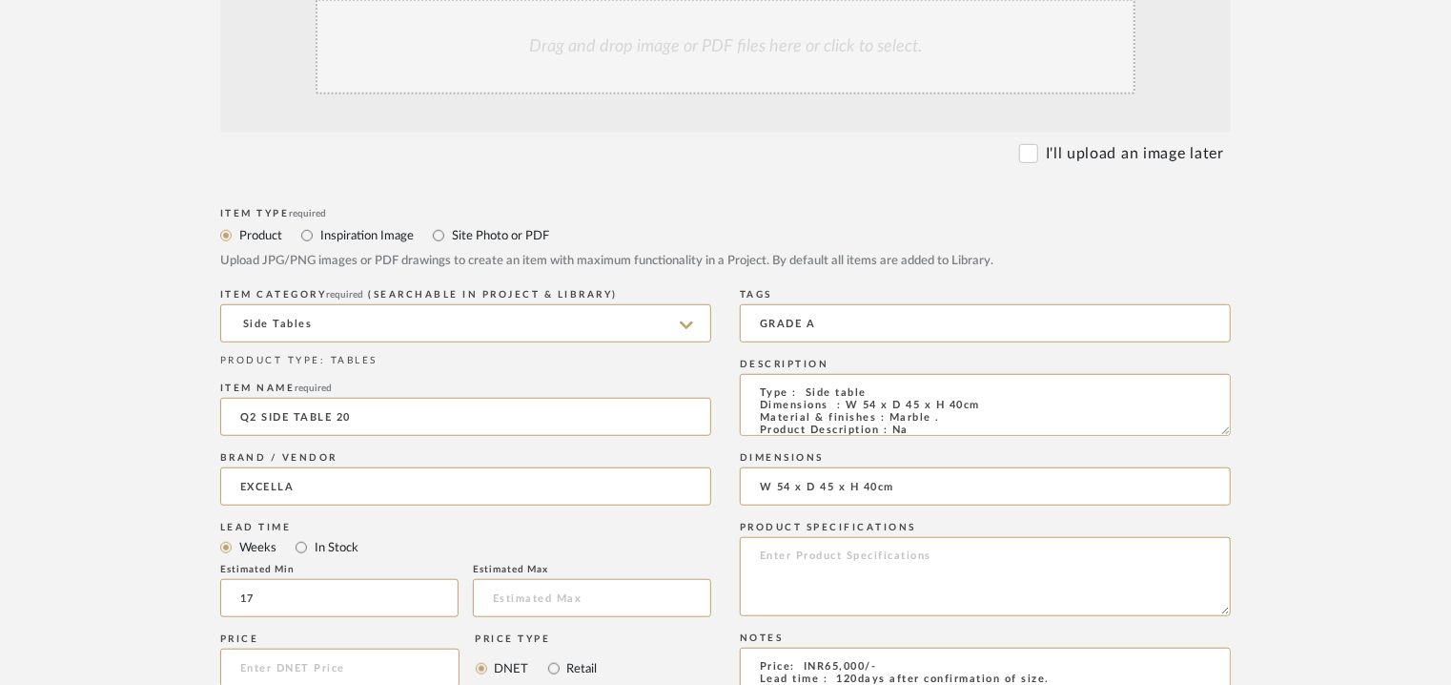
scroll to position [477, 0]
type input "W 54 x D 45 x H 40cm"
click at [711, 64] on div "Drag and drop image or PDF files here or click to select." at bounding box center [726, 50] width 820 height 95
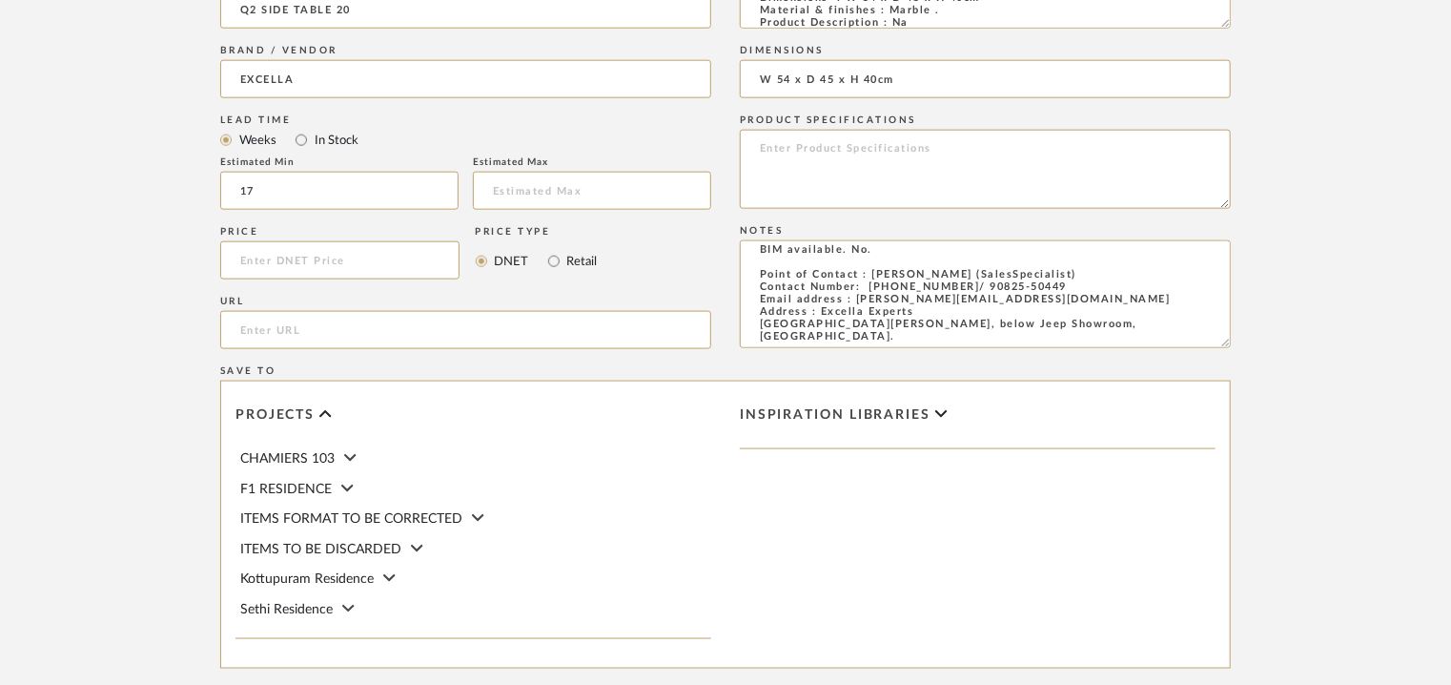
scroll to position [1308, 0]
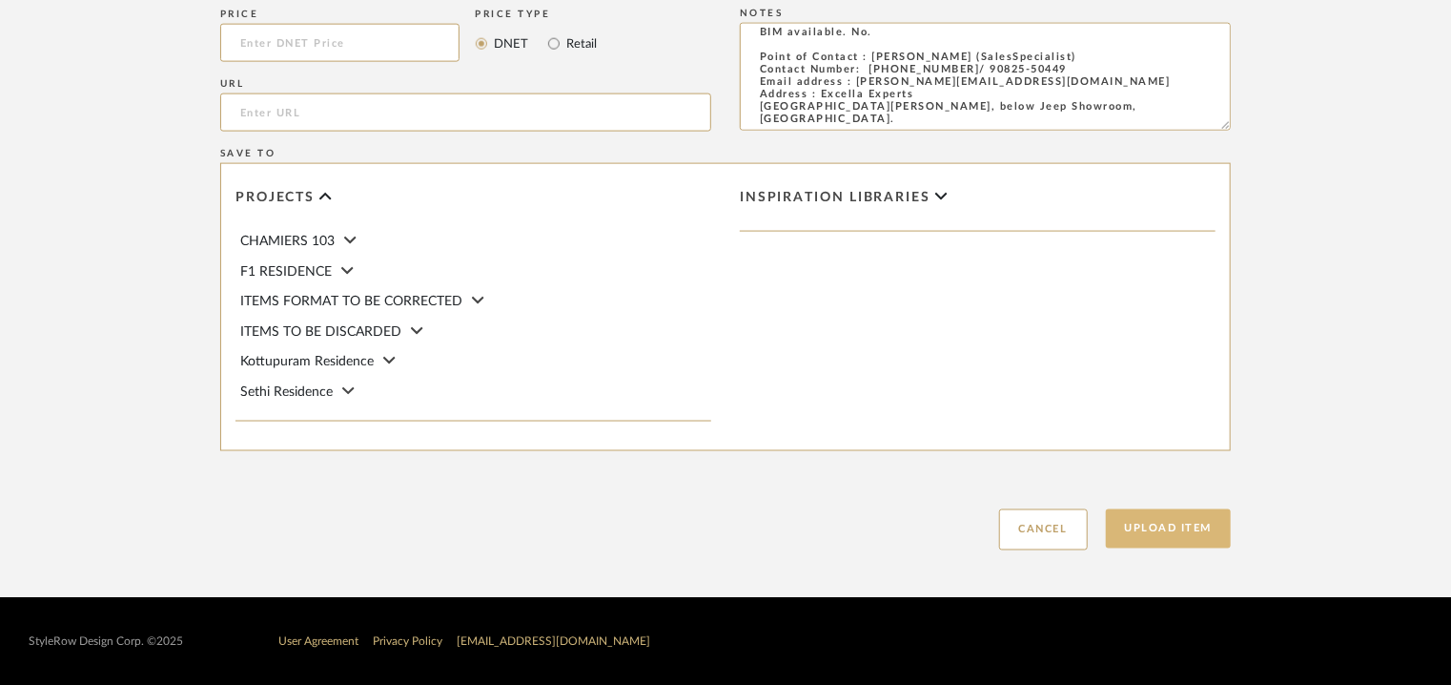
click at [1163, 528] on button "Upload Item" at bounding box center [1169, 528] width 126 height 39
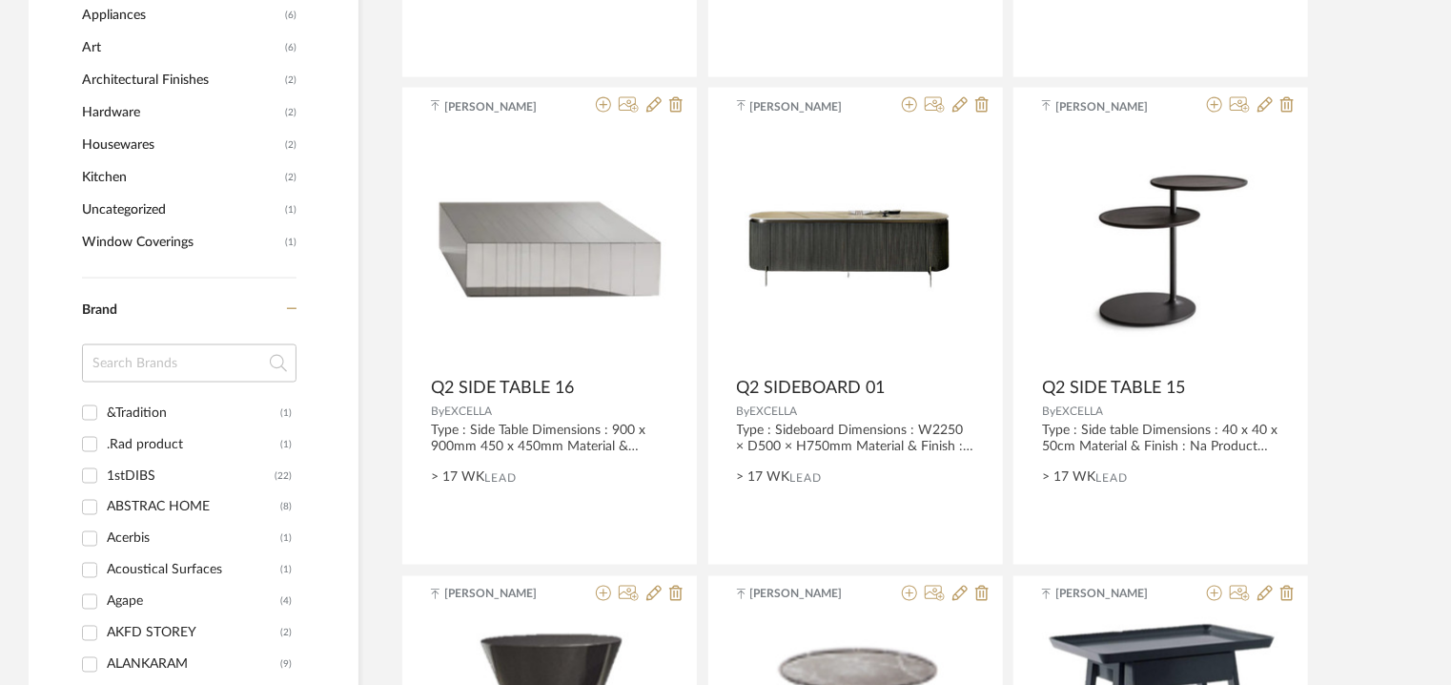
scroll to position [95, 0]
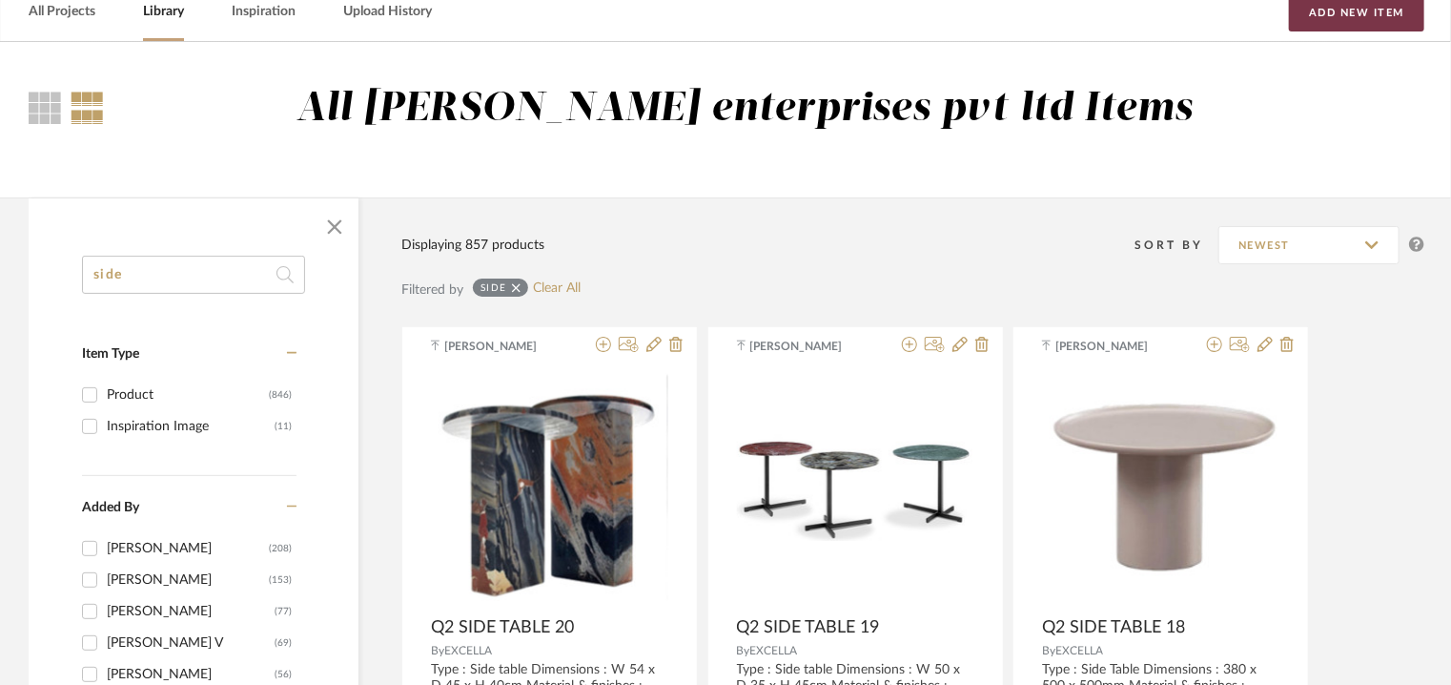
click at [1397, 20] on button "Add New Item" at bounding box center [1356, 12] width 135 height 38
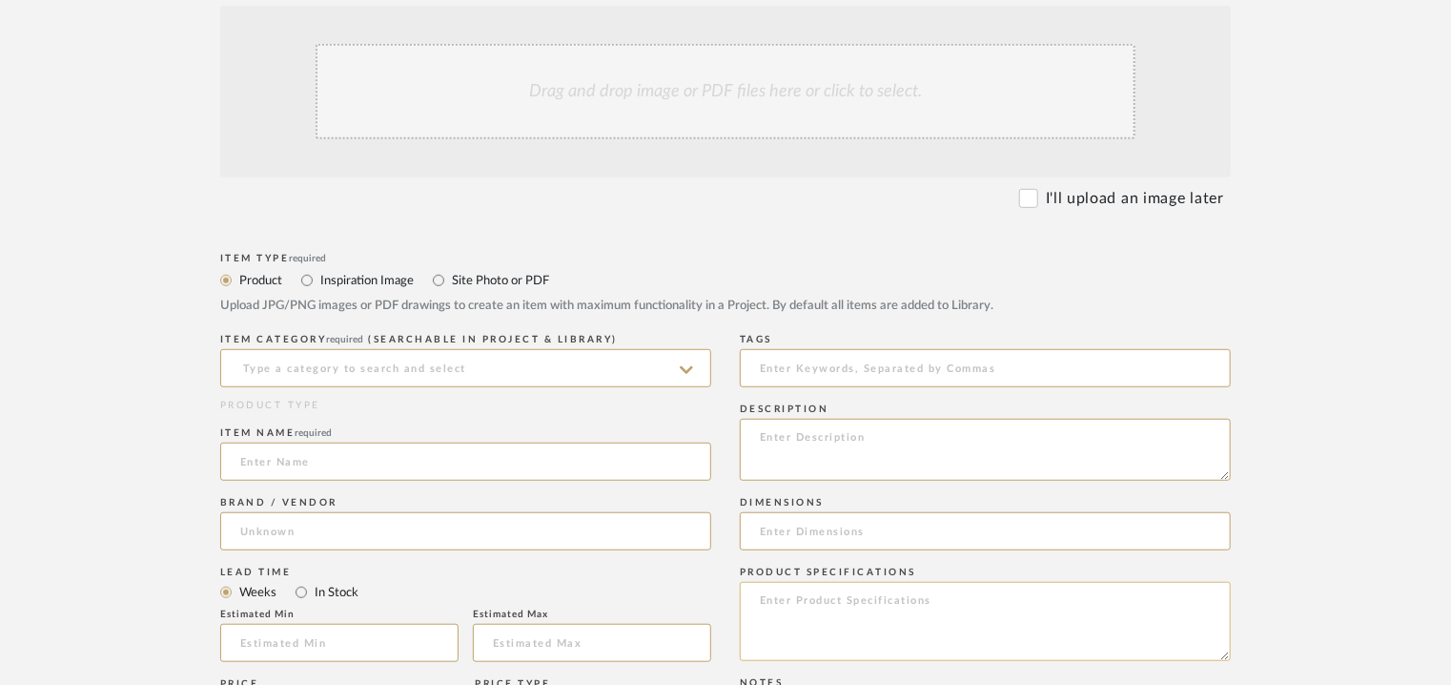
scroll to position [667, 0]
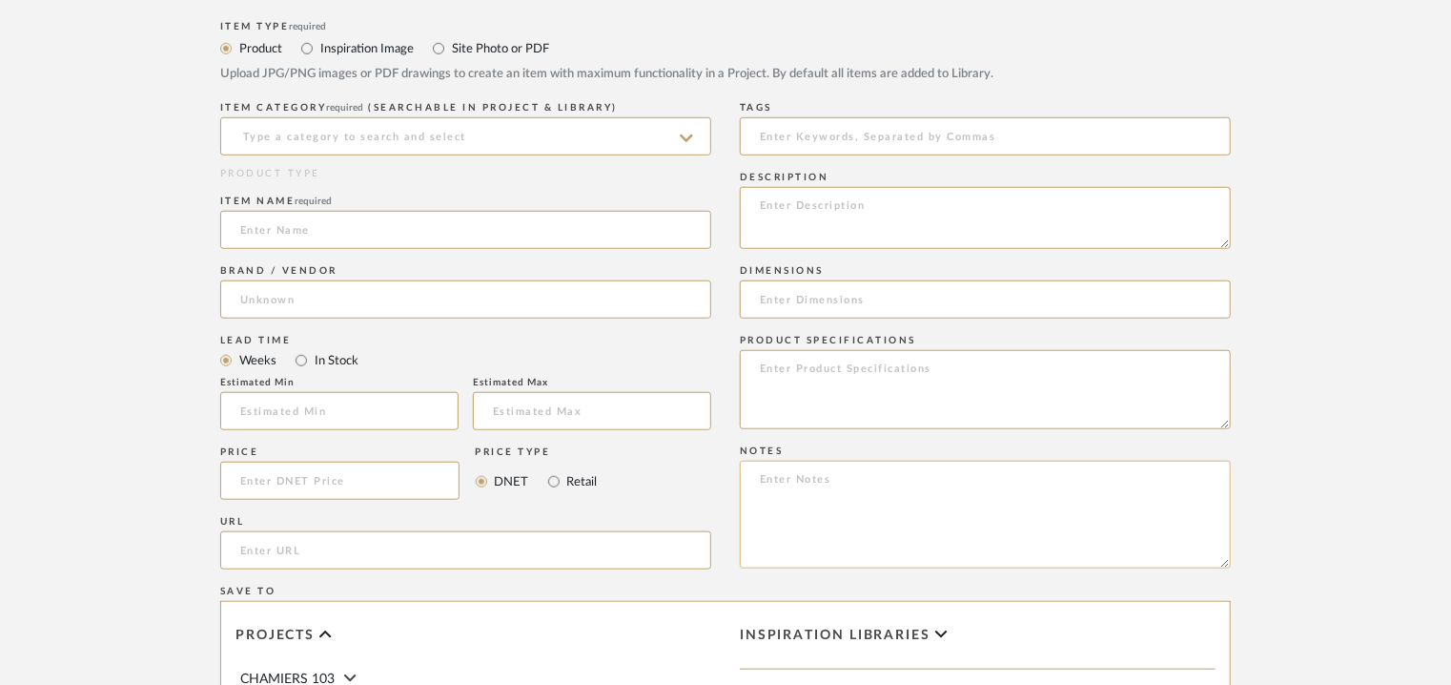
paste textarea "Price: INR69,600/- Lead time : 120days after confirmation of size. Customisable…"
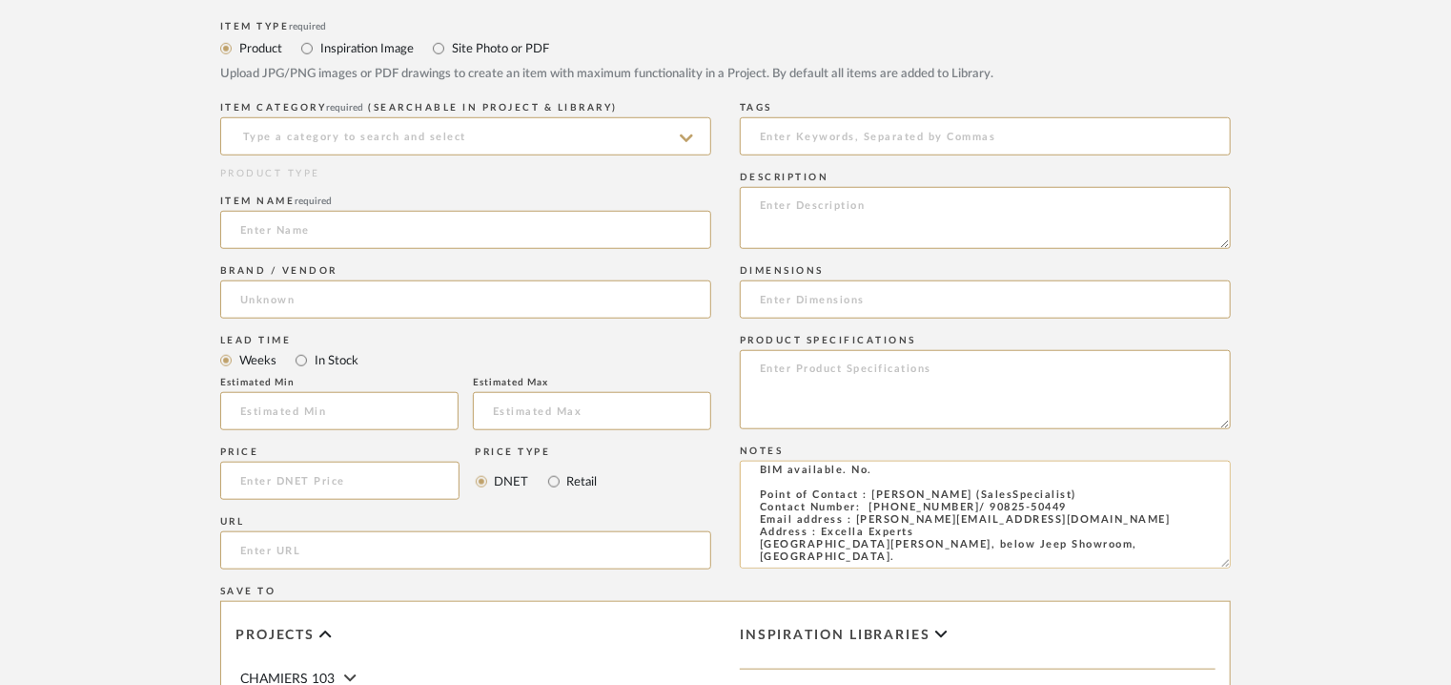
scroll to position [0, 0]
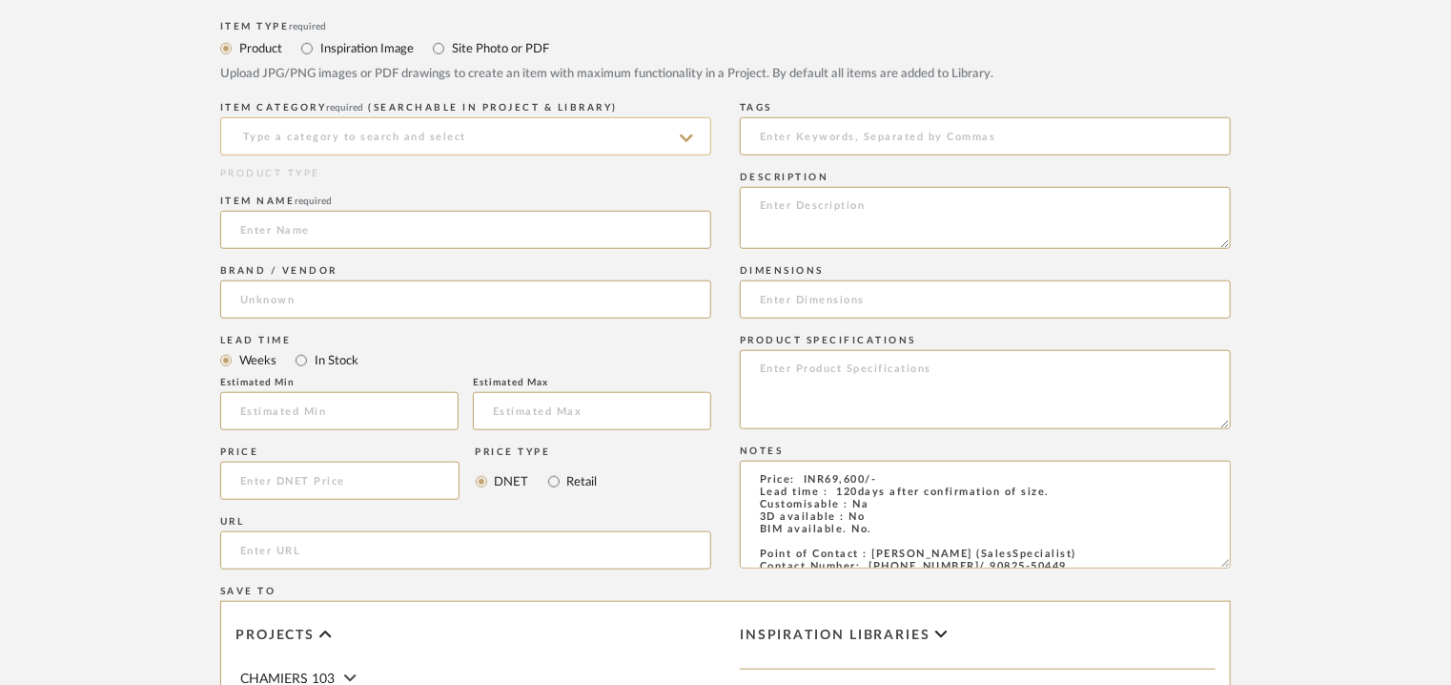
type textarea "Price: INR69,600/- Lead time : 120days after confirmation of size. Customisable…"
click at [450, 127] on input at bounding box center [465, 136] width 491 height 38
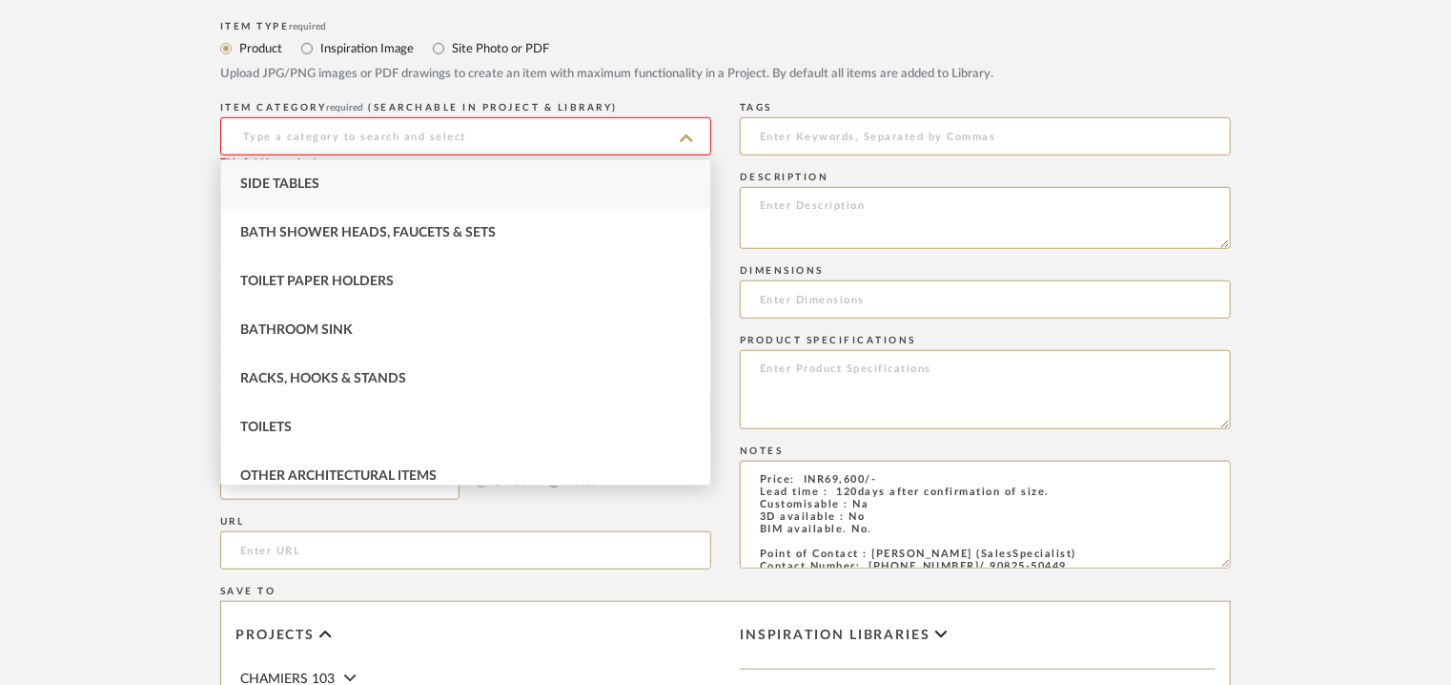
click at [387, 175] on div "Side Tables" at bounding box center [465, 184] width 489 height 49
type input "Side Tables"
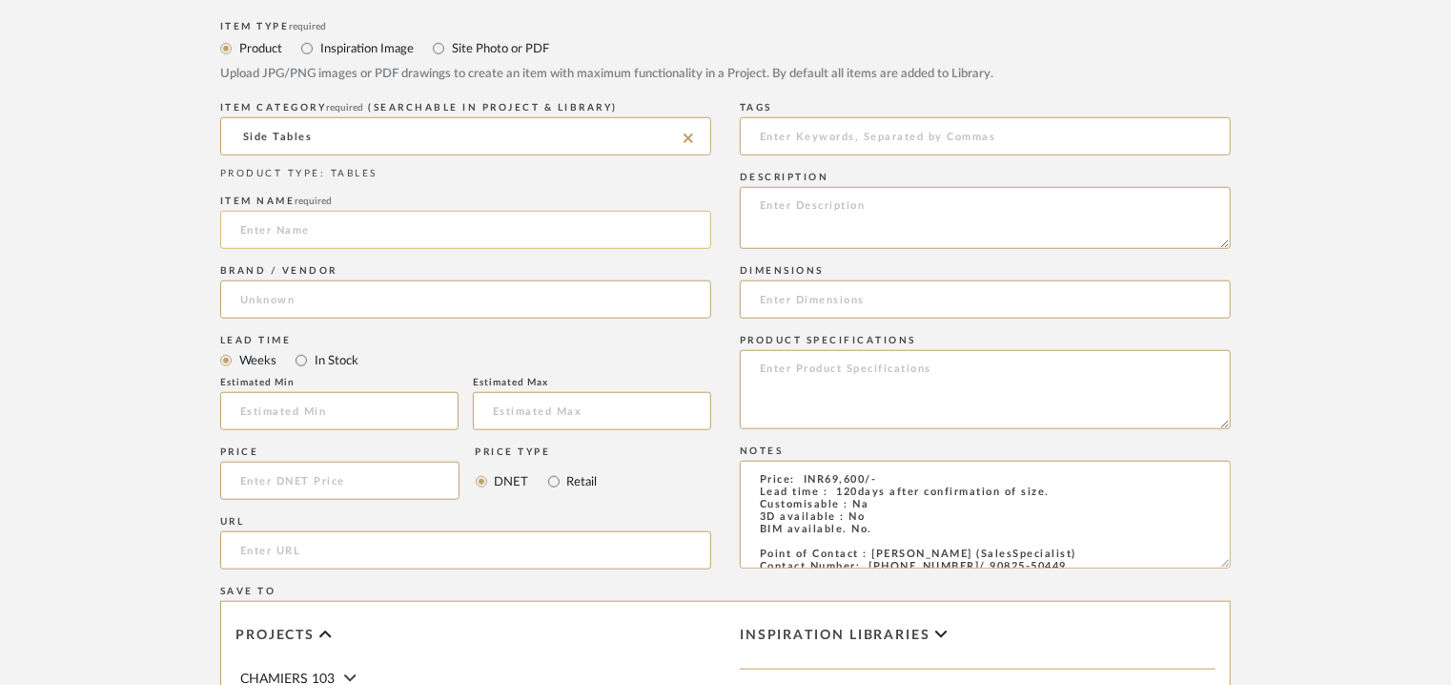
click at [363, 230] on input at bounding box center [465, 230] width 491 height 38
drag, startPoint x: 334, startPoint y: 218, endPoint x: 204, endPoint y: 217, distance: 129.7
click at [206, 217] on form "Bulk upload images - create multiple items Import from Pinterest - create items…" at bounding box center [725, 367] width 1215 height 1241
type input "Q2 SIDE TABLE 21"
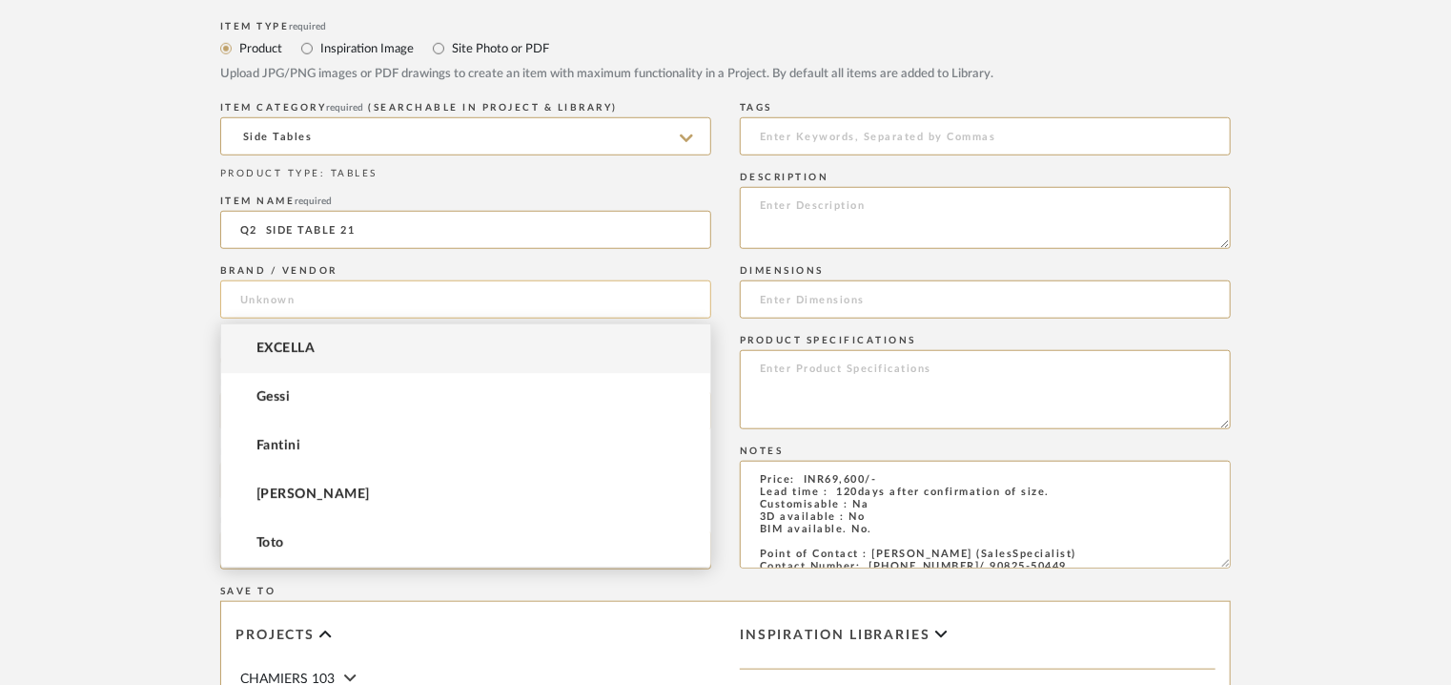
click at [256, 304] on input at bounding box center [465, 299] width 491 height 38
click at [263, 356] on span "EXCELLA" at bounding box center [286, 348] width 58 height 16
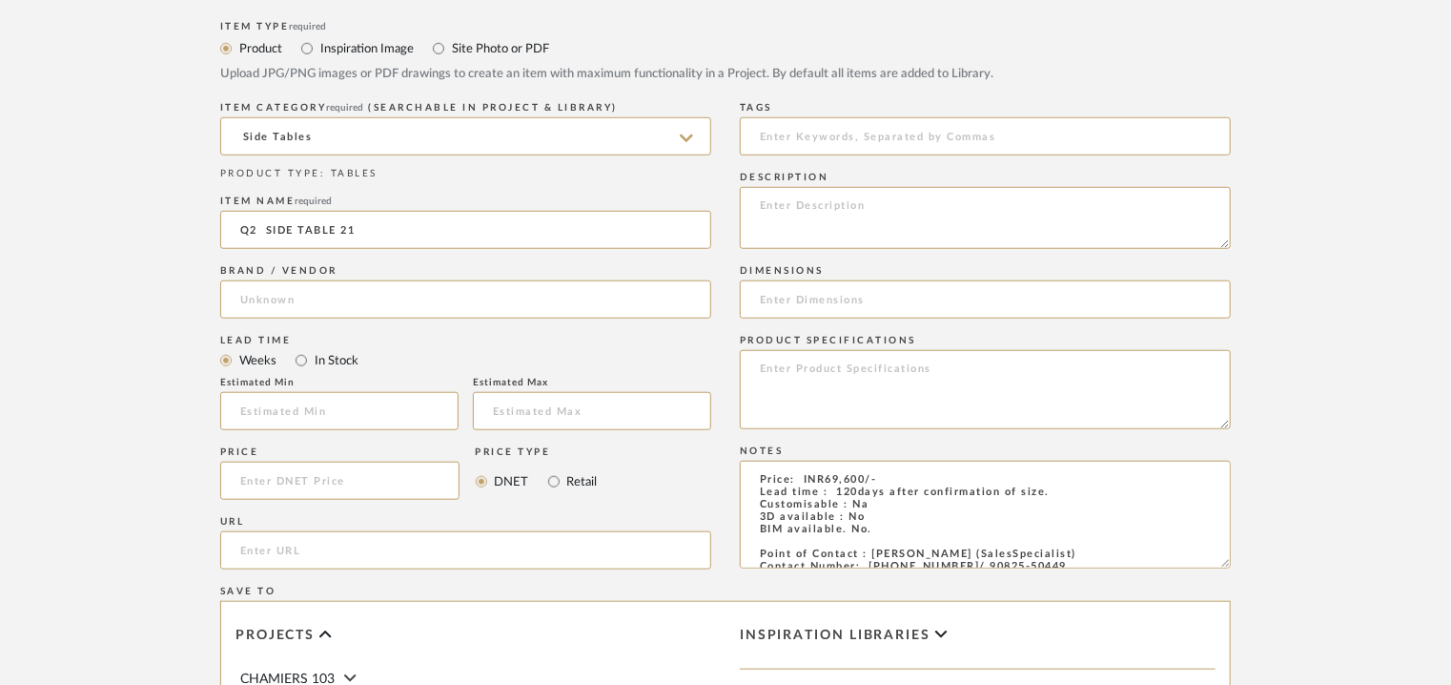
type input "EXCELLA"
click at [267, 404] on input "text" at bounding box center [339, 411] width 238 height 38
type input "17"
click at [846, 134] on input at bounding box center [985, 136] width 491 height 38
type input "GRADE A"
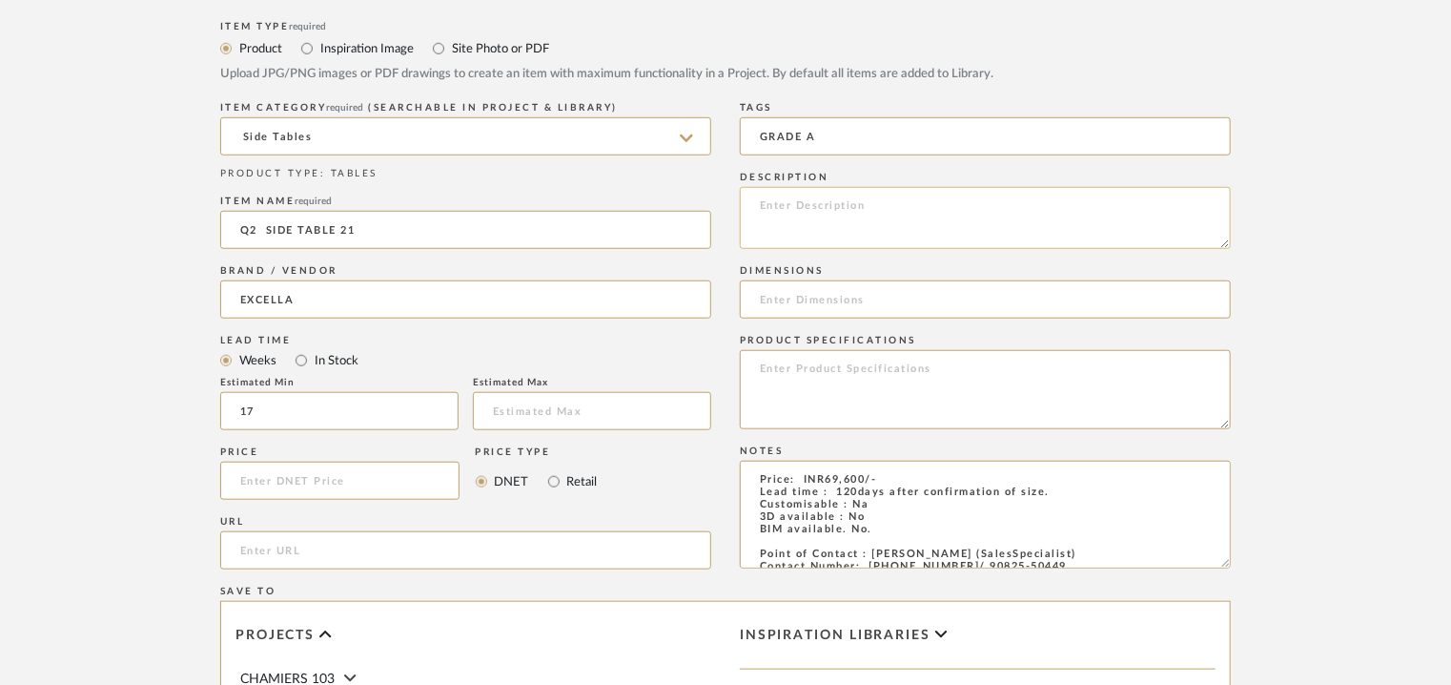
paste textarea "Type : Side table Dimensions : 1.5' x 2' H Material & finishes : Na . Product D…"
type textarea "Type : Side table Dimensions : 1.5' x 2' H Material & finishes : Na . Product D…"
click at [839, 301] on input at bounding box center [985, 299] width 491 height 38
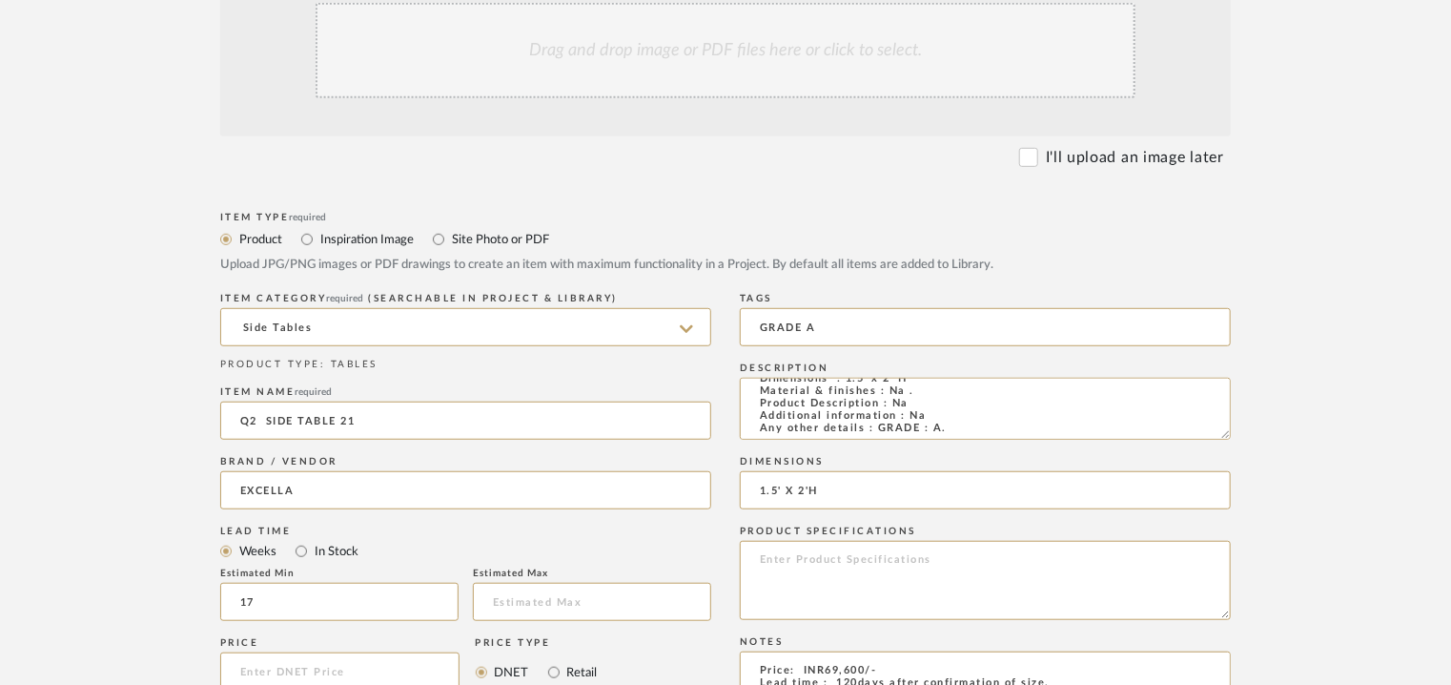
type input "1.5' X 2'H"
click at [713, 75] on div "Drag and drop image or PDF files here or click to select." at bounding box center [726, 50] width 820 height 95
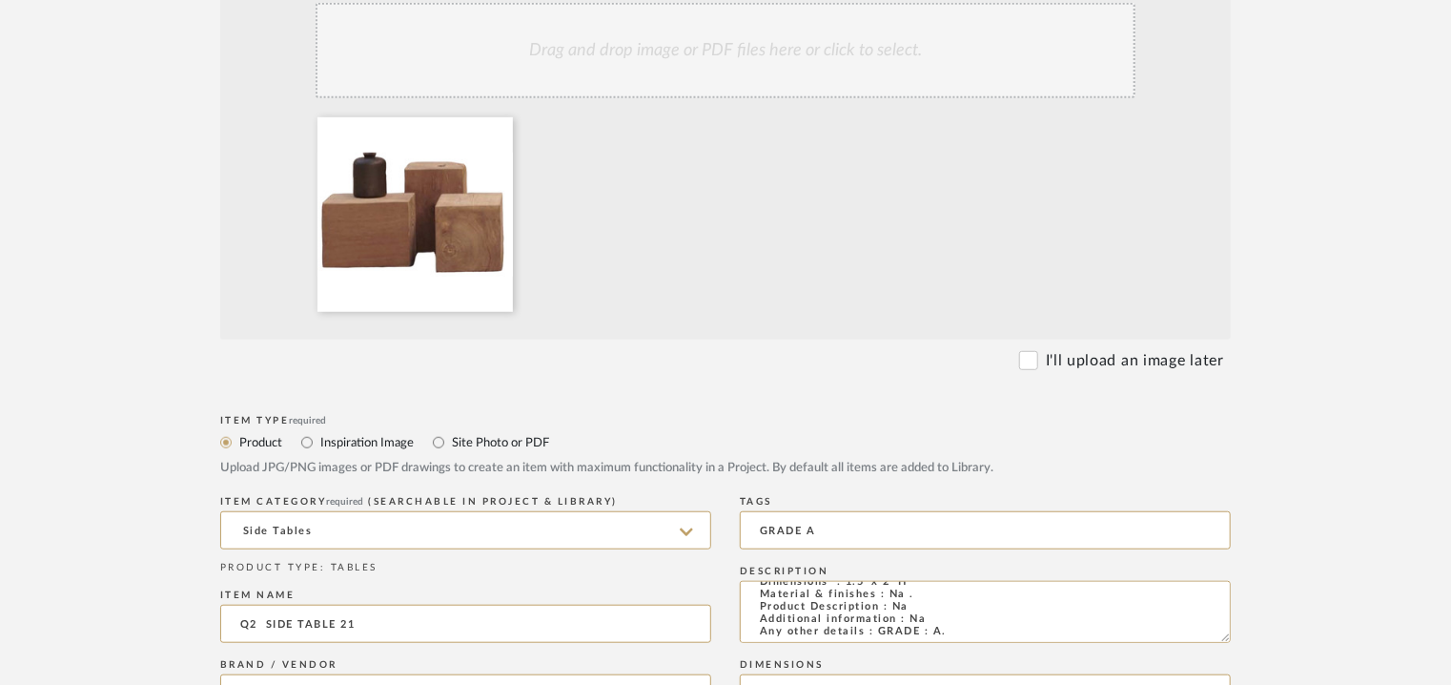
click at [608, 66] on div "Drag and drop image or PDF files here or click to select." at bounding box center [726, 50] width 820 height 95
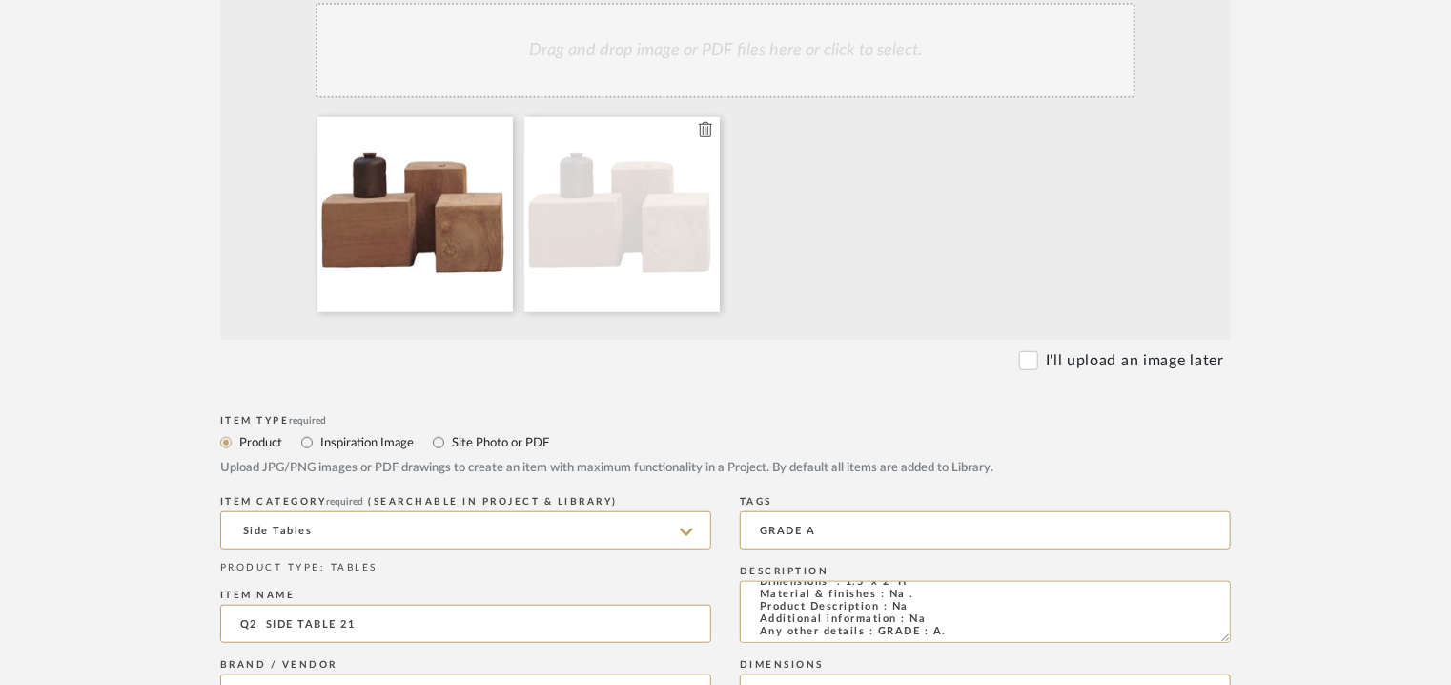
click at [704, 131] on icon at bounding box center [705, 129] width 13 height 15
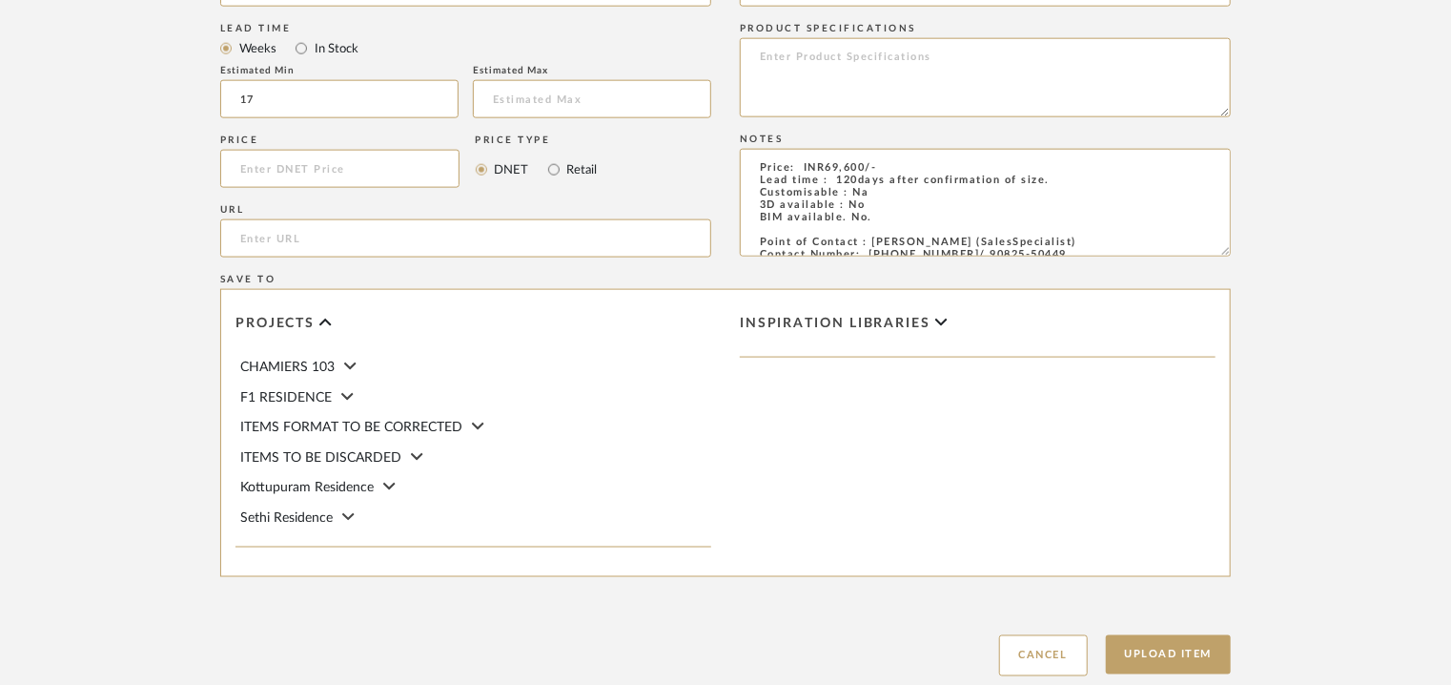
scroll to position [1308, 0]
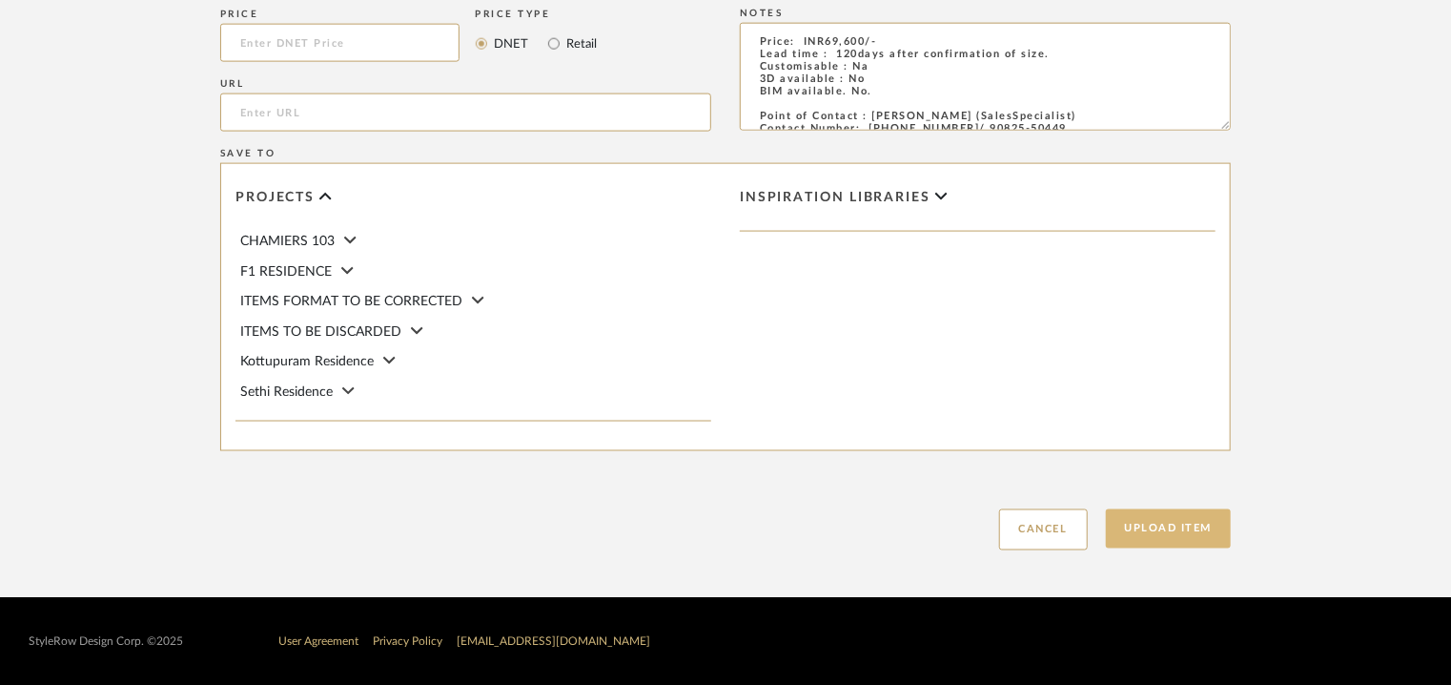
click at [1183, 524] on button "Upload Item" at bounding box center [1169, 528] width 126 height 39
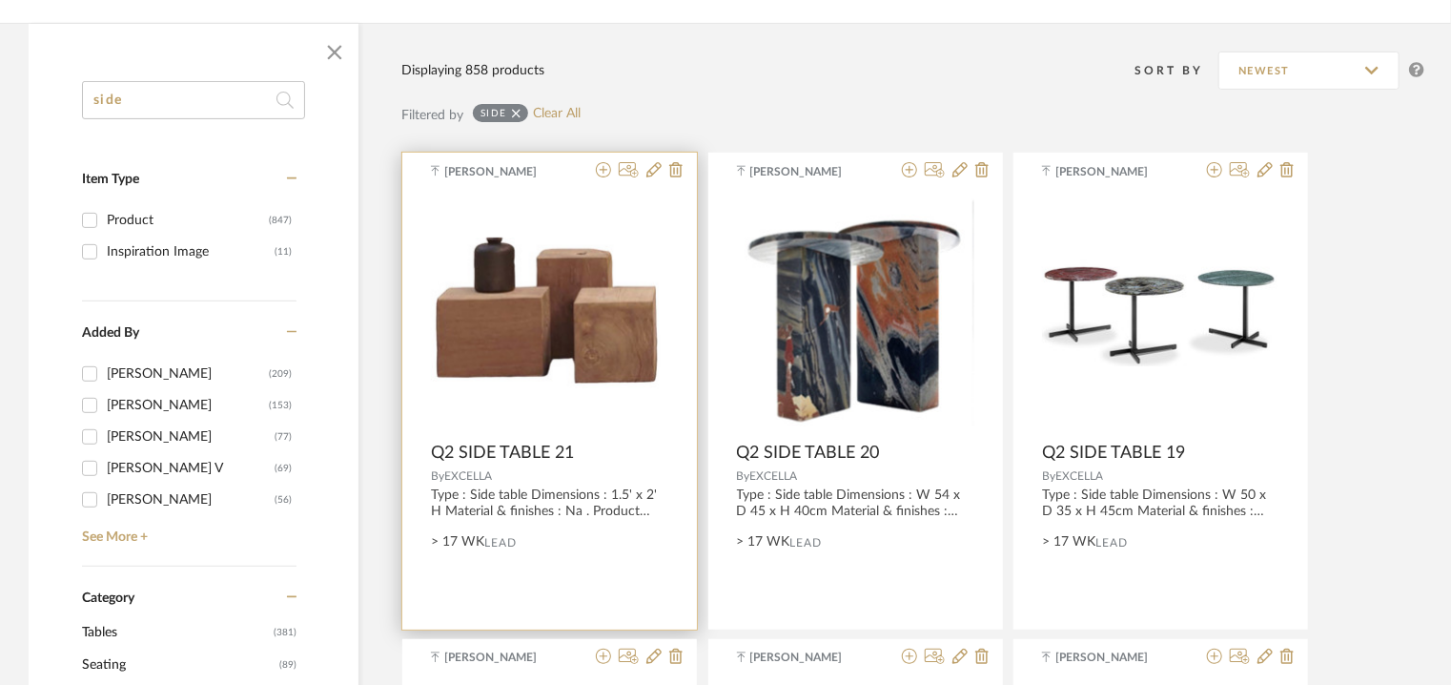
scroll to position [286, 0]
